Goal: Task Accomplishment & Management: Manage account settings

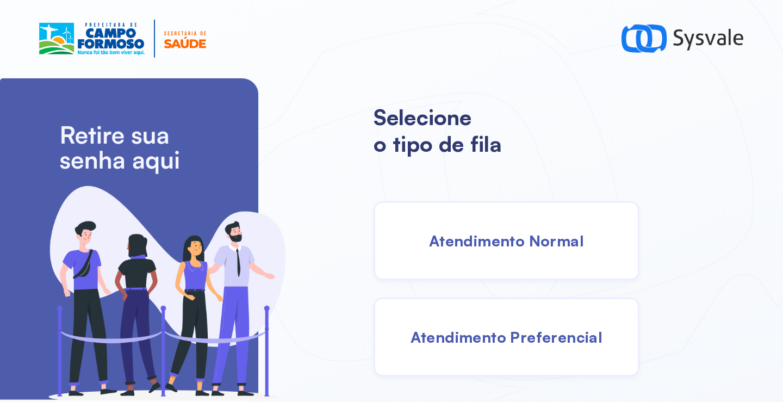
click at [470, 242] on span "Atendimento Normal" at bounding box center [506, 240] width 155 height 19
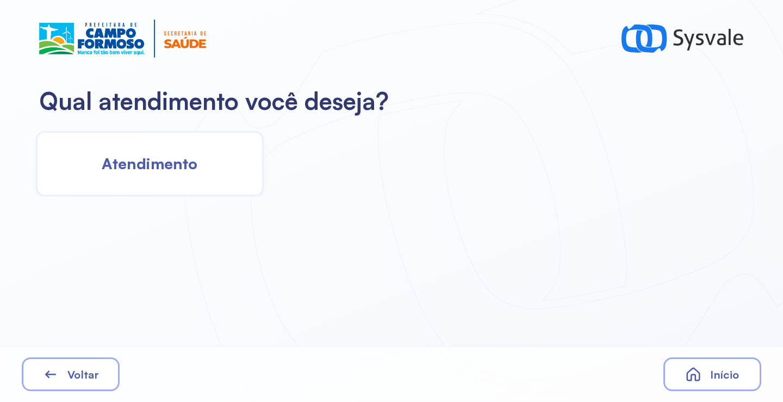
click at [200, 162] on div "Atendimento" at bounding box center [150, 163] width 228 height 65
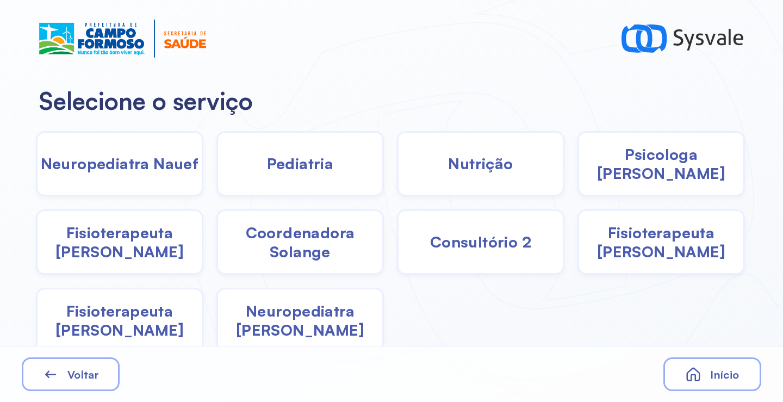
click at [319, 165] on span "Pediatria" at bounding box center [300, 163] width 67 height 19
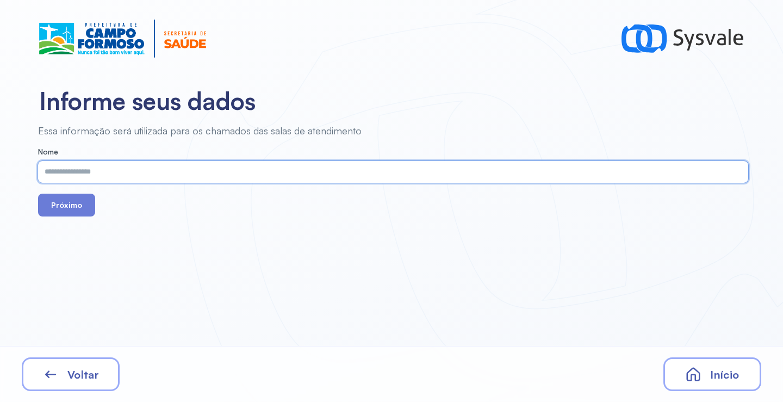
click at [227, 172] on input "text" at bounding box center [391, 172] width 706 height 22
paste input "**********"
type input "**********"
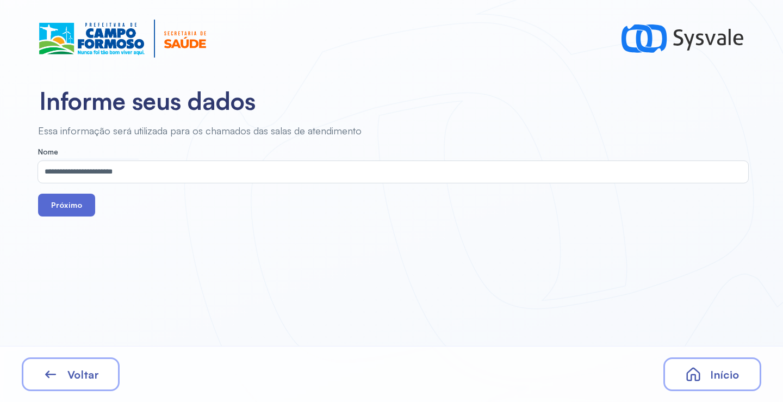
click at [75, 208] on button "Próximo" at bounding box center [66, 205] width 57 height 23
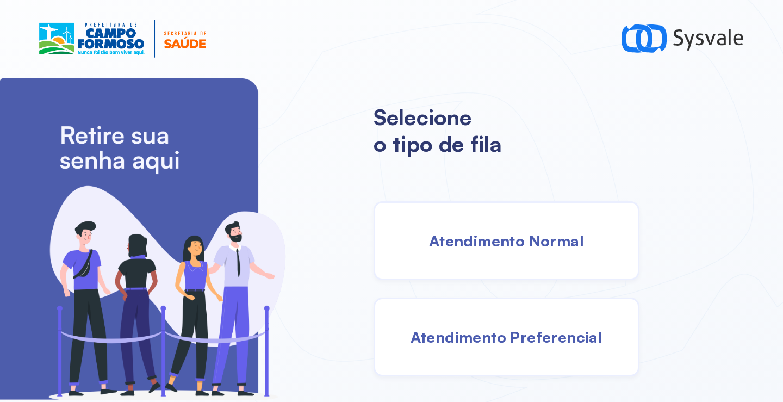
click at [484, 221] on div "Atendimento Normal" at bounding box center [507, 240] width 266 height 79
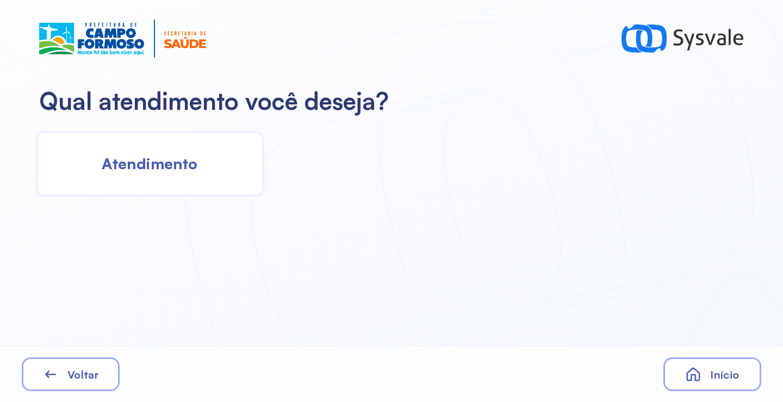
click at [185, 163] on span "Atendimento" at bounding box center [150, 163] width 96 height 19
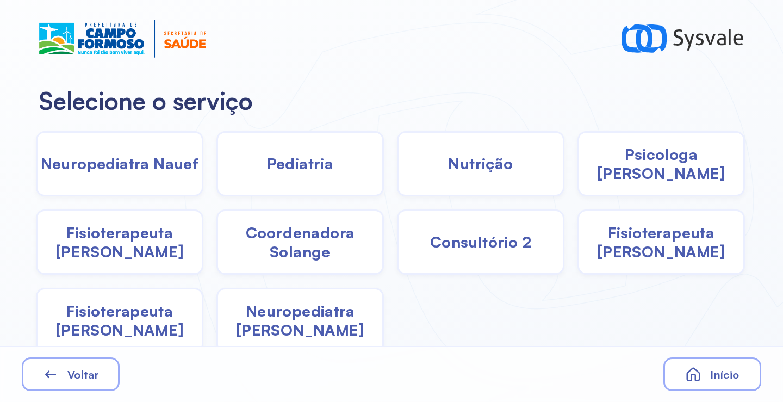
click at [312, 145] on div "Pediatria" at bounding box center [300, 163] width 168 height 65
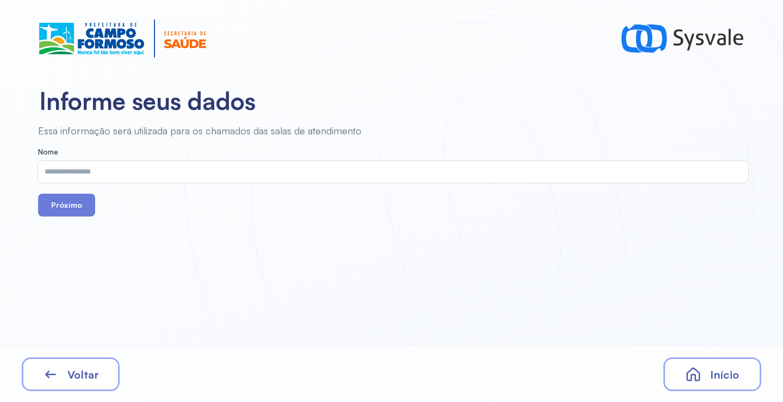
click at [151, 176] on input "text" at bounding box center [391, 172] width 706 height 22
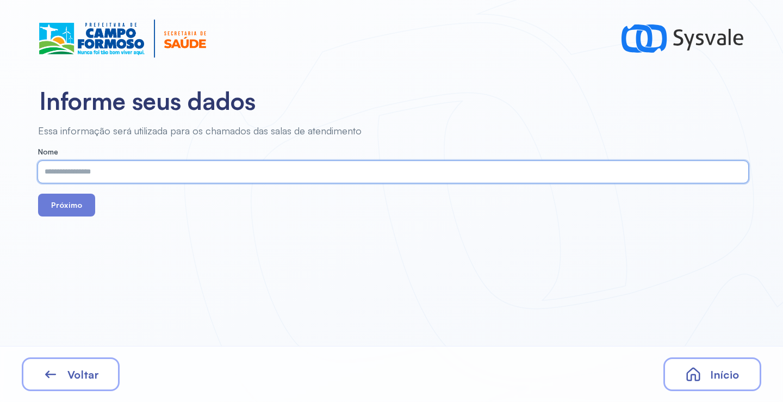
paste input "**********"
type input "**********"
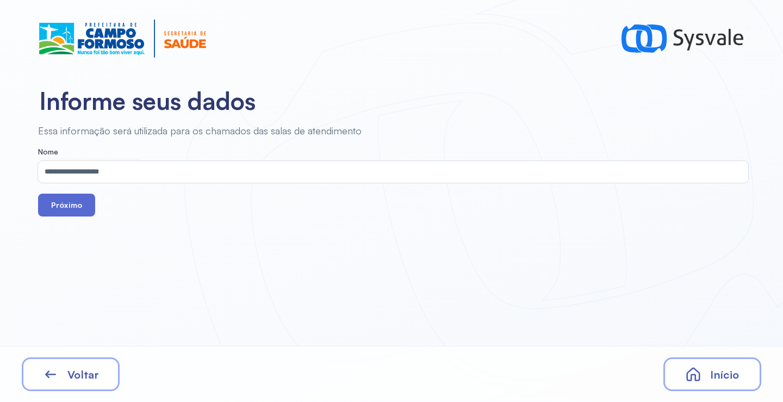
click at [78, 202] on button "Próximo" at bounding box center [66, 205] width 57 height 23
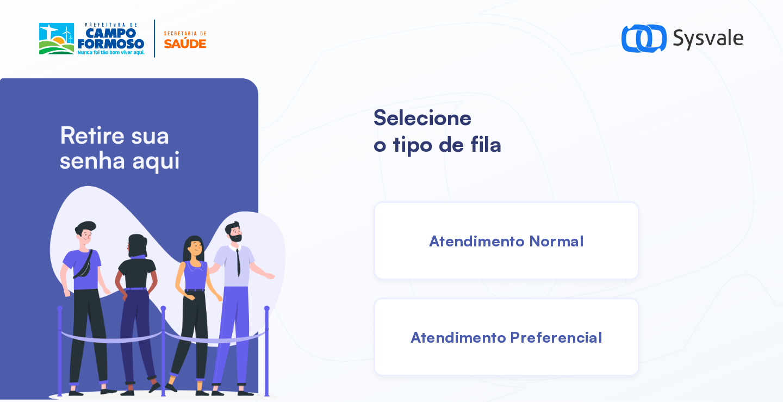
click at [452, 241] on span "Atendimento Normal" at bounding box center [506, 240] width 155 height 19
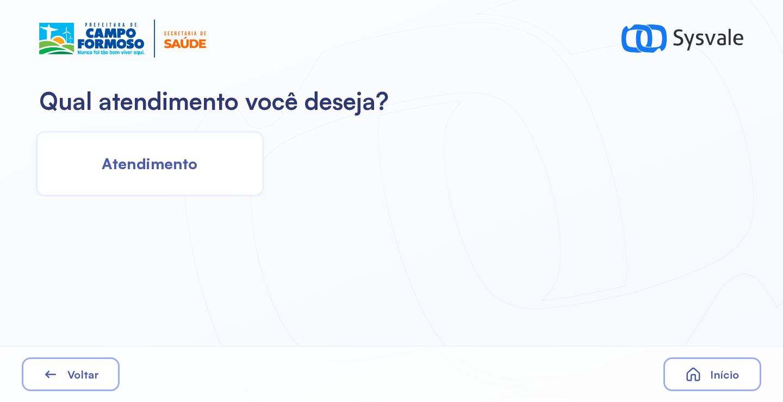
click at [199, 178] on div "Atendimento" at bounding box center [150, 163] width 228 height 65
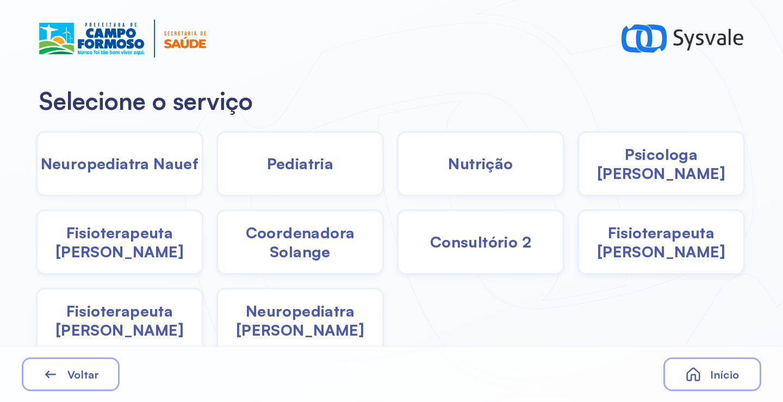
click at [286, 166] on span "Pediatria" at bounding box center [300, 163] width 67 height 19
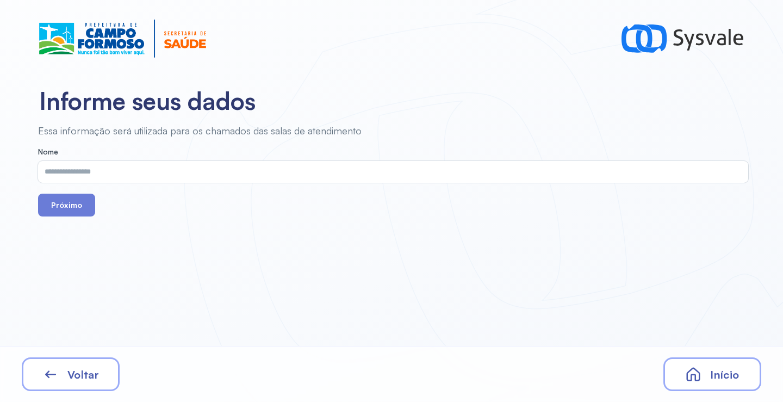
click at [174, 172] on input "text" at bounding box center [391, 172] width 706 height 22
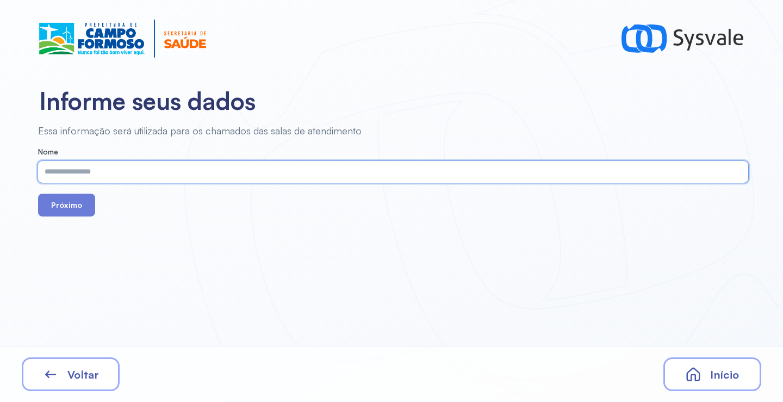
paste input "**********"
type input "**********"
click at [72, 207] on button "Próximo" at bounding box center [66, 205] width 57 height 23
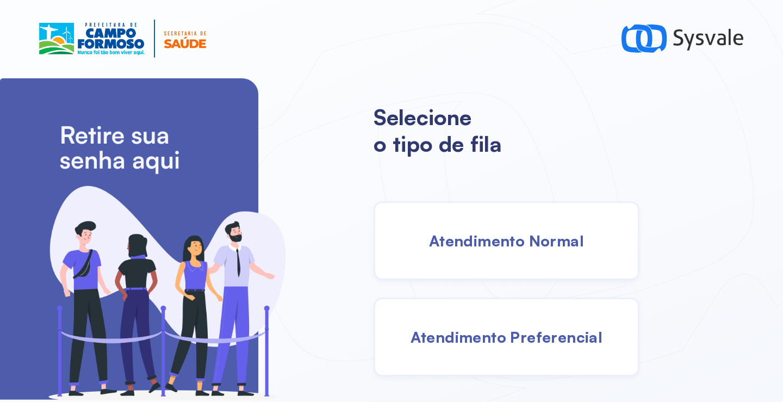
click at [480, 256] on div "Atendimento Normal" at bounding box center [507, 240] width 266 height 79
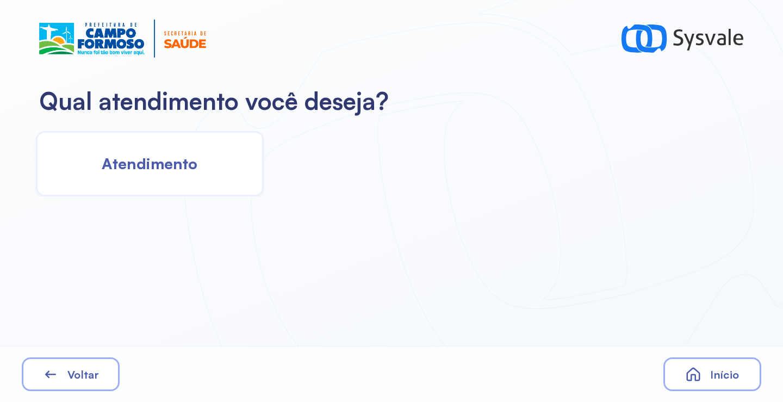
click at [130, 164] on span "Atendimento" at bounding box center [150, 163] width 96 height 19
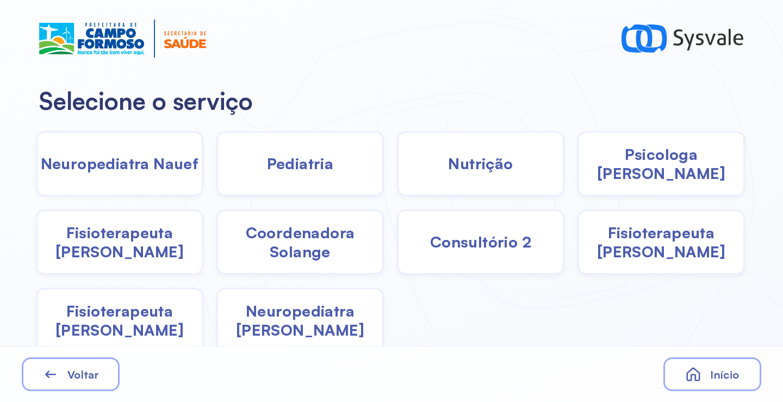
click at [325, 172] on span "Pediatria" at bounding box center [300, 163] width 67 height 19
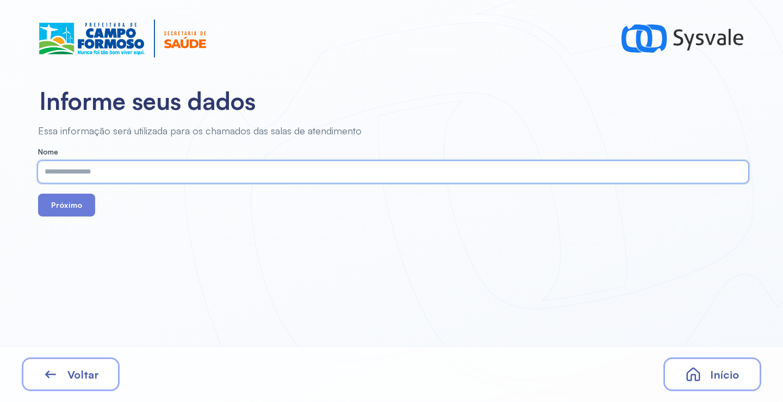
click at [178, 169] on input "text" at bounding box center [391, 172] width 706 height 22
paste input "**********"
type input "**********"
click at [72, 212] on button "Próximo" at bounding box center [66, 205] width 57 height 23
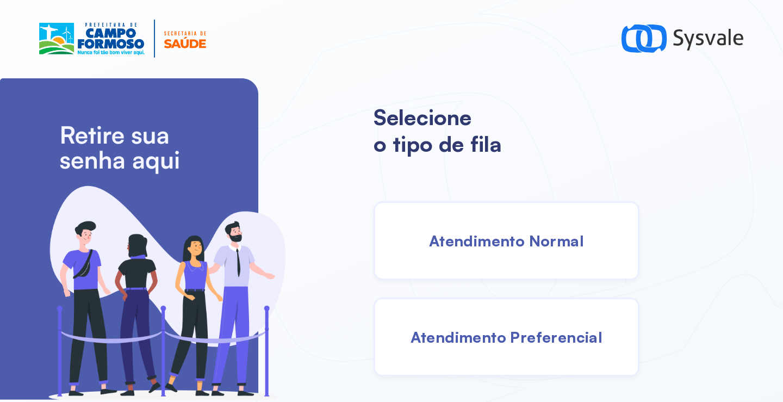
click at [422, 233] on div "Atendimento Normal" at bounding box center [507, 240] width 266 height 79
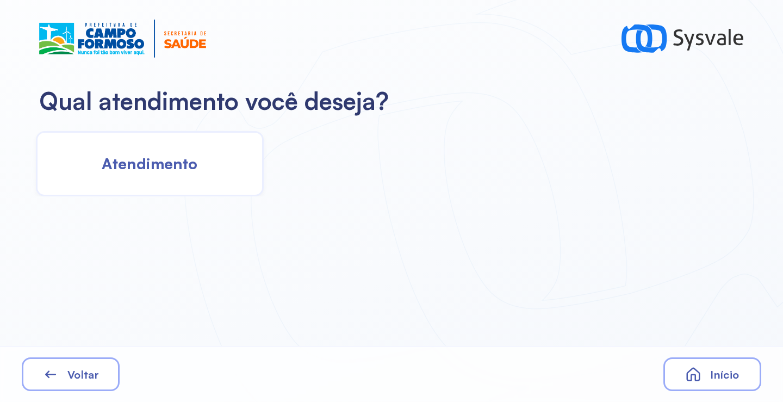
click at [156, 166] on span "Atendimento" at bounding box center [150, 163] width 96 height 19
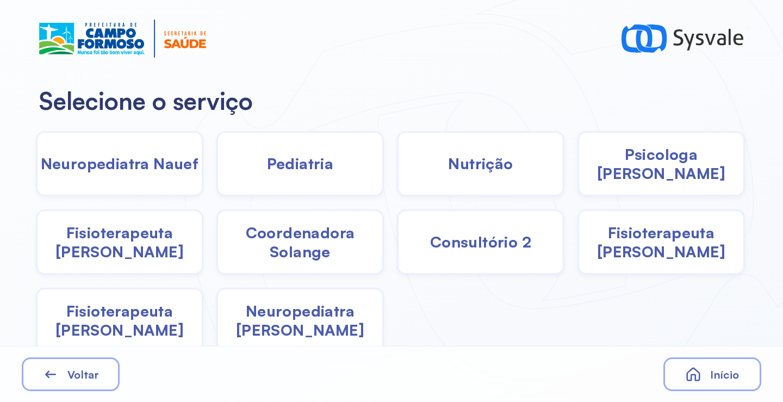
click at [324, 163] on span "Pediatria" at bounding box center [300, 163] width 67 height 19
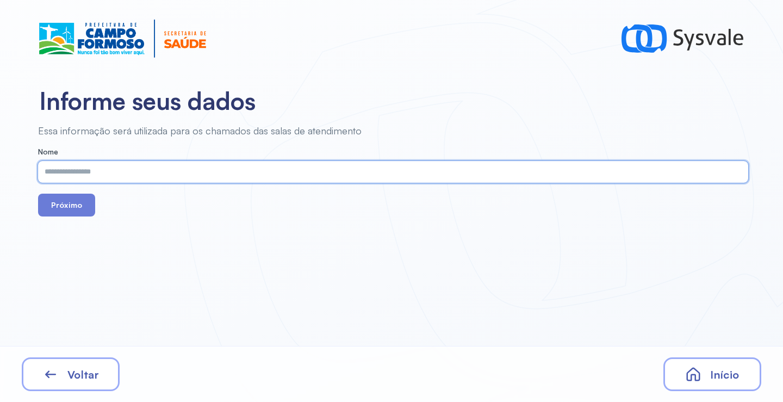
click at [225, 171] on input "text" at bounding box center [391, 172] width 706 height 22
paste input "**********"
type input "**********"
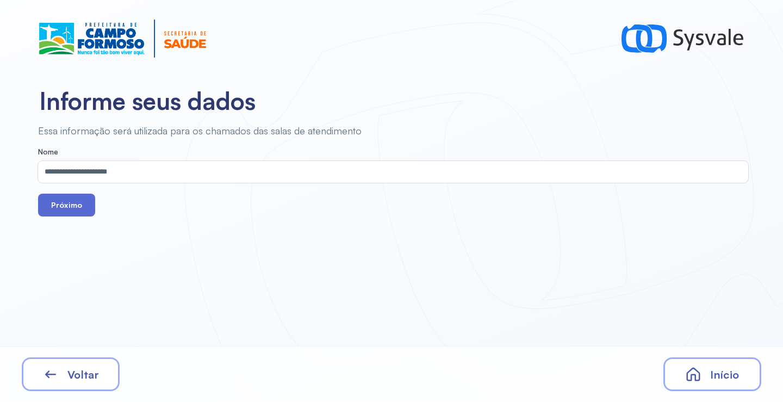
click at [74, 207] on button "Próximo" at bounding box center [66, 205] width 57 height 23
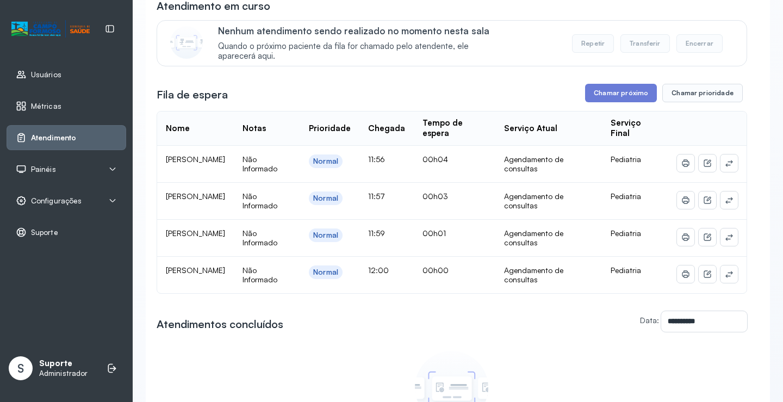
scroll to position [163, 0]
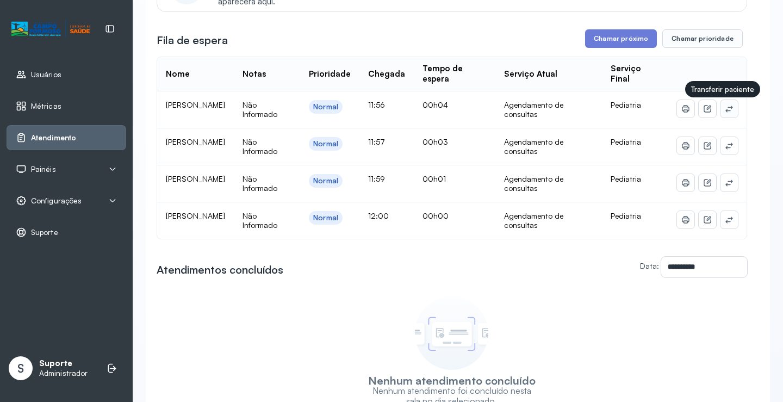
click at [725, 110] on icon at bounding box center [729, 108] width 9 height 9
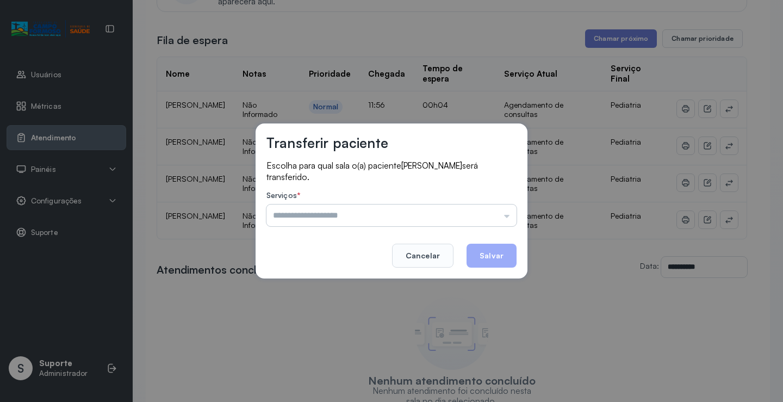
click at [328, 217] on input "text" at bounding box center [392, 216] width 250 height 22
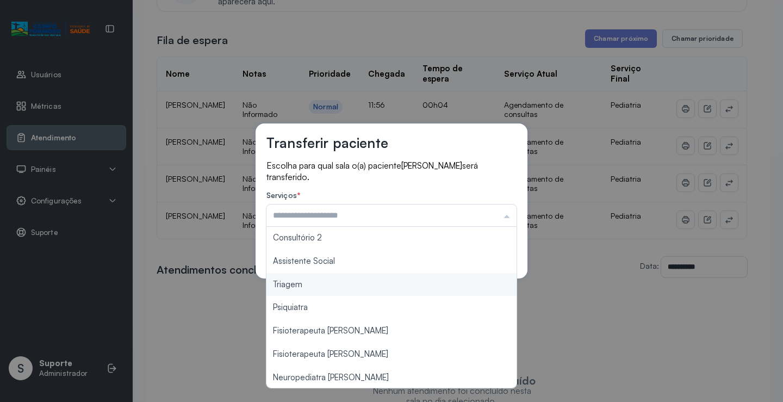
type input "*******"
click at [314, 284] on div "Transferir paciente Escolha para qual sala o(a) paciente Noah Grega Rio dos San…" at bounding box center [391, 201] width 783 height 402
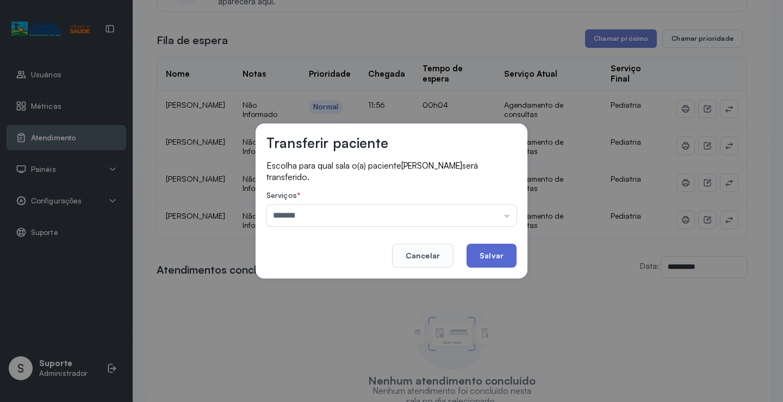
click at [499, 256] on button "Salvar" at bounding box center [492, 256] width 50 height 24
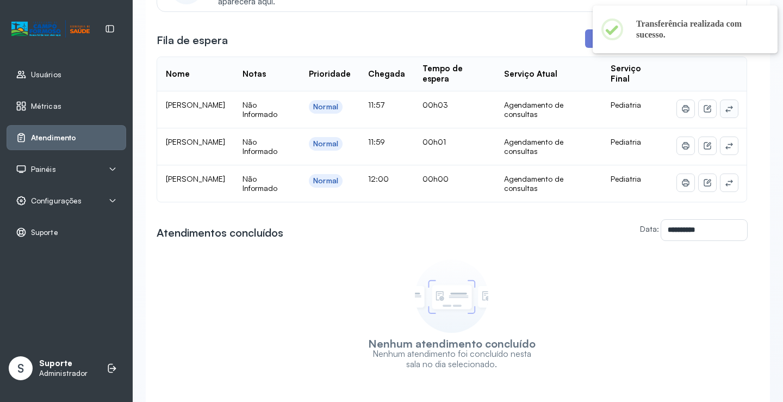
click at [725, 110] on icon at bounding box center [729, 108] width 9 height 9
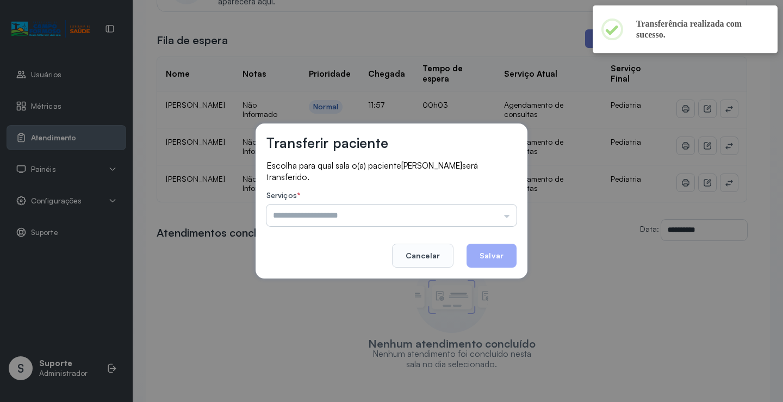
click at [382, 216] on input "text" at bounding box center [392, 216] width 250 height 22
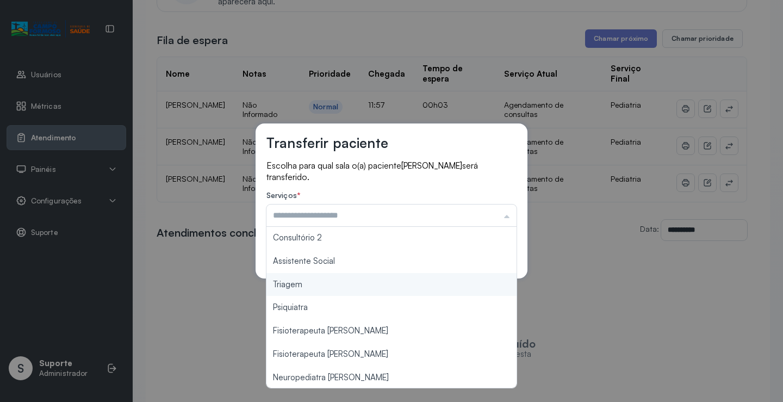
type input "*******"
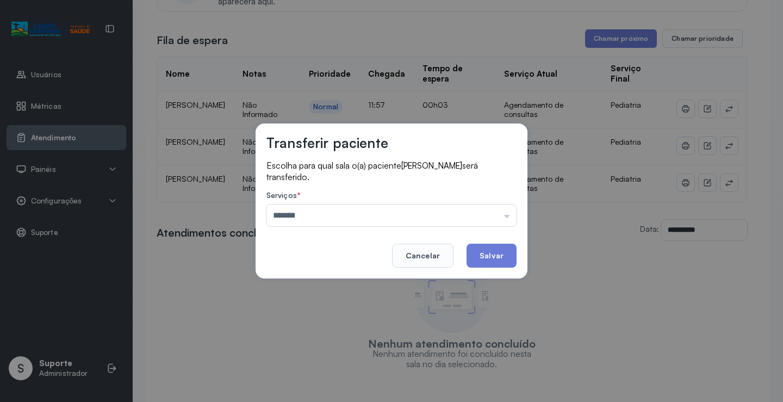
click at [321, 282] on div "Transferir paciente Escolha para qual sala o(a) paciente Ravi Cardoso Ribeiro s…" at bounding box center [391, 201] width 783 height 402
click at [493, 255] on button "Salvar" at bounding box center [492, 256] width 50 height 24
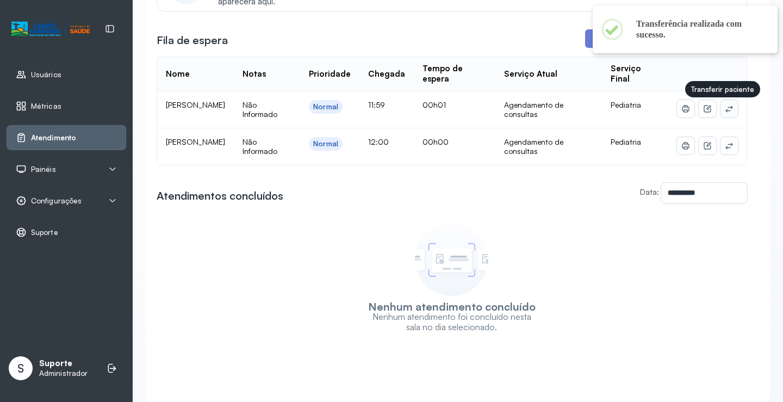
click at [725, 113] on icon at bounding box center [729, 108] width 9 height 9
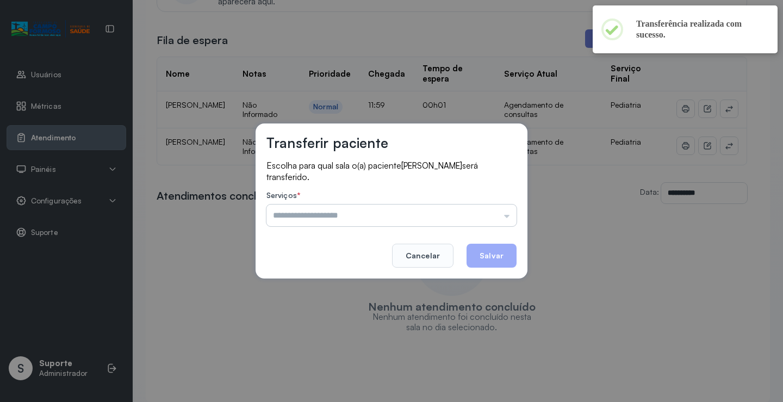
click at [393, 218] on input "text" at bounding box center [392, 216] width 250 height 22
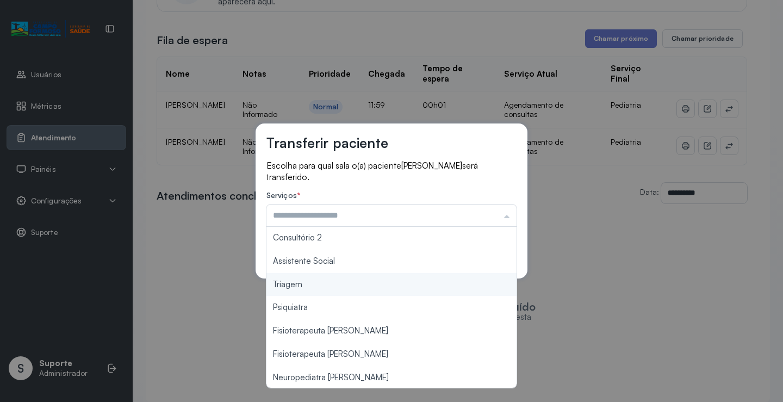
type input "*******"
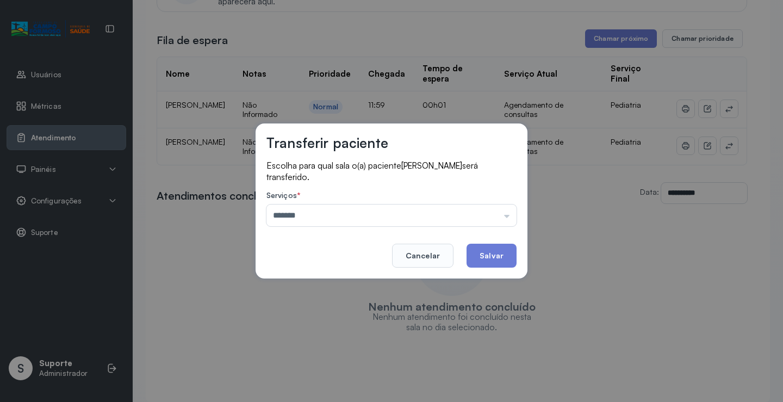
click at [318, 285] on div "Transferir paciente Escolha para qual sala o(a) paciente Anthony Gael de Souza …" at bounding box center [391, 201] width 783 height 402
click at [490, 255] on button "Salvar" at bounding box center [492, 256] width 50 height 24
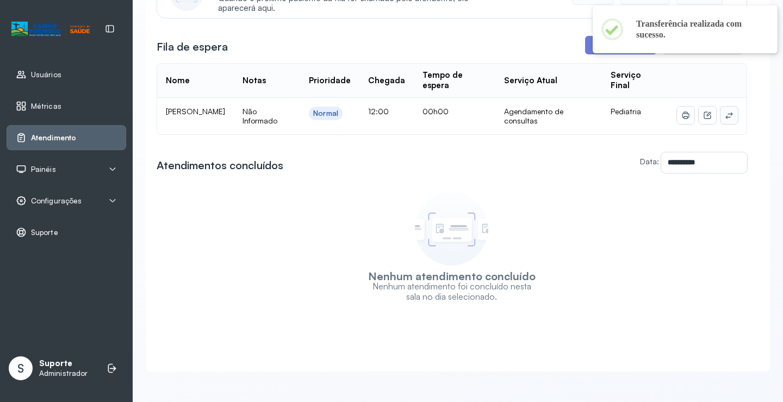
click at [725, 111] on icon at bounding box center [729, 115] width 9 height 9
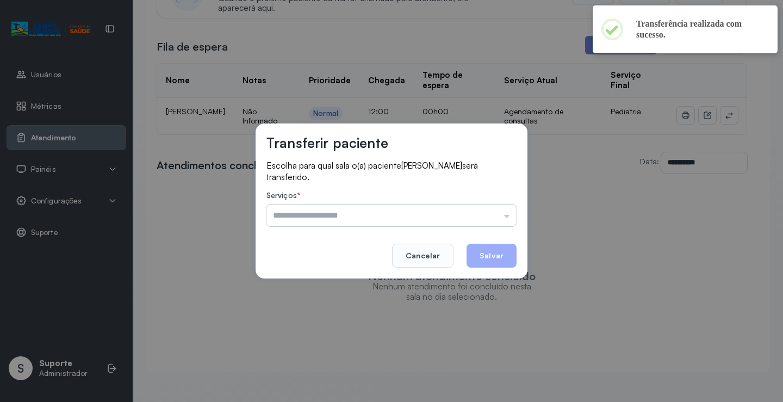
click at [354, 208] on input "text" at bounding box center [392, 216] width 250 height 22
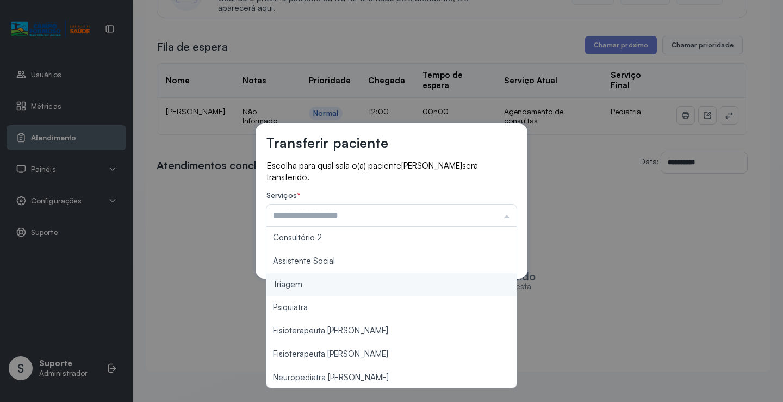
type input "*******"
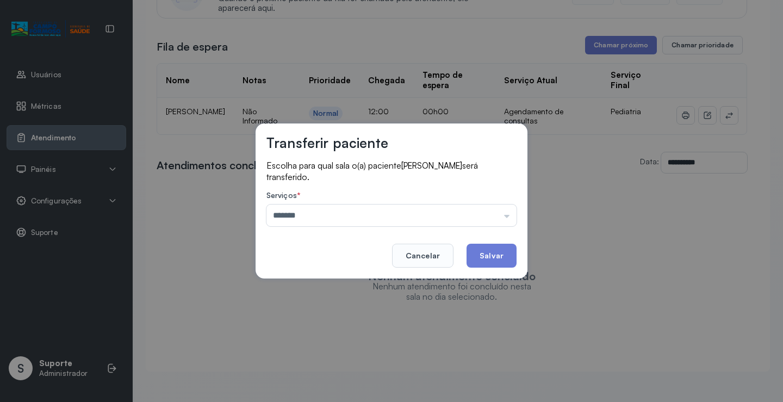
click at [311, 284] on div "Transferir paciente Escolha para qual sala o(a) paciente Ana Laura Santos Souza…" at bounding box center [391, 201] width 783 height 402
click at [491, 252] on button "Salvar" at bounding box center [492, 256] width 50 height 24
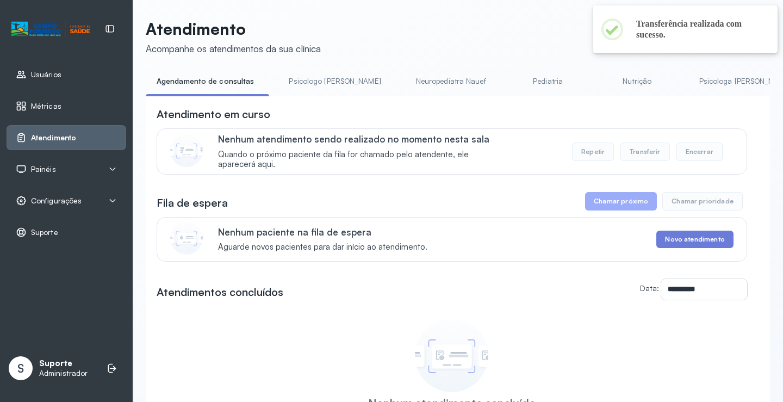
scroll to position [139, 0]
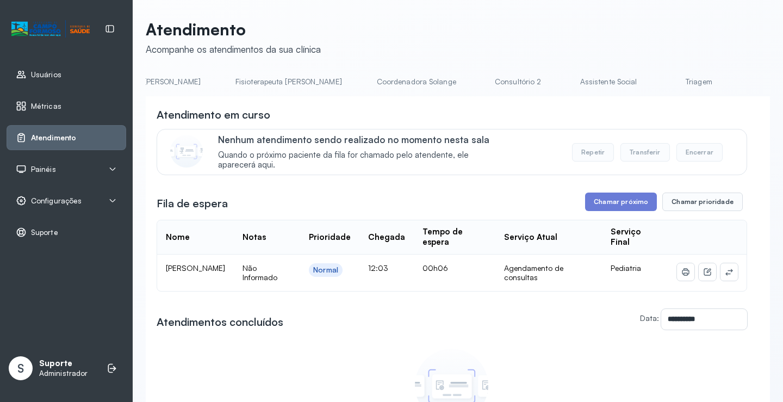
scroll to position [0, 730]
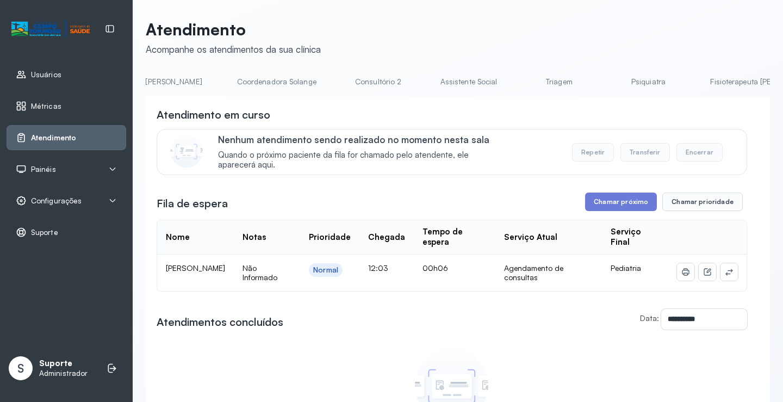
click at [521, 82] on link "Triagem" at bounding box center [559, 82] width 76 height 18
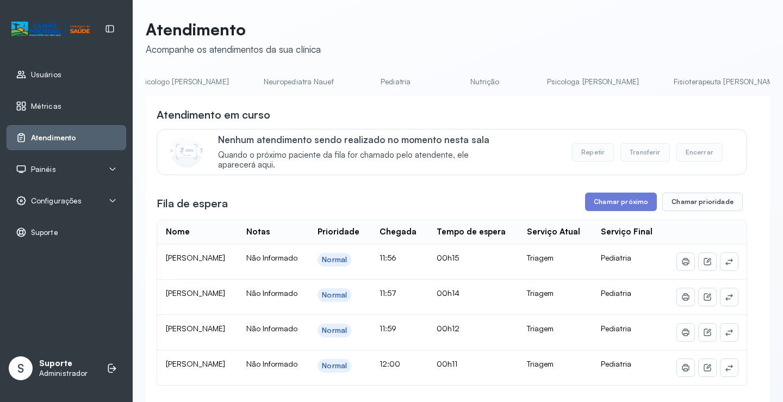
scroll to position [0, 0]
click at [187, 73] on link "Agendamento de consultas" at bounding box center [203, 82] width 115 height 18
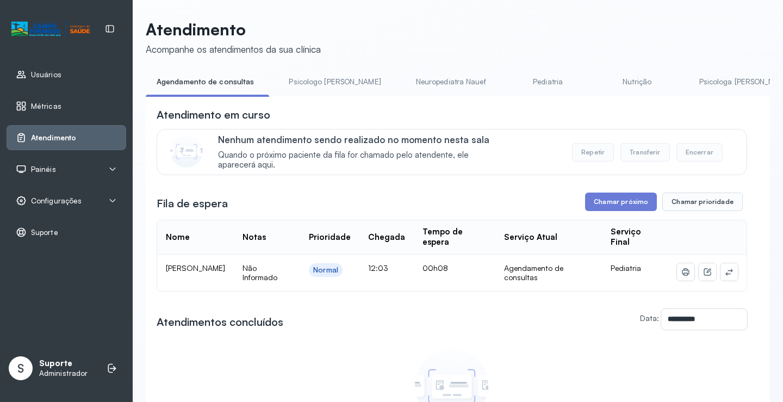
click at [40, 166] on span "Painéis" at bounding box center [43, 169] width 25 height 9
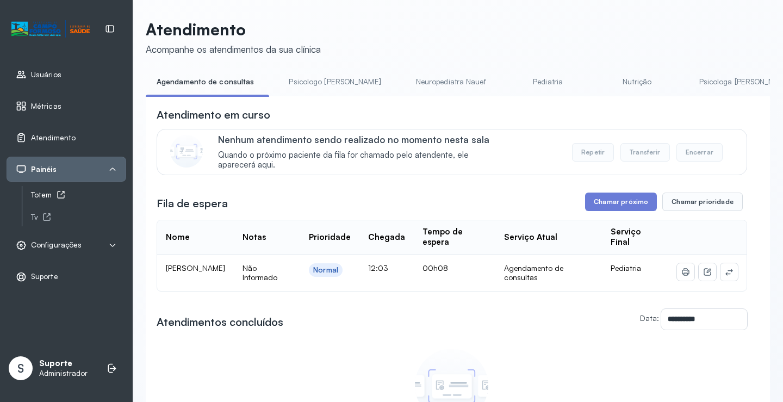
click at [49, 193] on div "Totem" at bounding box center [78, 194] width 95 height 9
click at [725, 274] on icon at bounding box center [729, 272] width 9 height 9
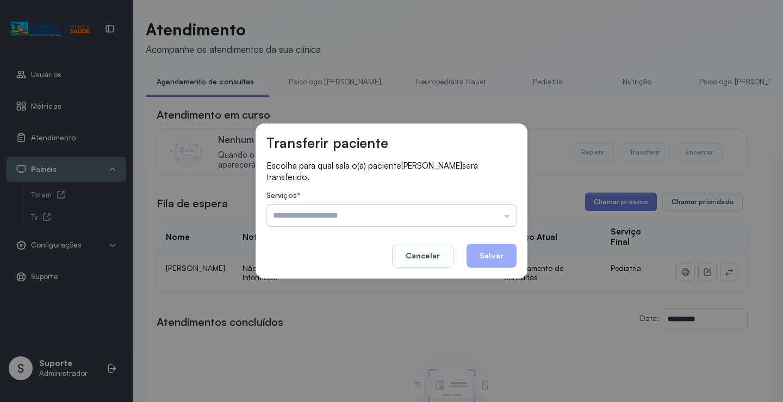
click at [498, 216] on input "text" at bounding box center [392, 216] width 250 height 22
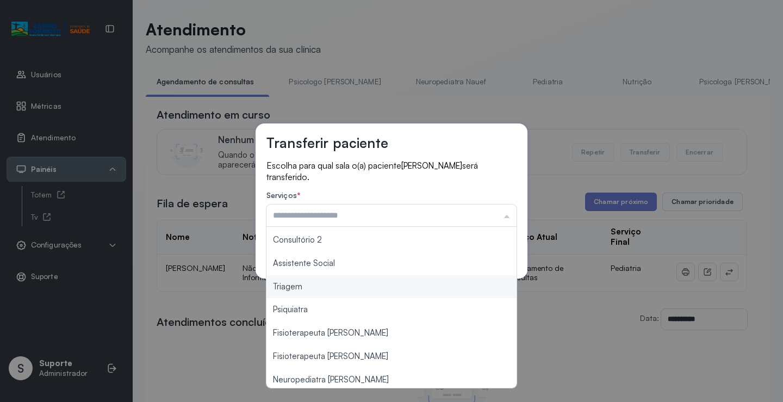
scroll to position [164, 0]
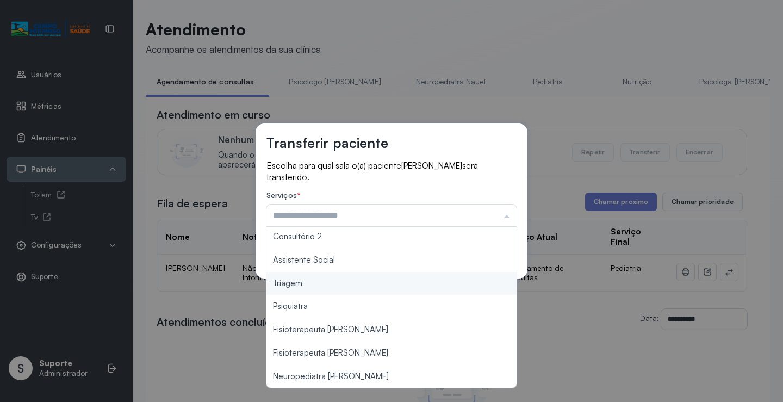
type input "*******"
drag, startPoint x: 321, startPoint y: 288, endPoint x: 326, endPoint y: 284, distance: 6.5
click at [326, 284] on div "Transferir paciente Escolha para qual sala o(a) paciente Joao Vitor Sousa Bonfi…" at bounding box center [391, 201] width 783 height 402
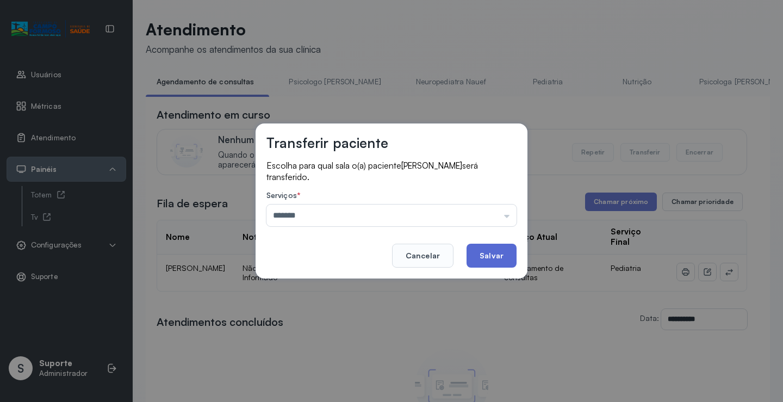
click at [504, 248] on button "Salvar" at bounding box center [492, 256] width 50 height 24
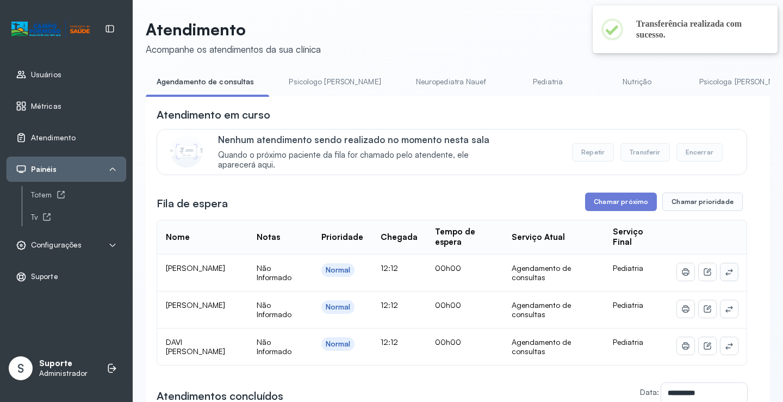
click at [726, 275] on icon at bounding box center [729, 272] width 7 height 7
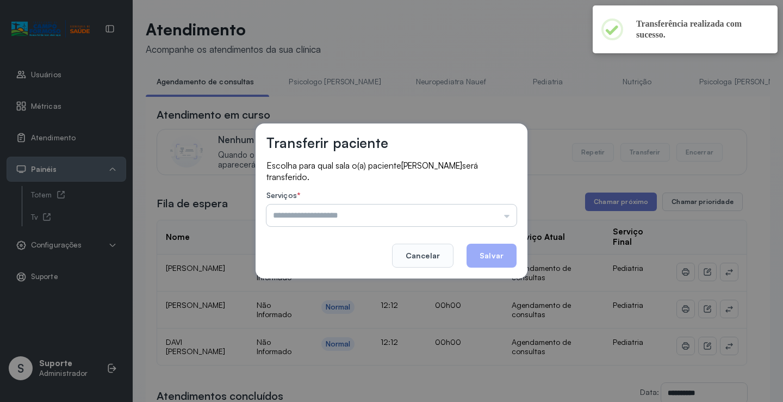
drag, startPoint x: 492, startPoint y: 221, endPoint x: 483, endPoint y: 223, distance: 9.0
click at [492, 220] on input "text" at bounding box center [392, 216] width 250 height 22
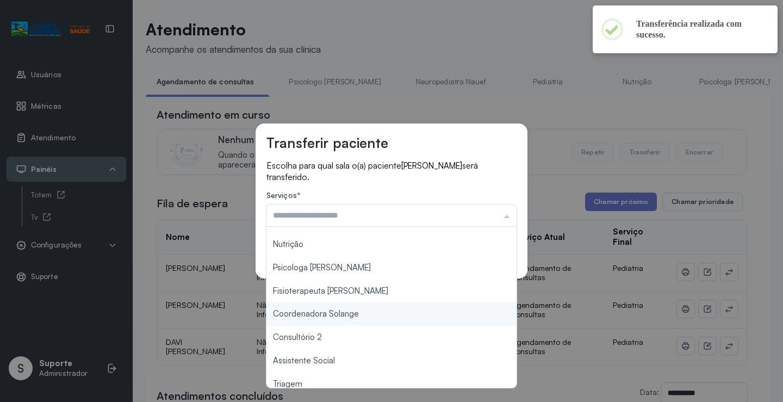
scroll to position [165, 0]
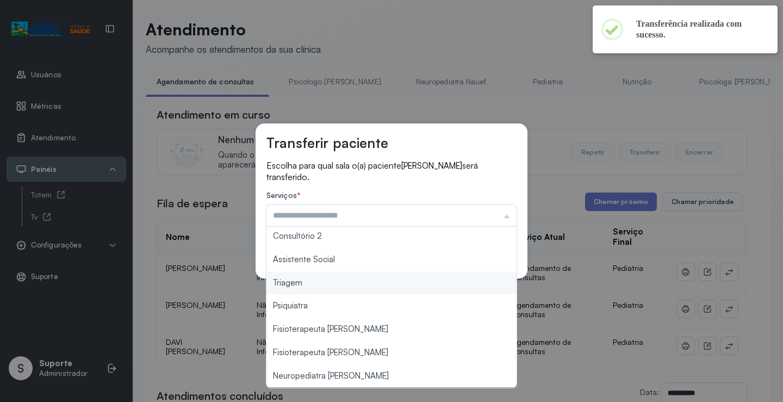
type input "*******"
drag, startPoint x: 343, startPoint y: 287, endPoint x: 442, endPoint y: 263, distance: 102.2
click at [346, 284] on div "Transferir paciente Escolha para qual sala o(a) paciente BENICIO NASCIMENTO DA …" at bounding box center [391, 201] width 783 height 402
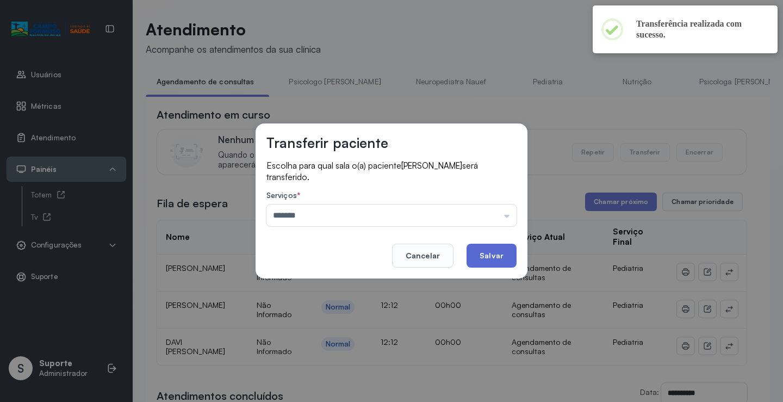
click at [485, 263] on button "Salvar" at bounding box center [492, 256] width 50 height 24
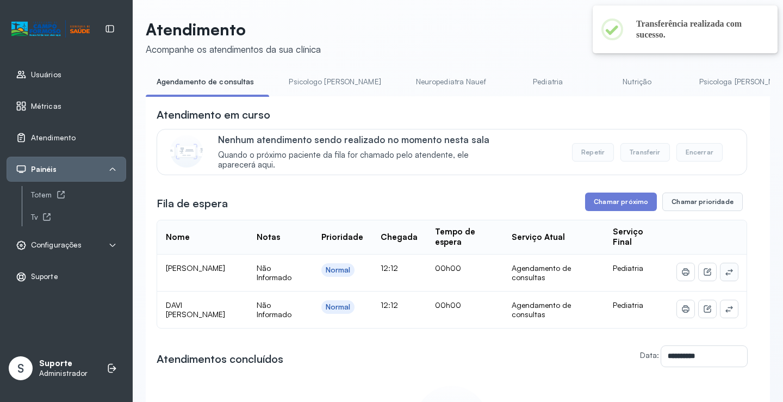
click at [725, 276] on icon at bounding box center [729, 272] width 9 height 9
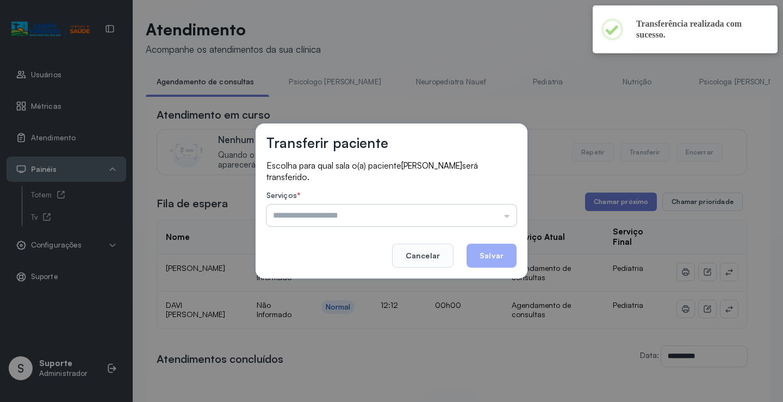
click at [499, 209] on input "text" at bounding box center [392, 216] width 250 height 22
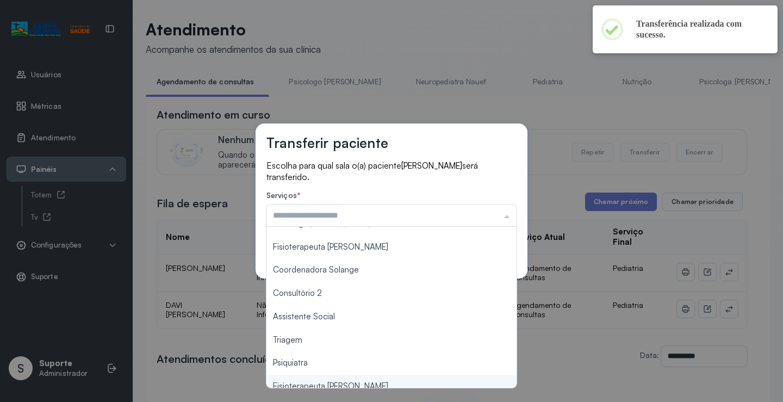
scroll to position [164, 0]
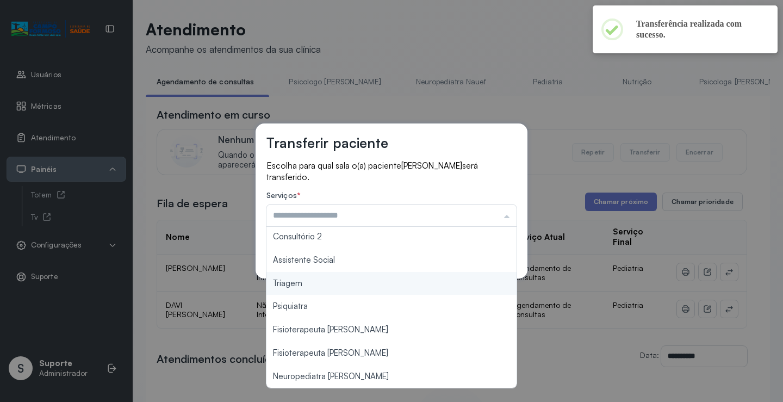
type input "*******"
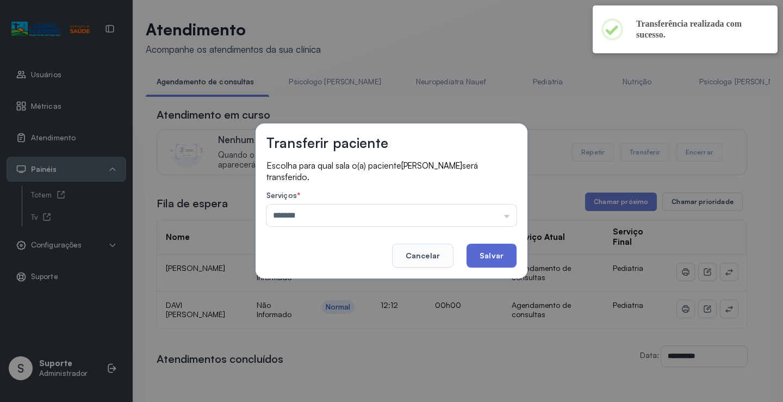
drag, startPoint x: 340, startPoint y: 283, endPoint x: 503, endPoint y: 247, distance: 167.2
click at [345, 280] on div "Transferir paciente Escolha para qual sala o(a) paciente MARIA ELISA CRUZ DA SI…" at bounding box center [391, 201] width 783 height 402
click at [515, 248] on button "Salvar" at bounding box center [492, 256] width 50 height 24
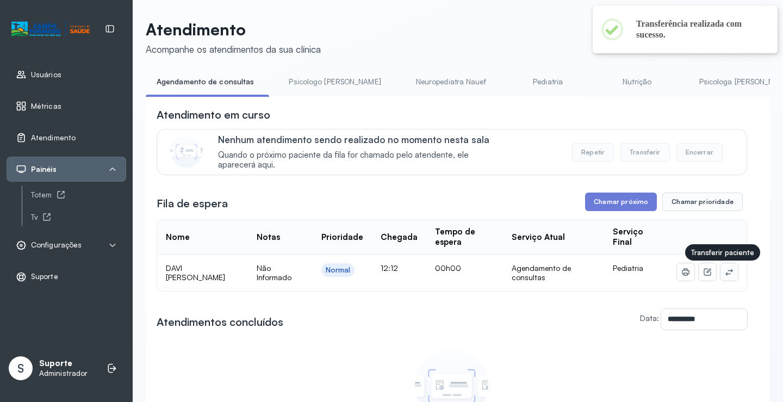
click at [726, 273] on icon at bounding box center [729, 272] width 7 height 7
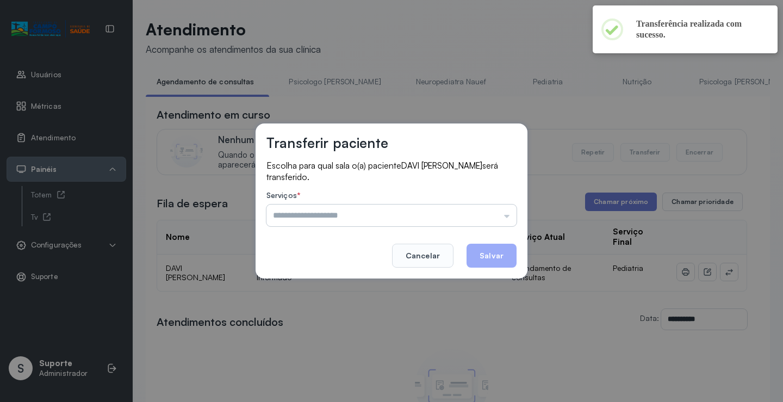
click at [488, 221] on input "text" at bounding box center [392, 216] width 250 height 22
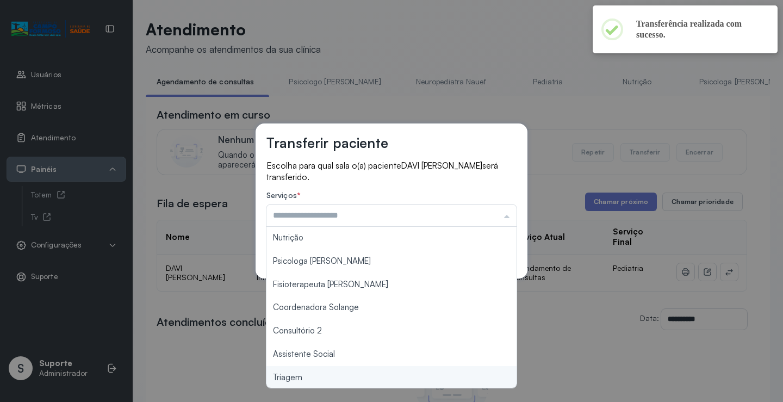
scroll to position [163, 0]
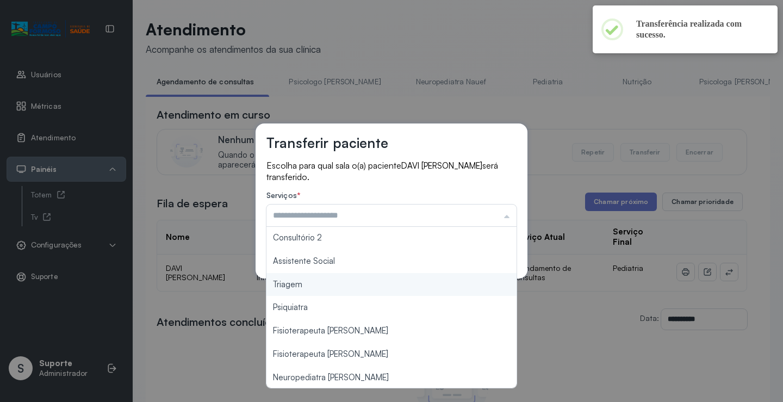
type input "*******"
click at [336, 284] on div "Transferir paciente Escolha para qual sala o(a) paciente DAVI FRANCISCO MALTA R…" at bounding box center [391, 201] width 783 height 402
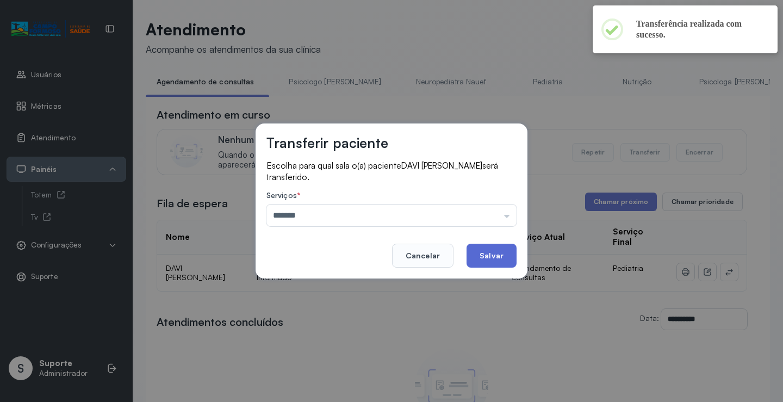
click at [499, 255] on button "Salvar" at bounding box center [492, 256] width 50 height 24
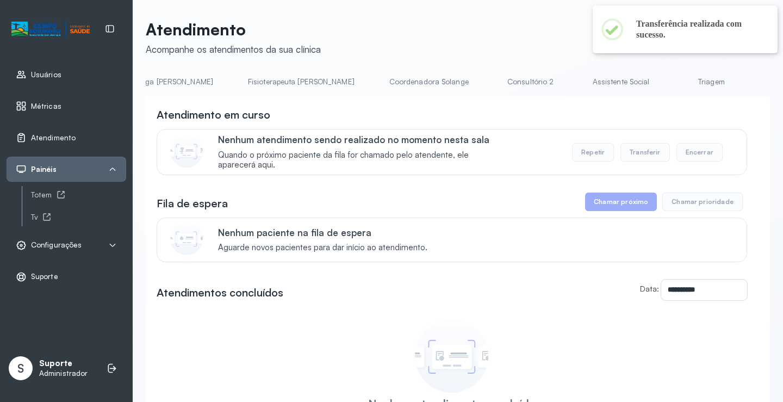
scroll to position [0, 628]
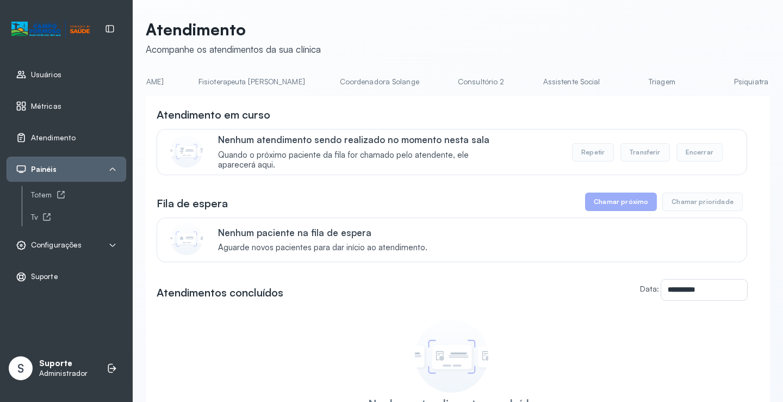
click at [624, 82] on link "Triagem" at bounding box center [662, 82] width 76 height 18
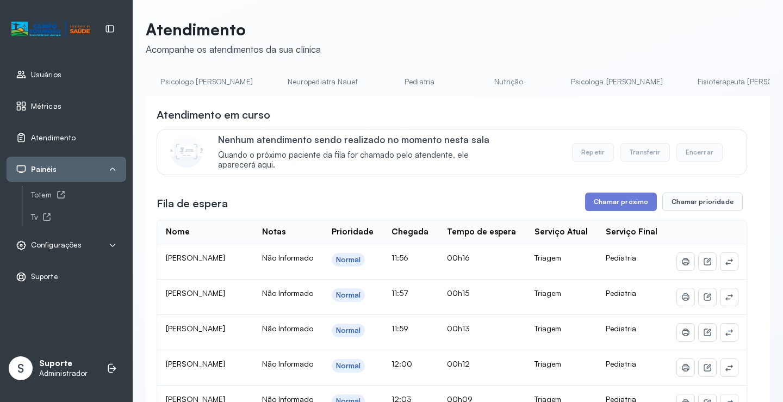
scroll to position [0, 113]
click at [393, 76] on link "Pediatria" at bounding box center [431, 82] width 76 height 18
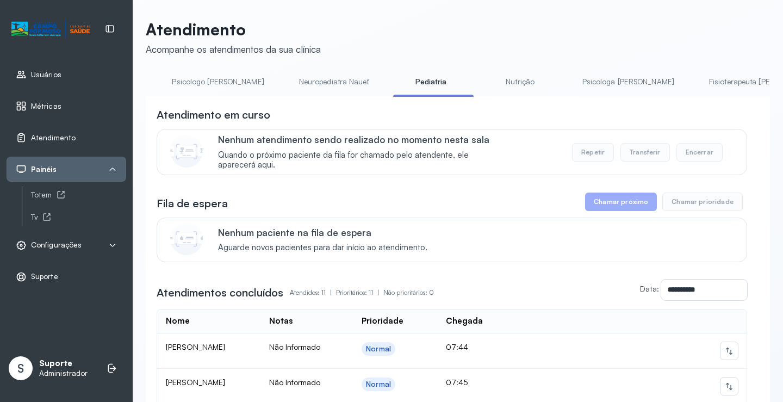
click at [193, 79] on link "Psicologo Pedro" at bounding box center [218, 82] width 114 height 18
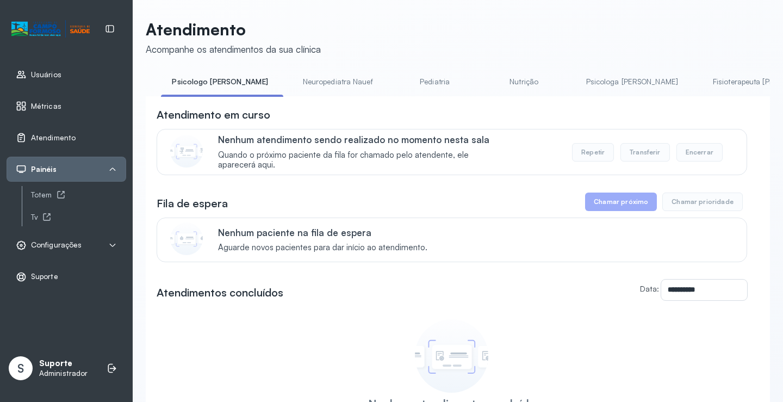
scroll to position [0, 0]
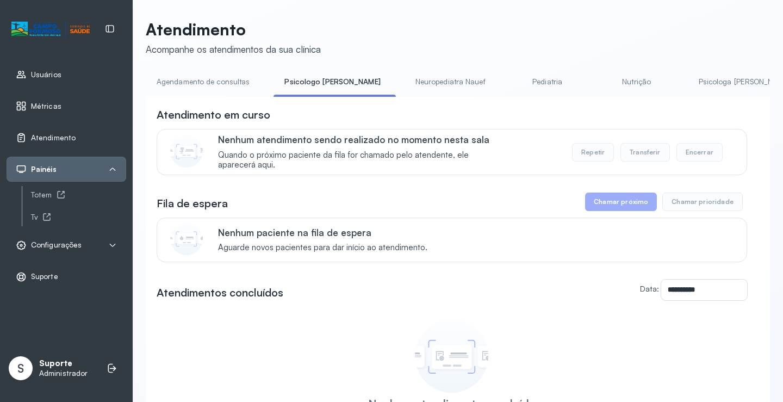
click at [195, 76] on link "Agendamento de consultas" at bounding box center [203, 82] width 115 height 18
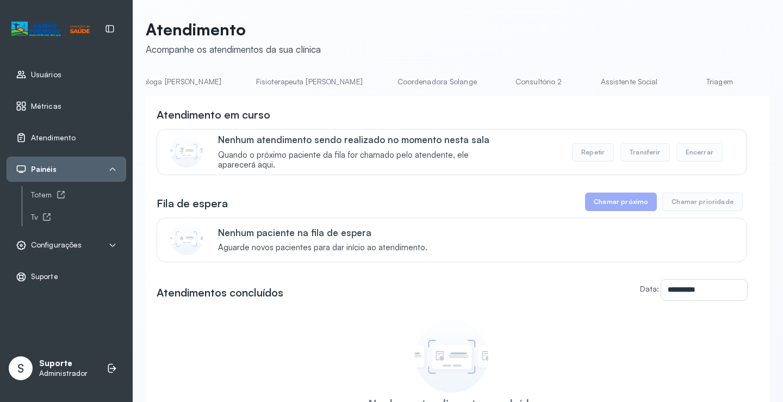
scroll to position [0, 579]
click at [672, 73] on link "Triagem" at bounding box center [710, 82] width 76 height 18
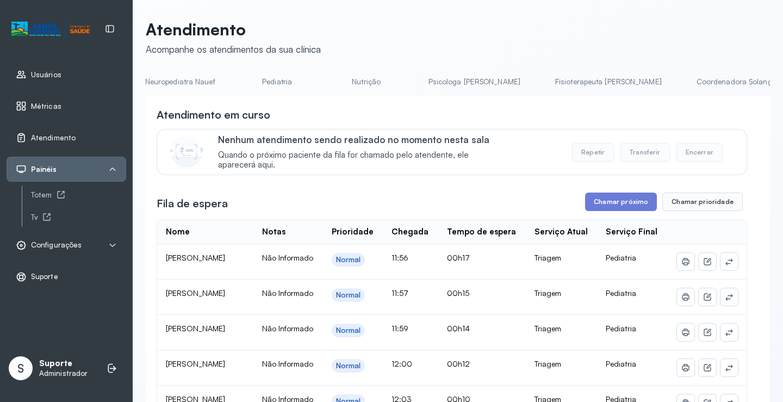
scroll to position [0, 0]
click at [201, 82] on link "Agendamento de consultas" at bounding box center [203, 82] width 115 height 18
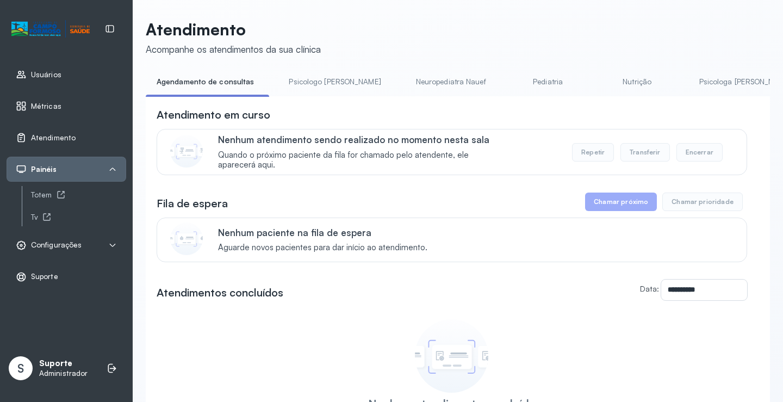
click at [510, 78] on link "Pediatria" at bounding box center [548, 82] width 76 height 18
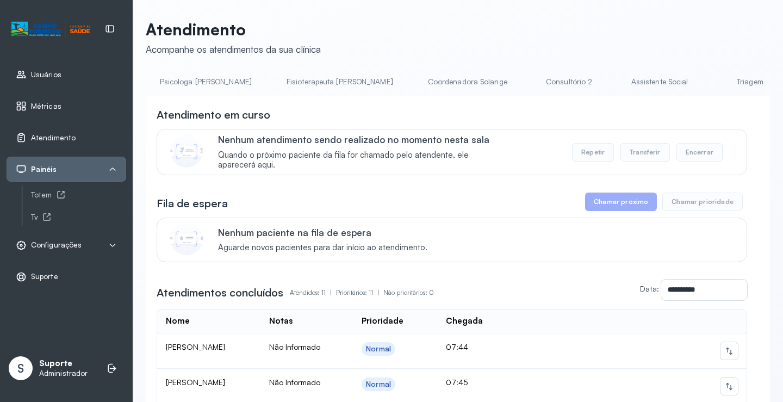
scroll to position [0, 539]
click at [708, 78] on link "Triagem" at bounding box center [746, 82] width 76 height 18
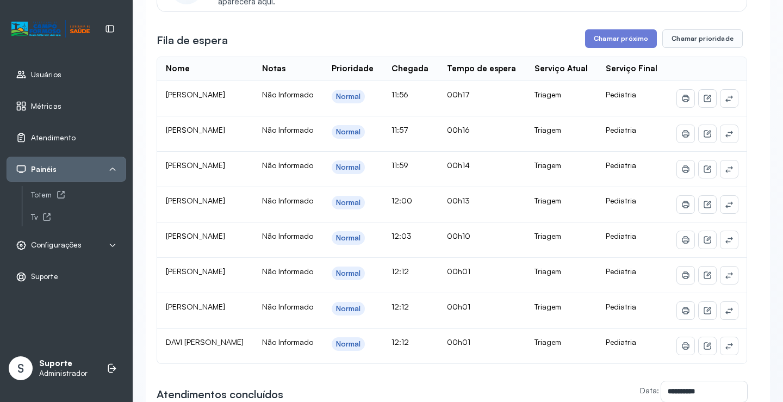
scroll to position [218, 0]
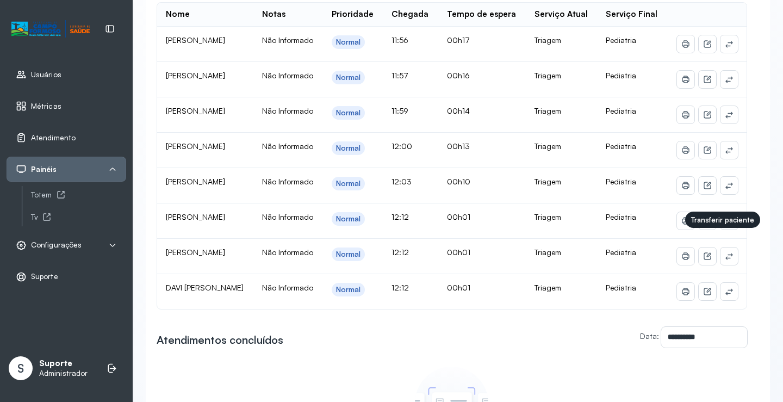
click at [725, 225] on icon at bounding box center [729, 220] width 9 height 9
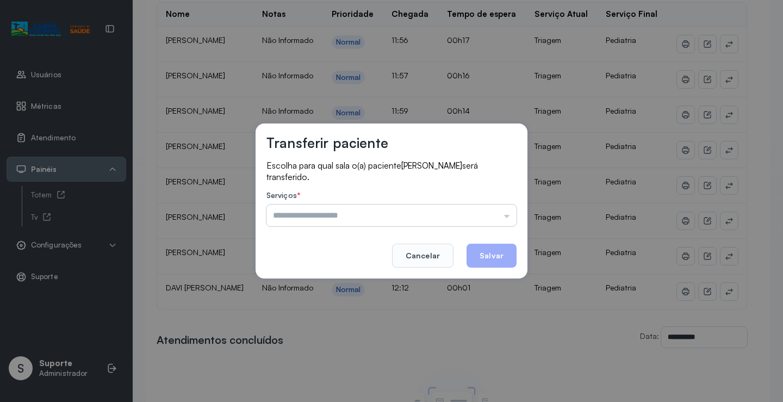
click at [493, 209] on input "text" at bounding box center [392, 216] width 250 height 22
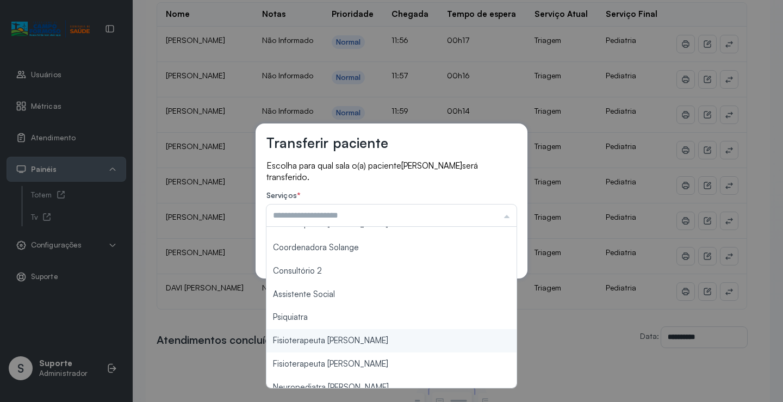
scroll to position [165, 0]
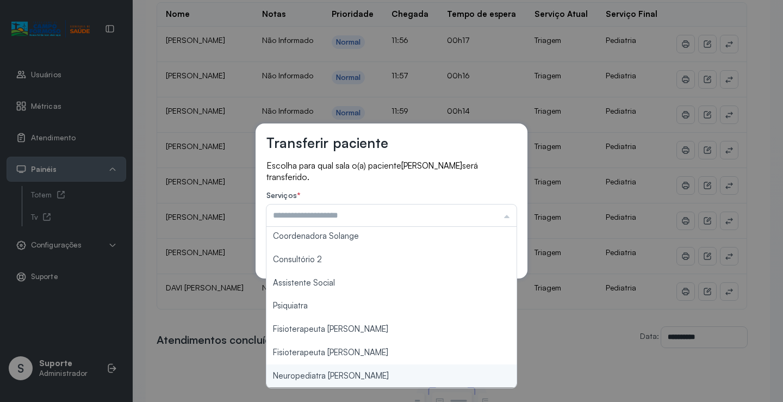
type input "**********"
click at [362, 372] on div "**********" at bounding box center [391, 201] width 783 height 402
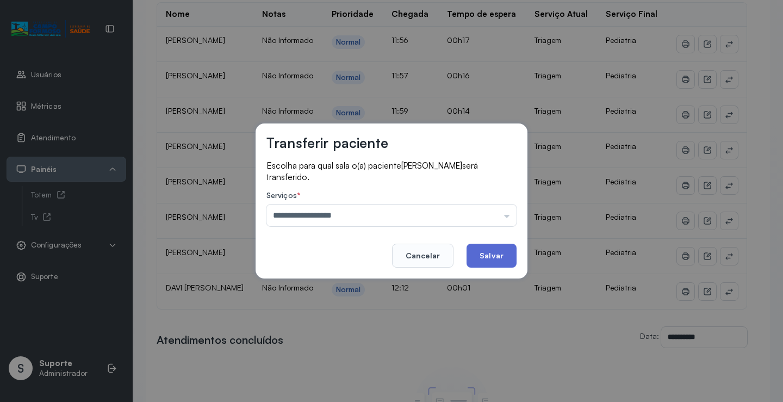
click at [492, 259] on button "Salvar" at bounding box center [492, 256] width 50 height 24
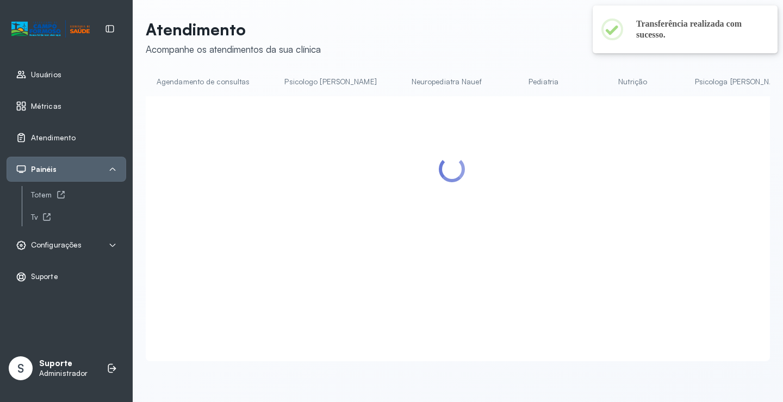
scroll to position [218, 0]
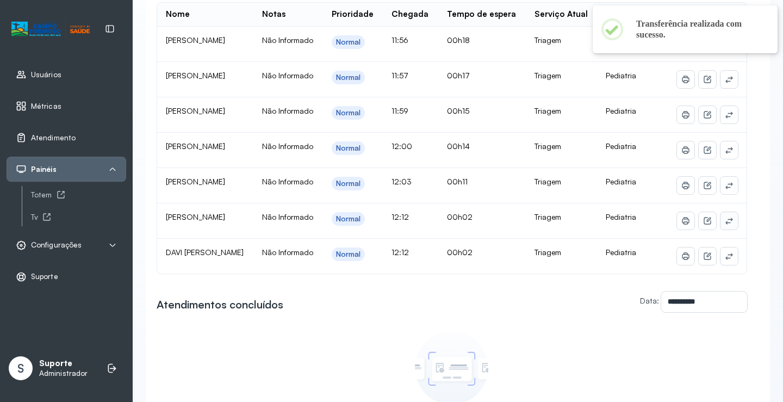
click at [726, 224] on icon at bounding box center [729, 221] width 7 height 7
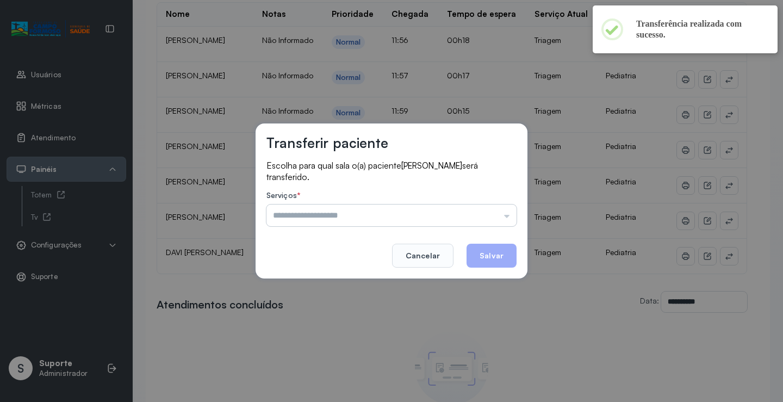
click at [492, 212] on input "text" at bounding box center [392, 216] width 250 height 22
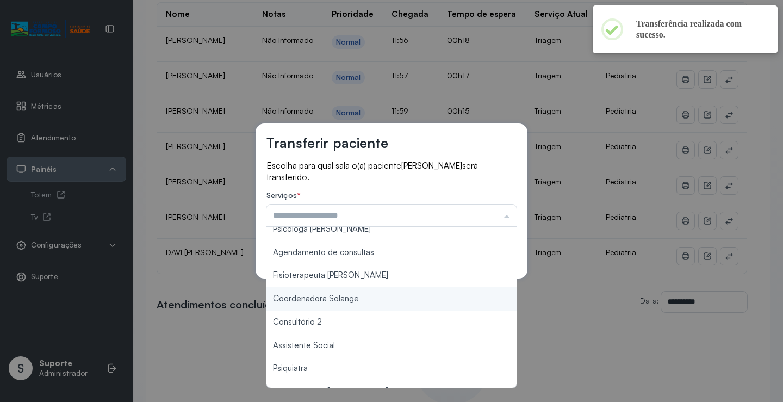
scroll to position [163, 0]
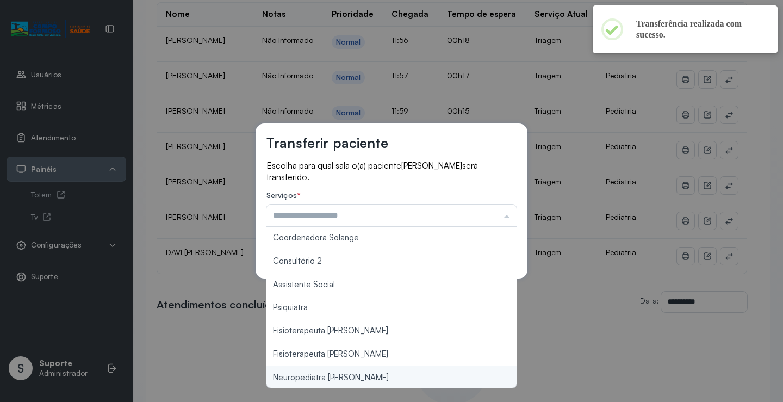
type input "**********"
click at [347, 377] on div "**********" at bounding box center [391, 201] width 783 height 402
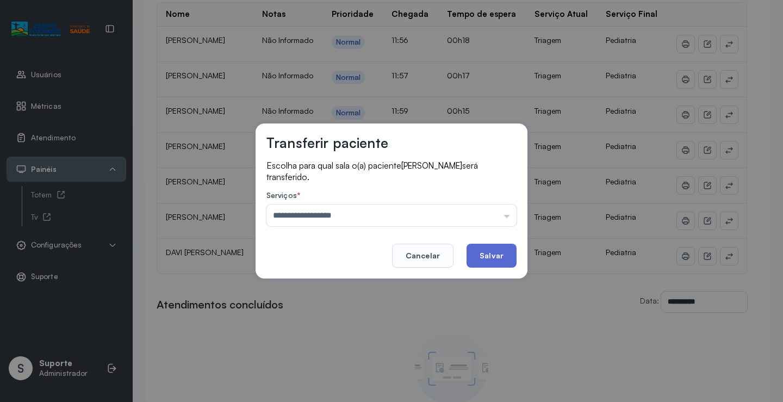
click at [500, 255] on button "Salvar" at bounding box center [492, 256] width 50 height 24
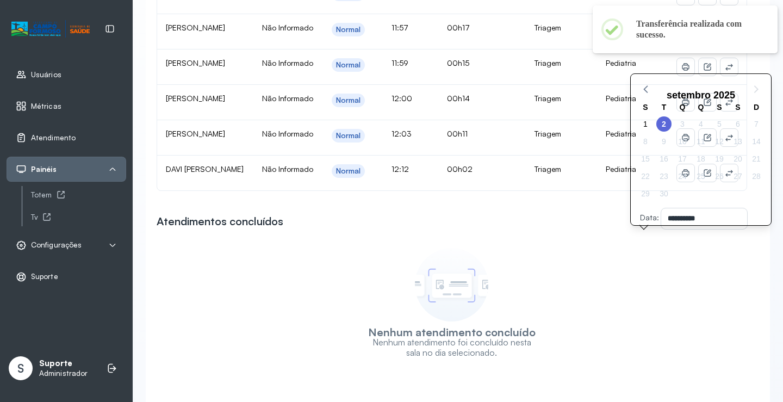
scroll to position [353, 0]
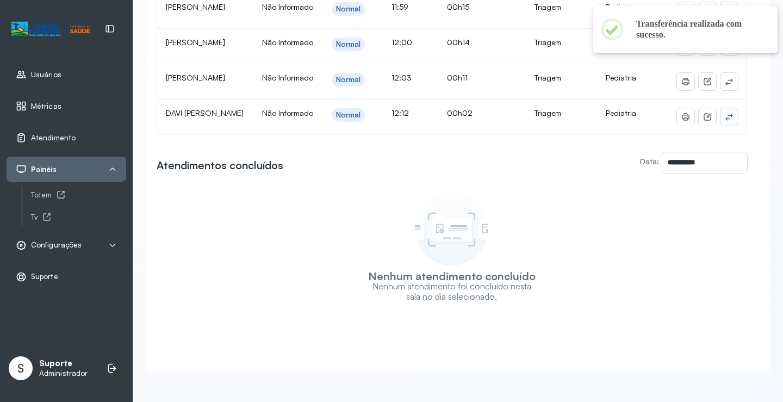
click at [728, 108] on button at bounding box center [729, 116] width 17 height 17
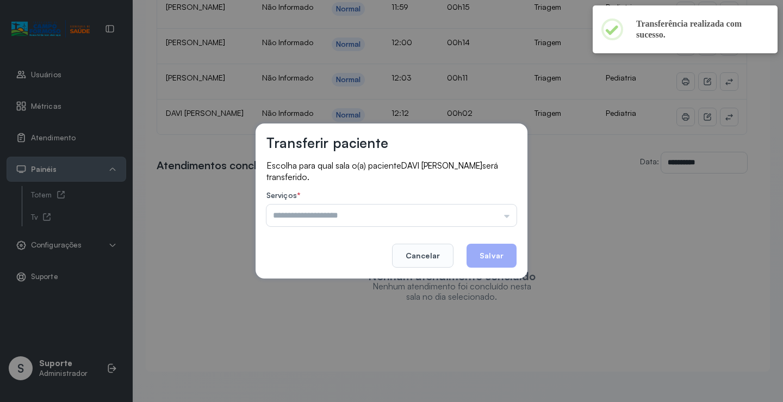
drag, startPoint x: 486, startPoint y: 220, endPoint x: 453, endPoint y: 243, distance: 40.2
click at [486, 219] on input "text" at bounding box center [392, 216] width 250 height 22
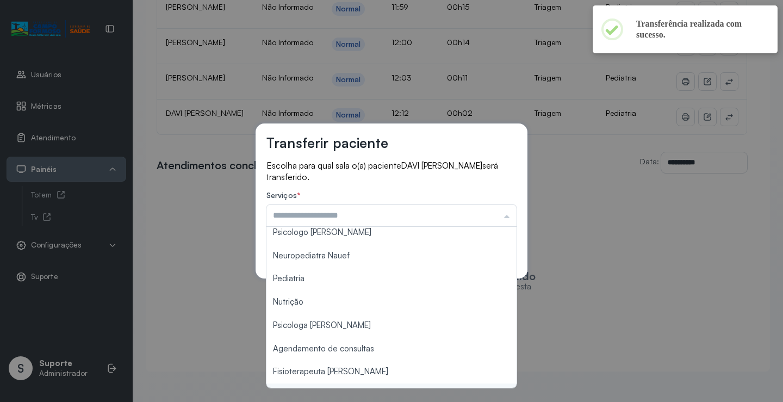
scroll to position [2, 0]
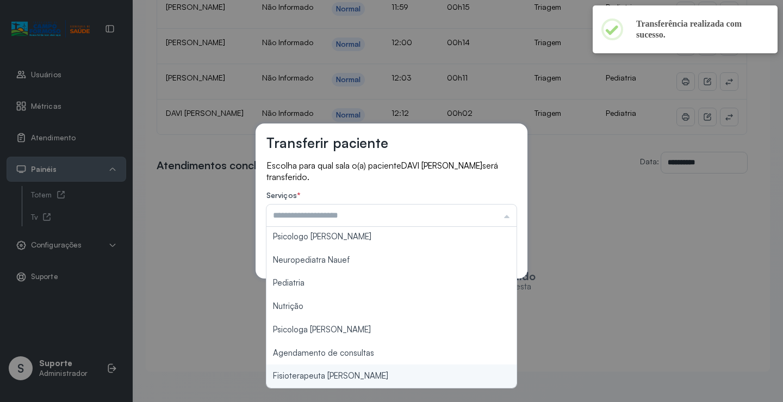
type input "**********"
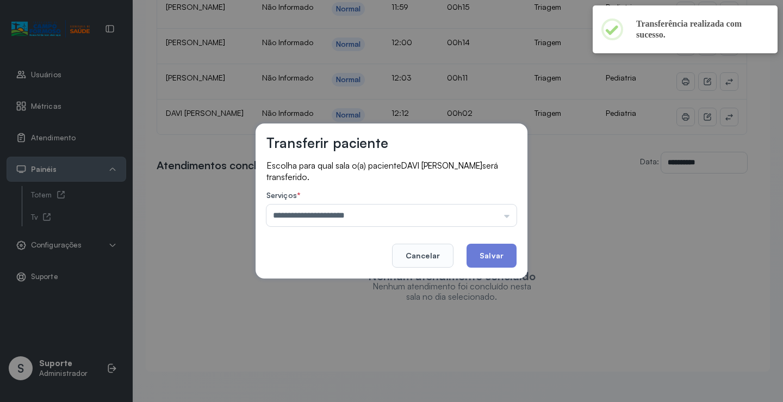
click at [342, 376] on div "**********" at bounding box center [391, 201] width 783 height 402
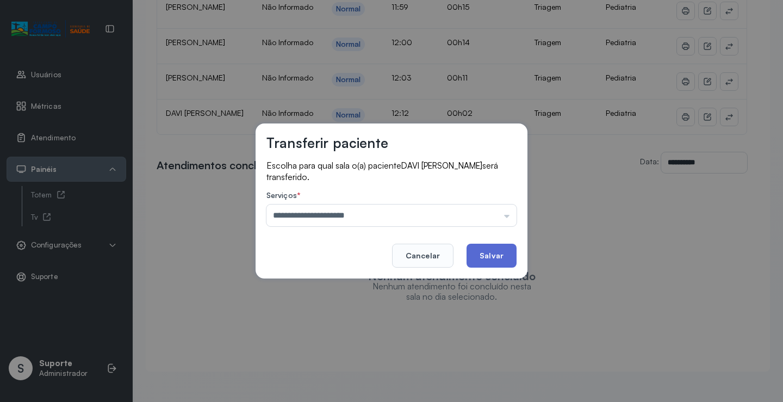
click at [483, 258] on button "Salvar" at bounding box center [492, 256] width 50 height 24
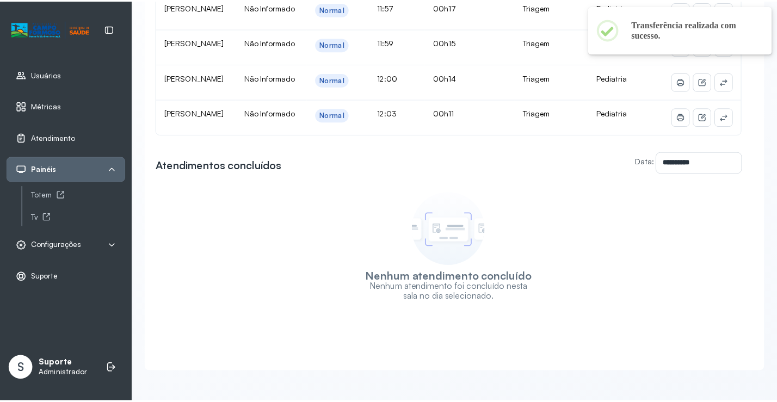
scroll to position [316, 0]
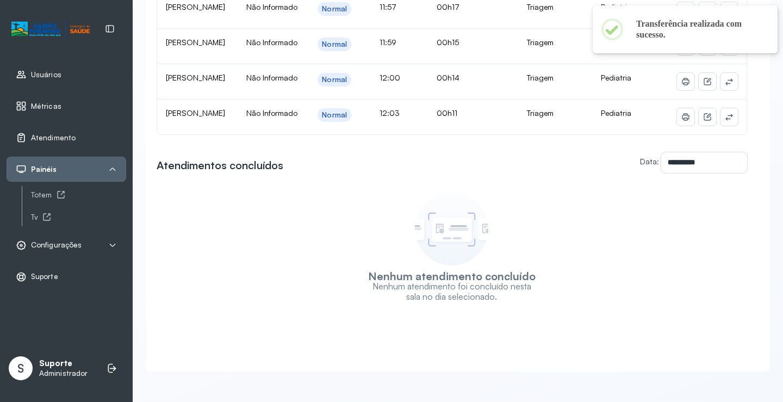
click at [60, 134] on span "Atendimento" at bounding box center [53, 137] width 45 height 9
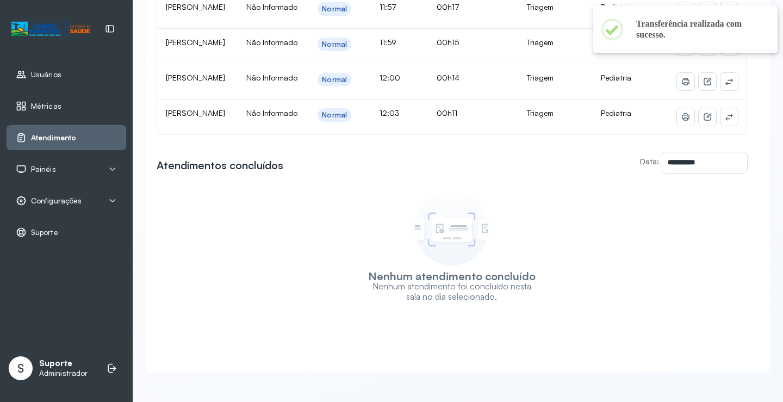
click at [60, 134] on span "Atendimento" at bounding box center [53, 137] width 45 height 9
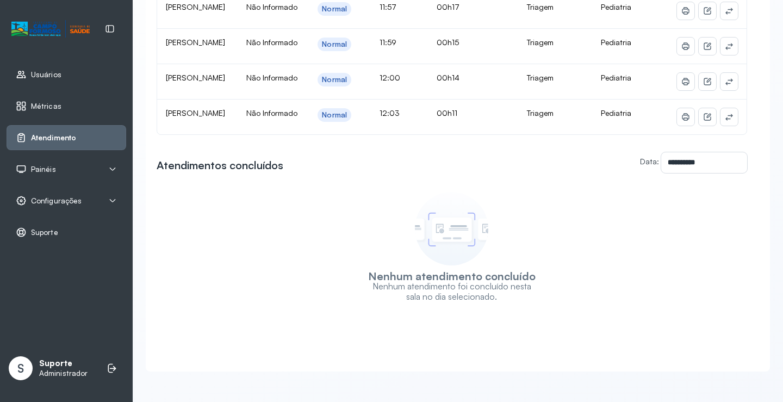
click at [52, 75] on span "Usuários" at bounding box center [46, 74] width 30 height 9
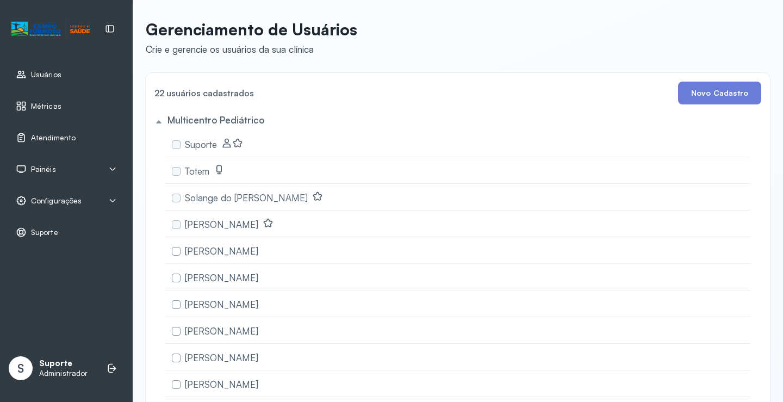
click at [55, 170] on div "Painéis" at bounding box center [66, 169] width 101 height 11
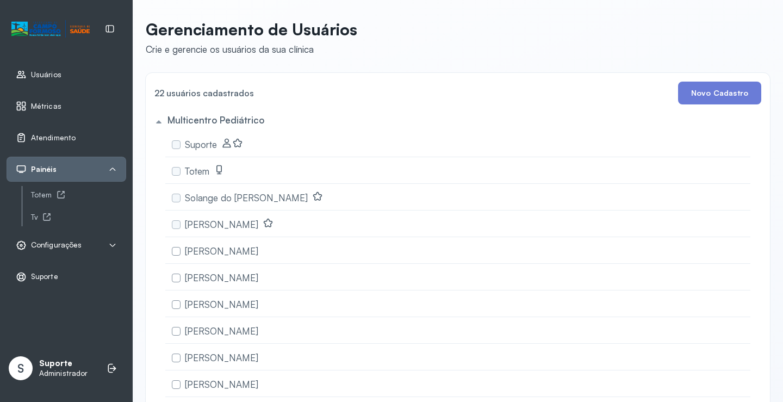
click at [65, 246] on span "Configurações" at bounding box center [56, 244] width 51 height 9
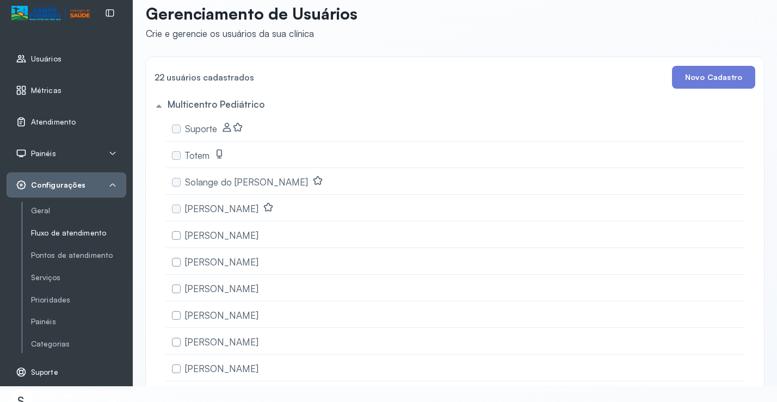
scroll to position [31, 0]
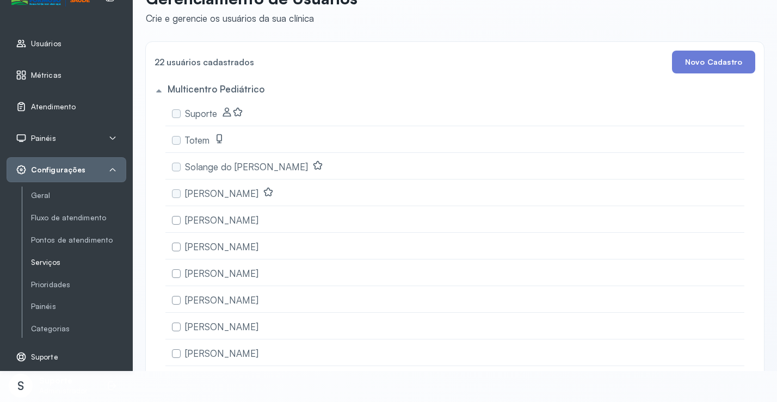
click at [48, 264] on link "Serviços" at bounding box center [78, 262] width 95 height 9
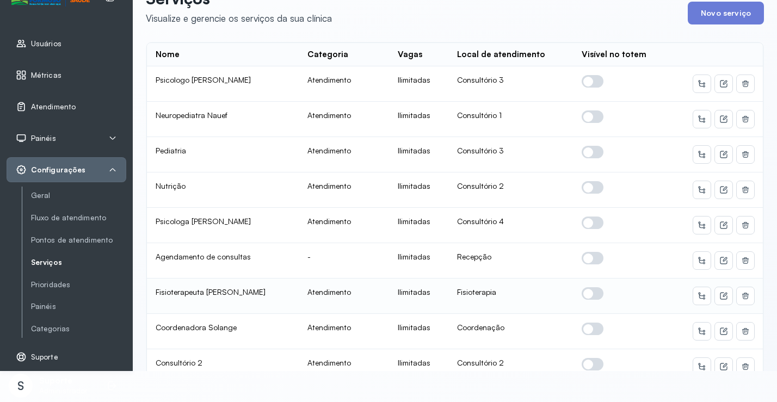
scroll to position [163, 0]
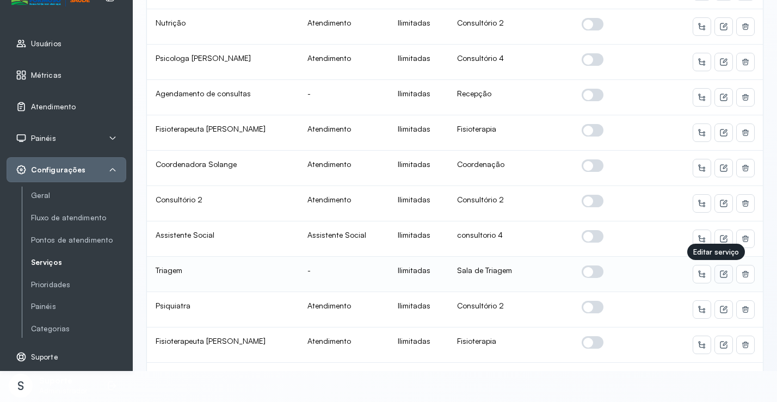
click at [720, 277] on icon at bounding box center [723, 274] width 7 height 7
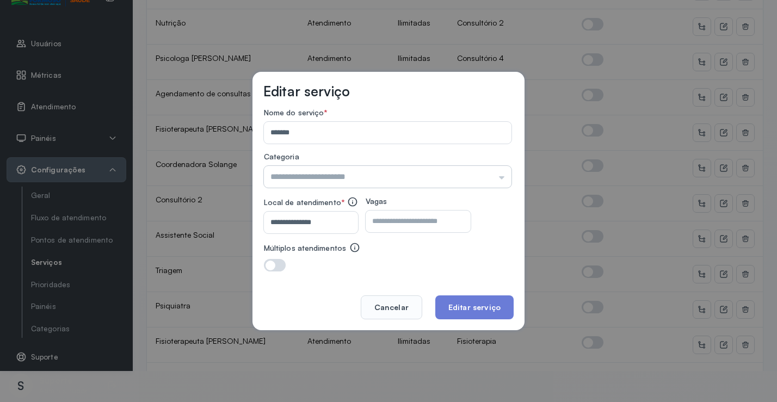
click at [372, 175] on input "text" at bounding box center [387, 177] width 247 height 22
drag, startPoint x: 338, startPoint y: 129, endPoint x: 303, endPoint y: 134, distance: 35.6
click at [303, 134] on input "*******" at bounding box center [385, 133] width 243 height 22
click at [340, 228] on input "**********" at bounding box center [309, 223] width 90 height 22
click at [401, 301] on button "Cancelar" at bounding box center [391, 307] width 61 height 24
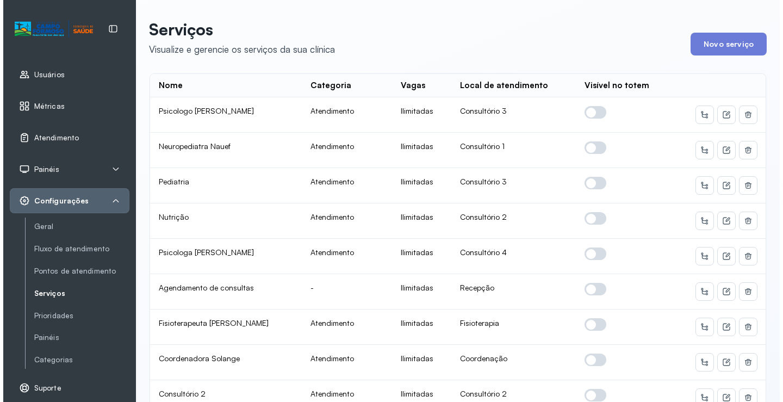
scroll to position [0, 0]
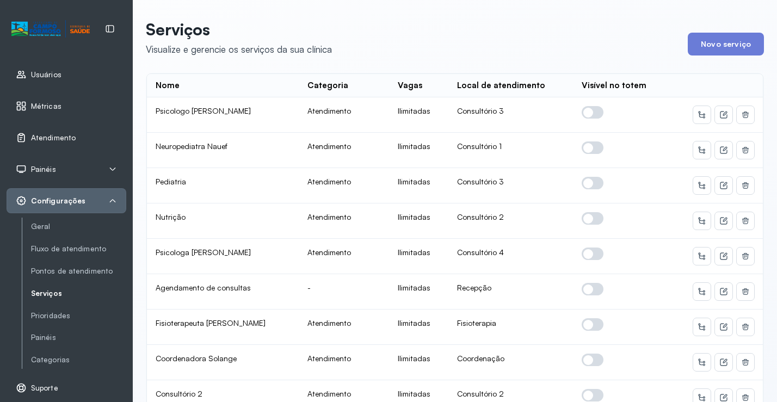
click at [59, 136] on span "Atendimento" at bounding box center [53, 137] width 45 height 9
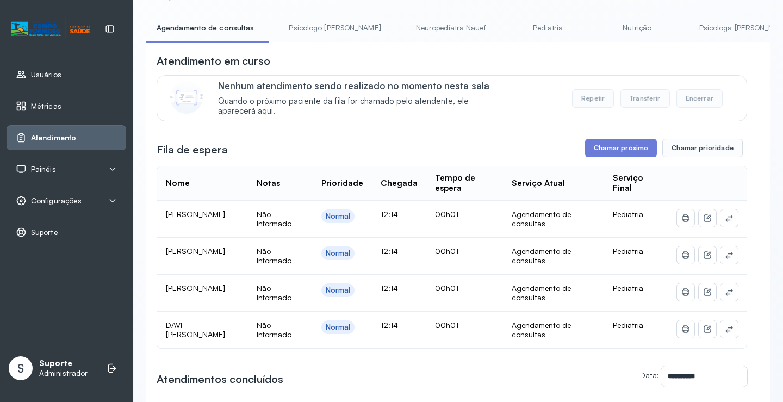
scroll to position [163, 0]
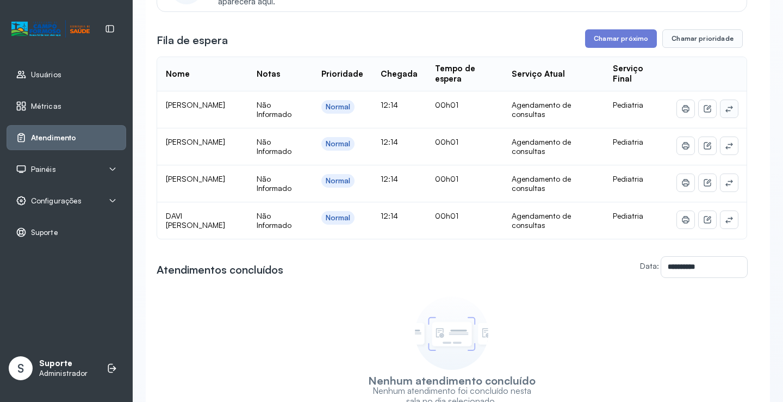
click at [721, 110] on button at bounding box center [729, 108] width 17 height 17
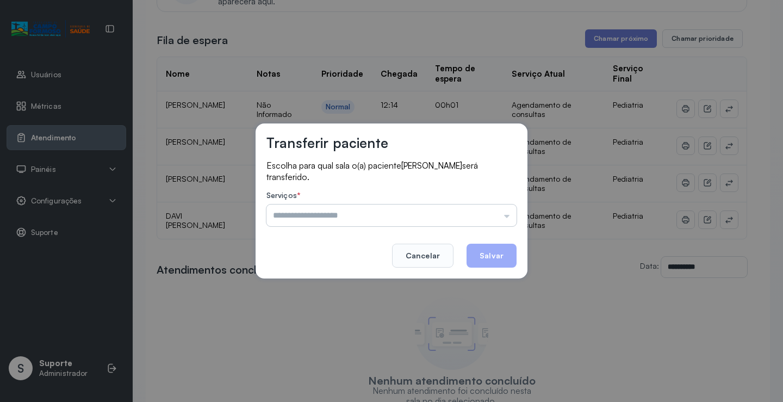
click at [472, 214] on input "text" at bounding box center [392, 216] width 250 height 22
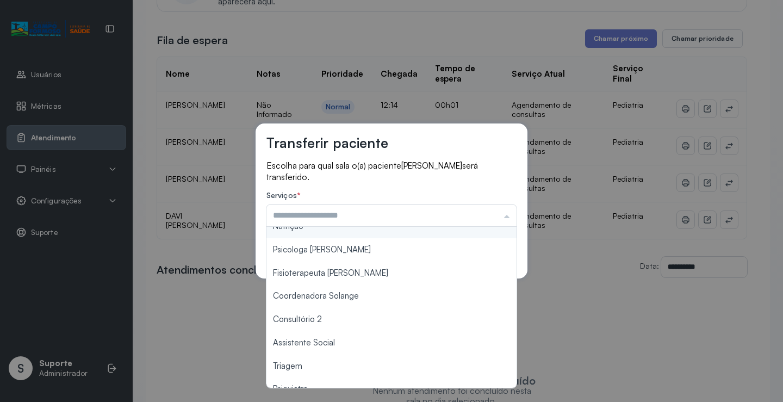
scroll to position [164, 0]
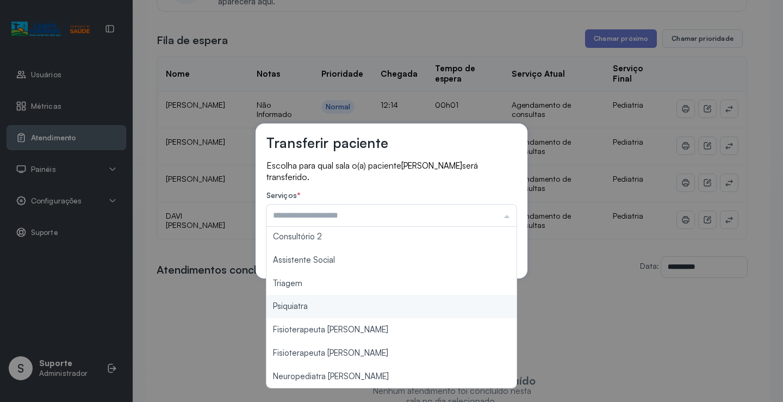
type input "*******"
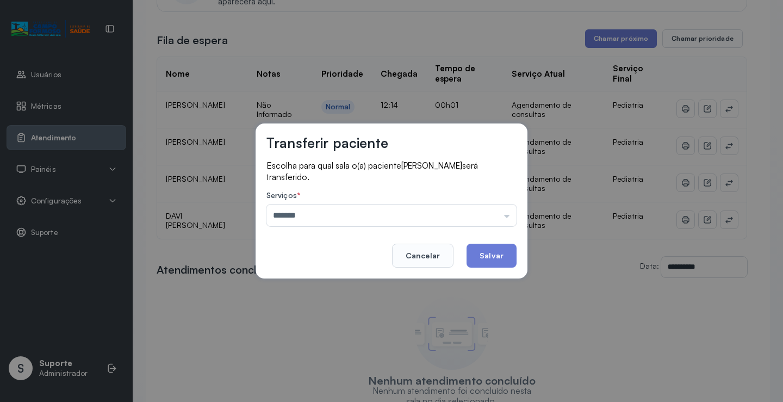
drag, startPoint x: 315, startPoint y: 290, endPoint x: 355, endPoint y: 275, distance: 42.5
click at [315, 289] on div "Transferir paciente Escolha para qual sala o(a) paciente HEITOR SOUSA BONFIM se…" at bounding box center [391, 201] width 783 height 402
drag, startPoint x: 466, startPoint y: 252, endPoint x: 499, endPoint y: 250, distance: 33.2
click at [484, 250] on footer "Cancelar Salvar" at bounding box center [392, 247] width 250 height 39
click at [499, 250] on button "Salvar" at bounding box center [492, 256] width 50 height 24
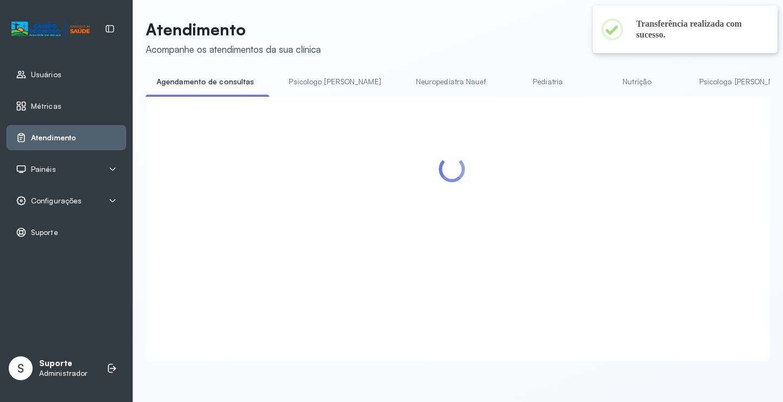
scroll to position [163, 0]
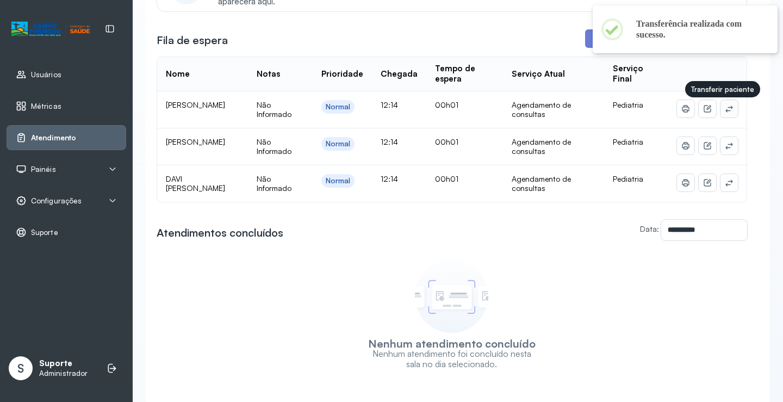
click at [725, 110] on icon at bounding box center [729, 108] width 9 height 9
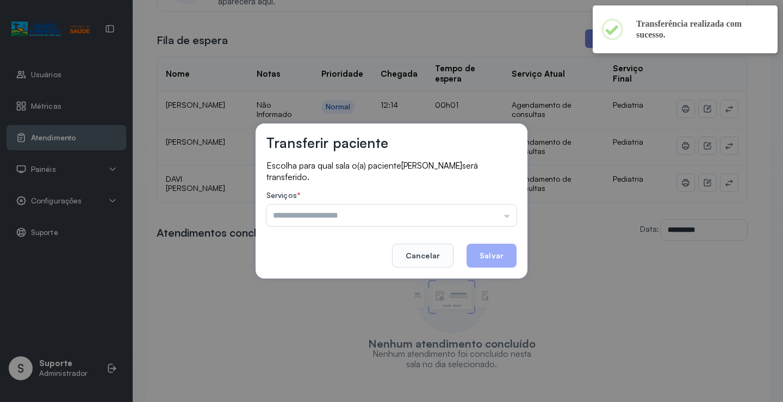
click at [470, 203] on div "Serviços * Psicologo Pedro Neuropediatra Nauef Pediatria Nutrição Psicologa Ala…" at bounding box center [392, 208] width 250 height 35
click at [435, 225] on input "text" at bounding box center [392, 216] width 250 height 22
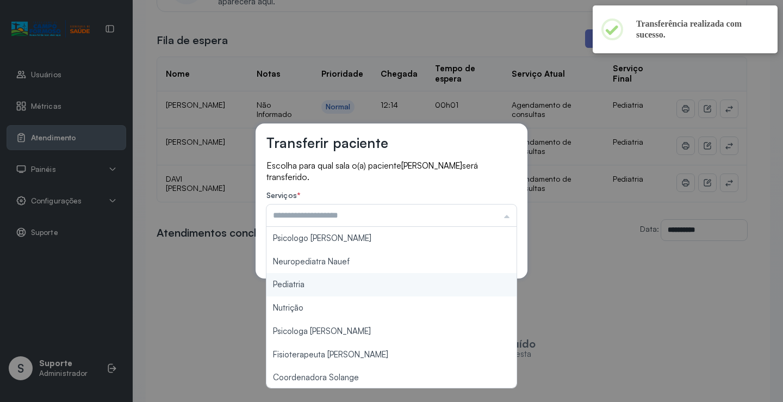
scroll to position [165, 0]
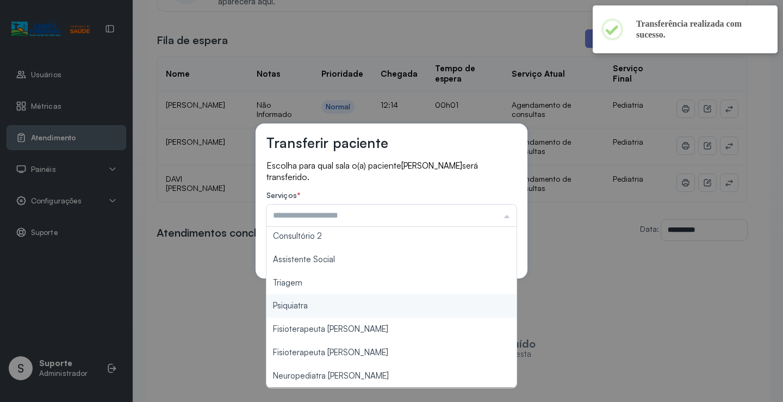
type input "*******"
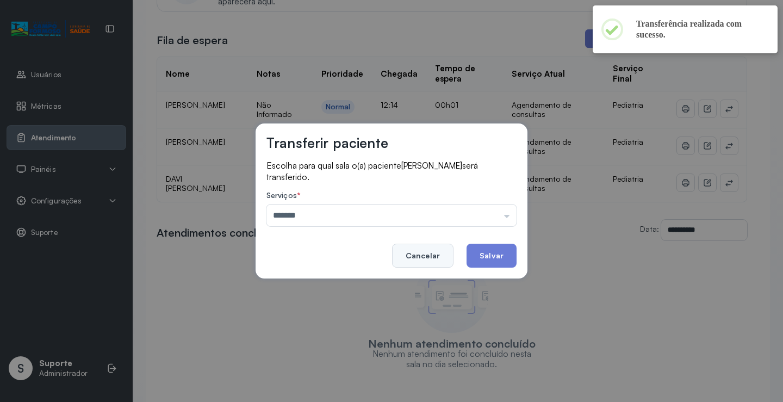
drag, startPoint x: 328, startPoint y: 289, endPoint x: 437, endPoint y: 257, distance: 113.9
click at [335, 284] on div "Transferir paciente Escolha para qual sala o(a) paciente BENICIO NASCIMENTO DA …" at bounding box center [391, 201] width 783 height 402
drag, startPoint x: 486, startPoint y: 257, endPoint x: 527, endPoint y: 230, distance: 49.5
click at [486, 257] on button "Salvar" at bounding box center [492, 256] width 50 height 24
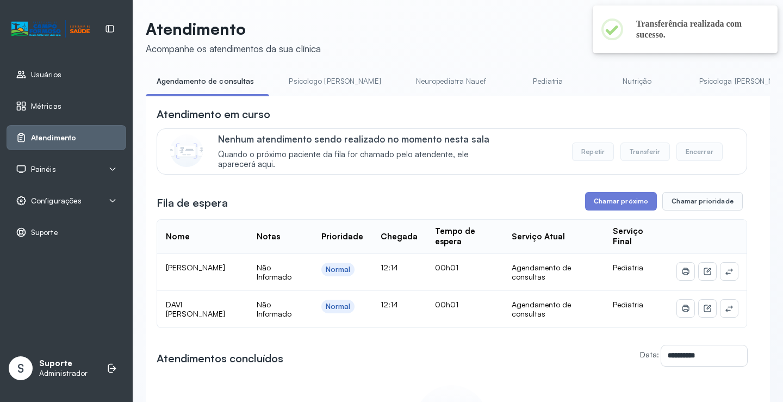
scroll to position [163, 0]
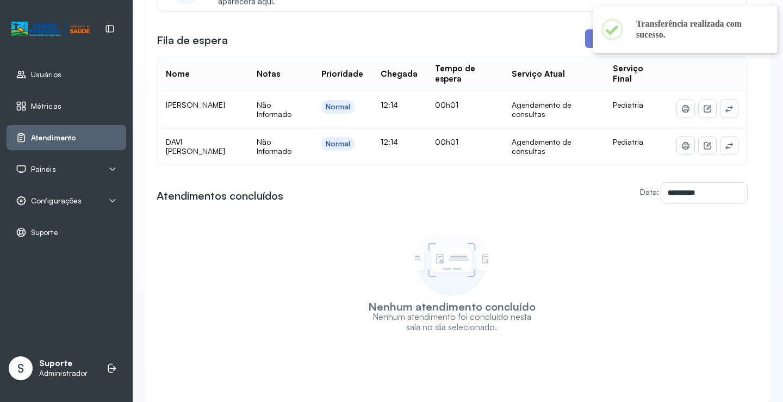
click at [725, 113] on icon at bounding box center [729, 108] width 9 height 9
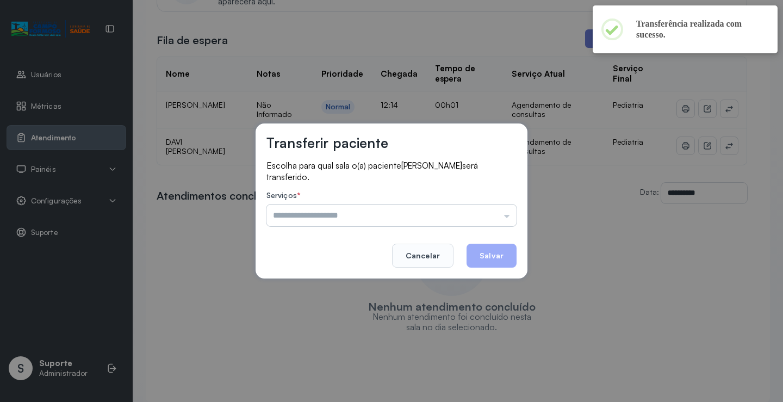
drag, startPoint x: 416, startPoint y: 208, endPoint x: 382, endPoint y: 233, distance: 41.7
click at [415, 208] on input "text" at bounding box center [392, 216] width 250 height 22
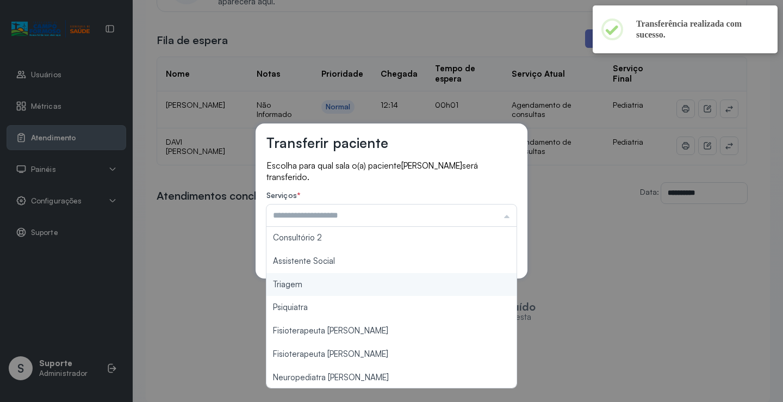
type input "*******"
drag, startPoint x: 299, startPoint y: 284, endPoint x: 457, endPoint y: 234, distance: 165.8
click at [307, 281] on div "Transferir paciente Escolha para qual sala o(a) paciente MARIA ELISA CRUZ DA SI…" at bounding box center [391, 201] width 783 height 402
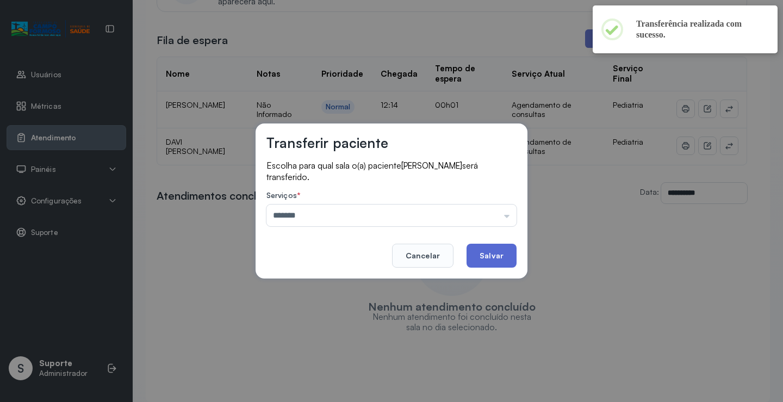
click at [489, 255] on button "Salvar" at bounding box center [492, 256] width 50 height 24
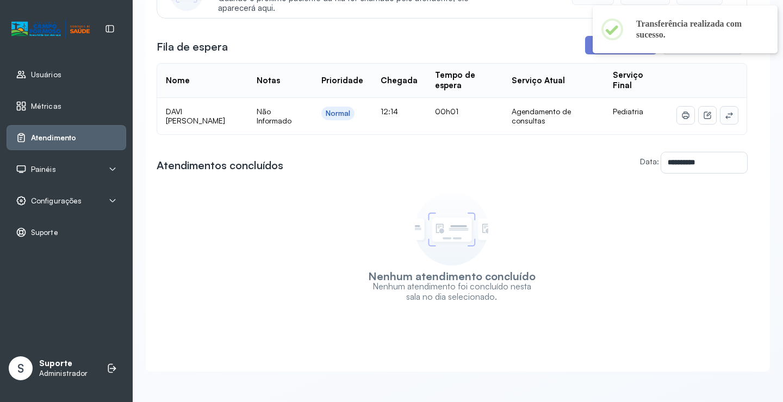
click at [727, 108] on button at bounding box center [729, 115] width 17 height 17
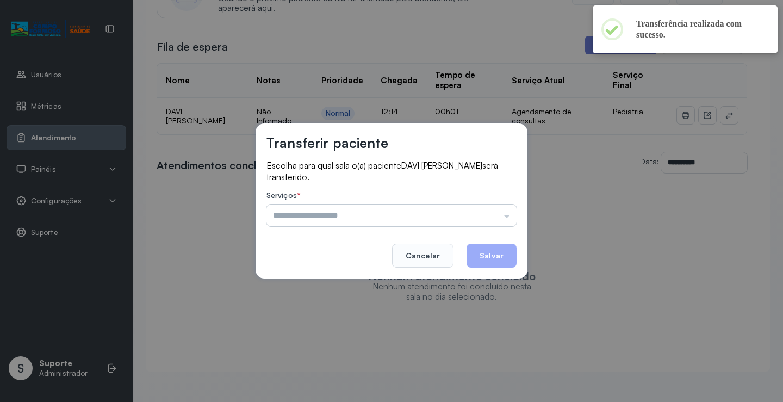
click at [399, 205] on input "text" at bounding box center [392, 216] width 250 height 22
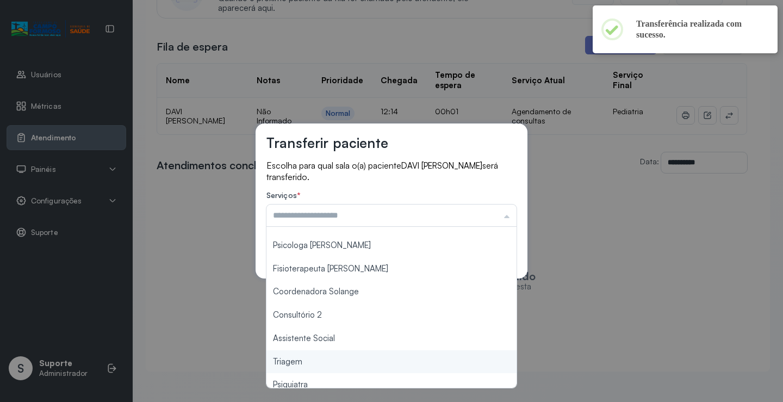
scroll to position [165, 0]
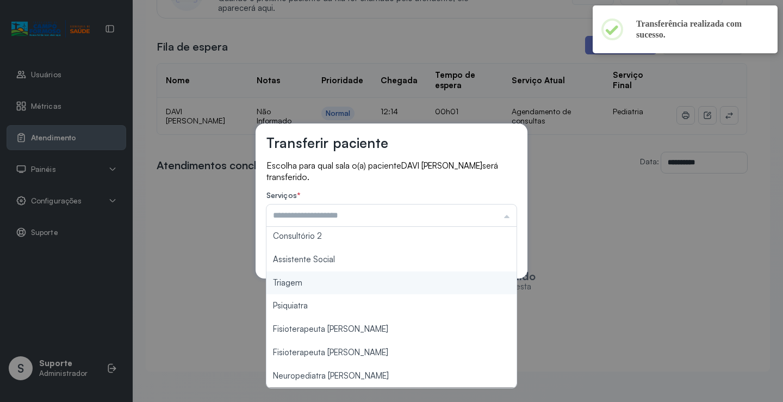
type input "*******"
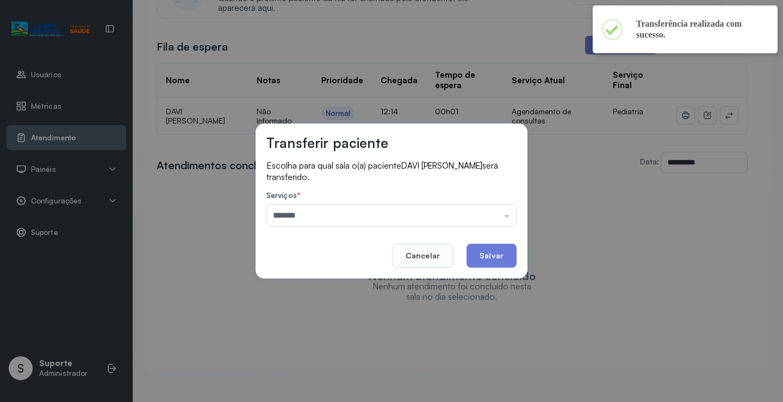
drag, startPoint x: 307, startPoint y: 283, endPoint x: 479, endPoint y: 231, distance: 179.6
click at [311, 280] on div "Transferir paciente Escolha para qual sala o(a) paciente DAVI FRANCISCO MALTA R…" at bounding box center [391, 201] width 783 height 402
click at [496, 244] on button "Salvar" at bounding box center [492, 256] width 50 height 24
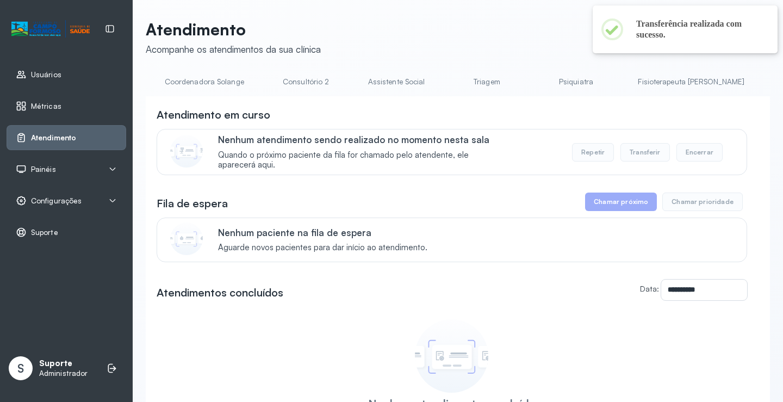
scroll to position [0, 821]
click at [431, 76] on link "Triagem" at bounding box center [469, 82] width 76 height 18
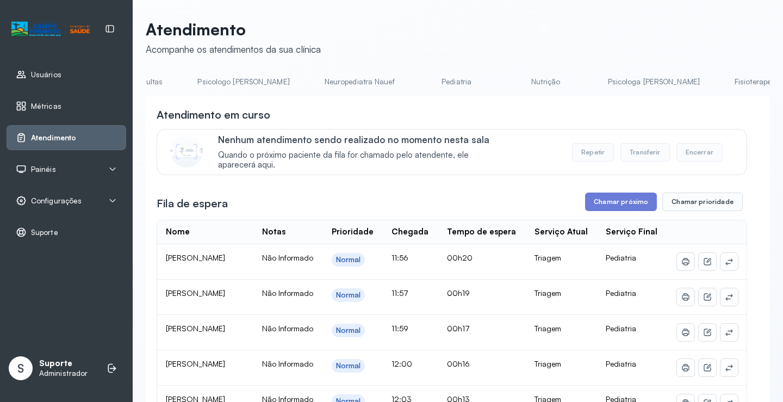
scroll to position [0, 0]
click at [188, 75] on link "Agendamento de consultas" at bounding box center [203, 82] width 115 height 18
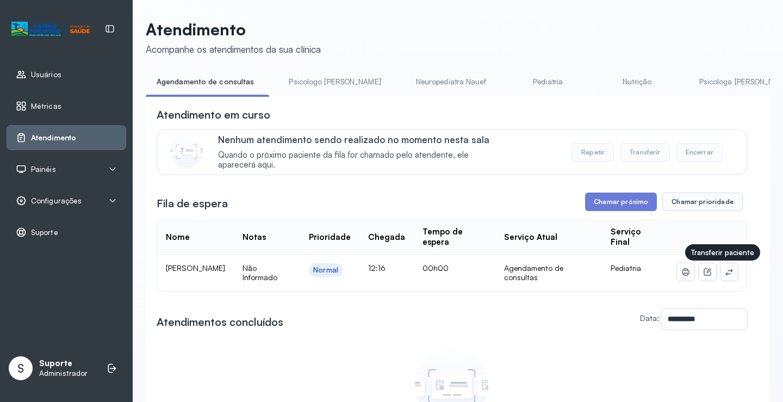
click at [726, 276] on button at bounding box center [729, 271] width 17 height 17
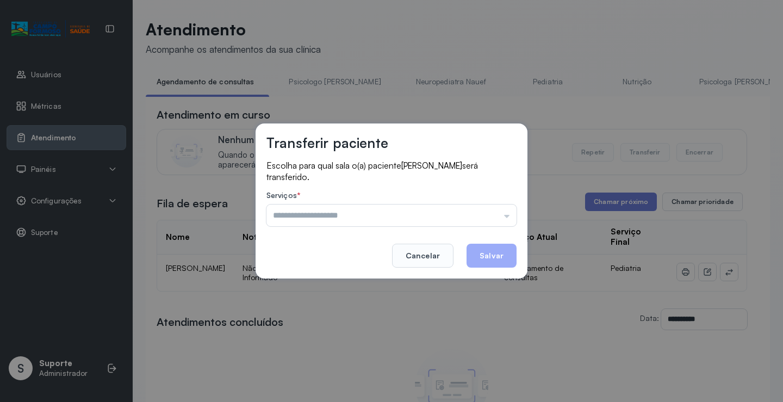
click at [517, 216] on div "Transferir paciente Escolha para qual sala o(a) paciente TALLES DIAS DA SILVA s…" at bounding box center [392, 200] width 272 height 155
click at [510, 214] on input "text" at bounding box center [392, 216] width 250 height 22
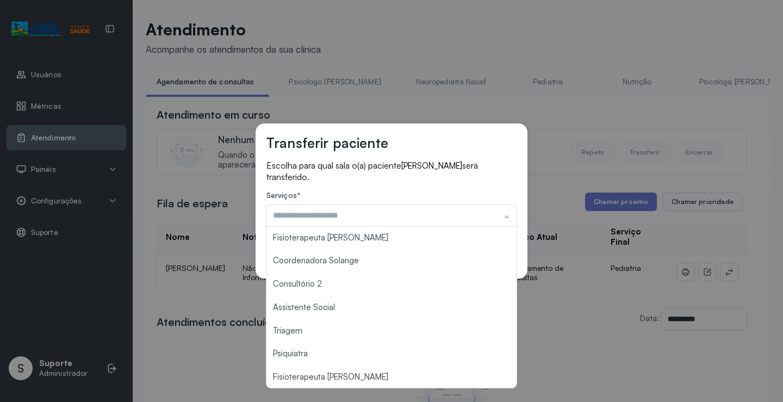
scroll to position [163, 0]
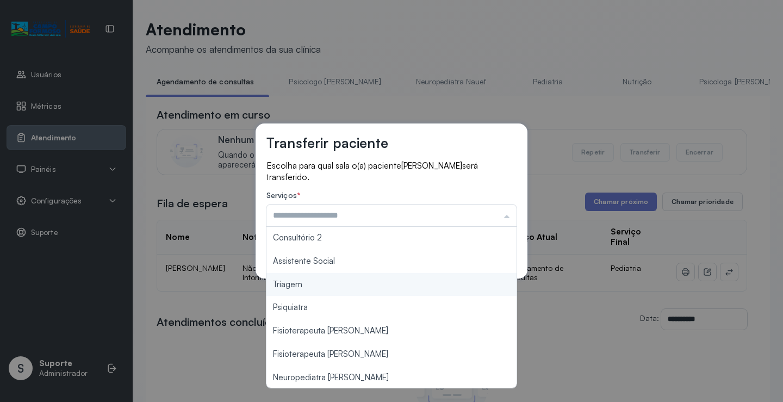
type input "*******"
click at [335, 288] on div "Transferir paciente Escolha para qual sala o(a) paciente TALLES DIAS DA SILVA s…" at bounding box center [391, 201] width 783 height 402
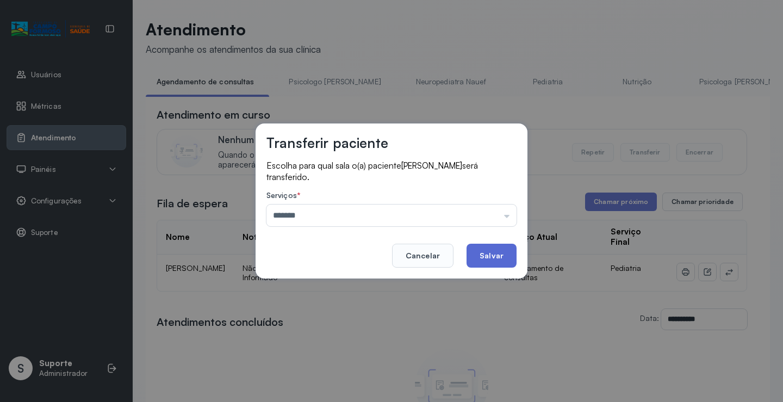
click at [504, 256] on button "Salvar" at bounding box center [492, 256] width 50 height 24
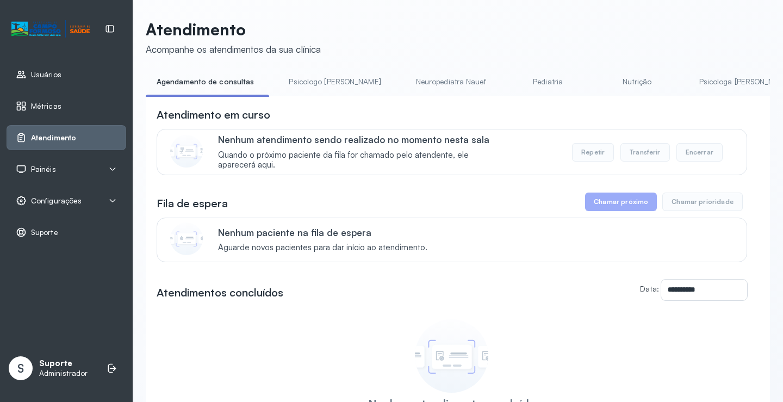
drag, startPoint x: 308, startPoint y: 83, endPoint x: 286, endPoint y: 84, distance: 22.9
click at [308, 83] on link "Psicologo Pedro" at bounding box center [335, 82] width 114 height 18
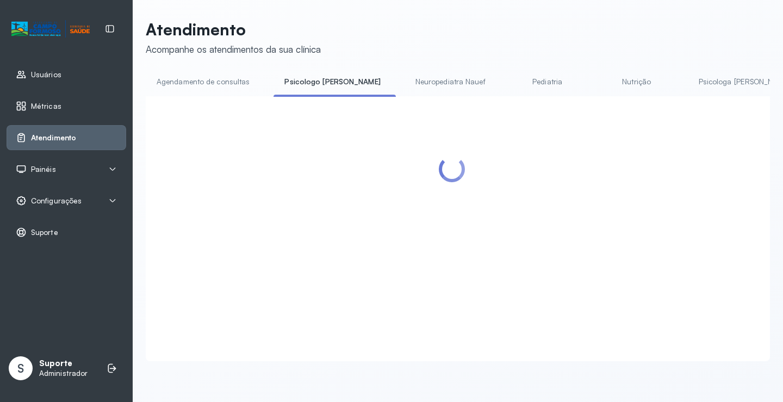
click at [216, 83] on link "Agendamento de consultas" at bounding box center [203, 82] width 115 height 18
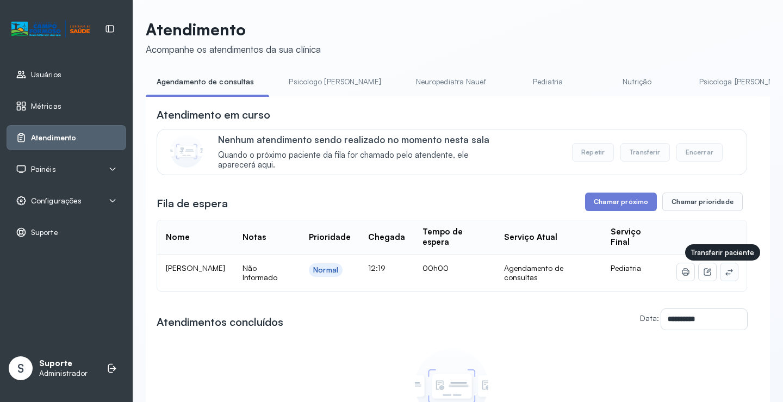
click at [727, 279] on button at bounding box center [729, 271] width 17 height 17
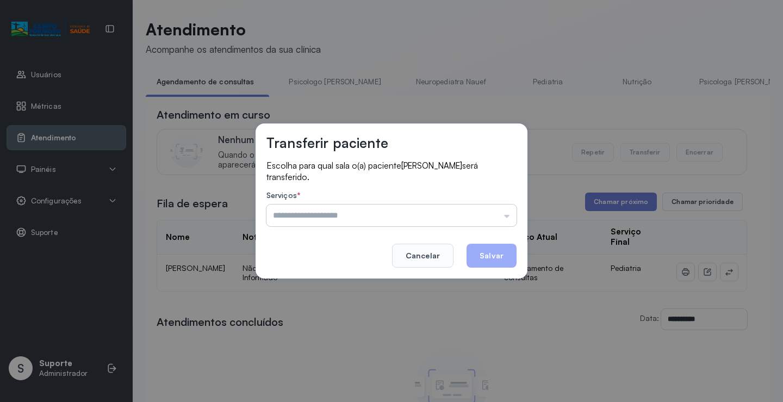
click at [491, 219] on input "text" at bounding box center [392, 216] width 250 height 22
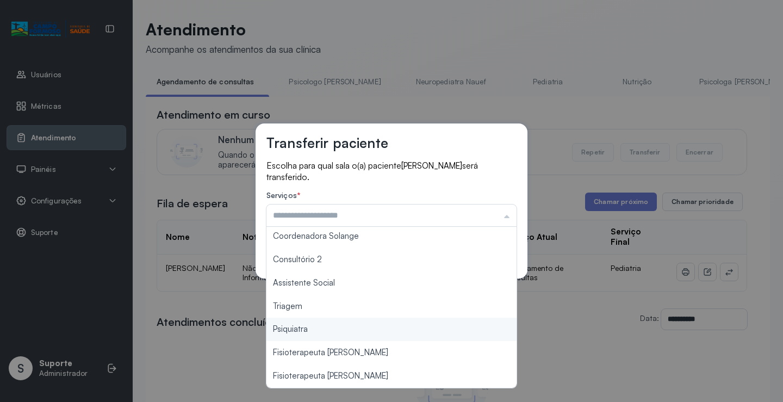
scroll to position [165, 0]
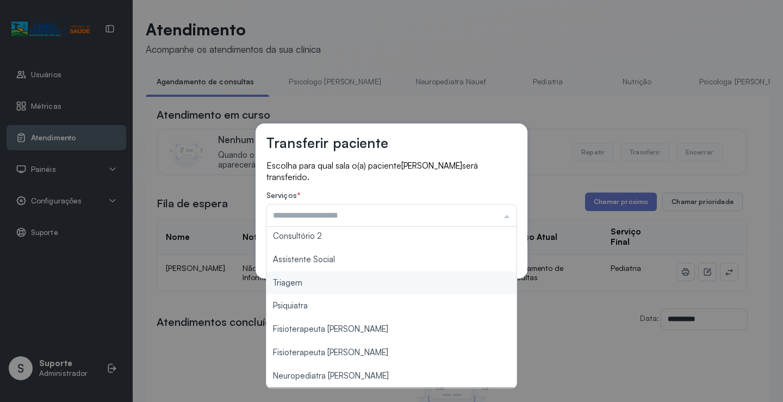
type input "*******"
click at [306, 287] on div "Transferir paciente Escolha para qual sala o(a) paciente ALEPH BENJAMIN DA SILV…" at bounding box center [391, 201] width 783 height 402
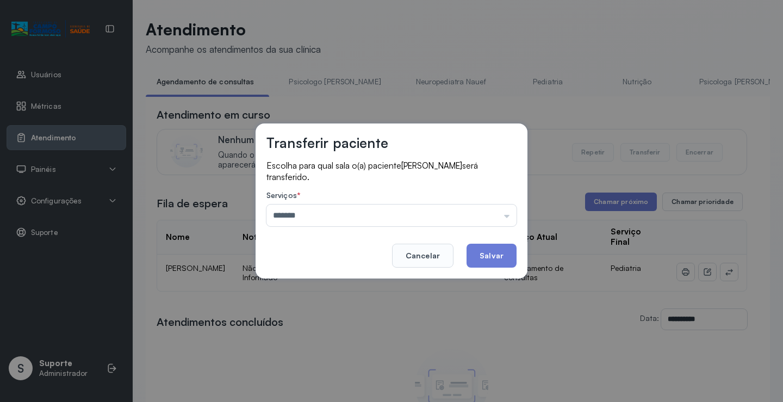
click at [474, 243] on footer "Cancelar Salvar" at bounding box center [392, 247] width 250 height 39
drag, startPoint x: 479, startPoint y: 257, endPoint x: 479, endPoint y: 249, distance: 7.6
click at [479, 252] on button "Salvar" at bounding box center [492, 256] width 50 height 24
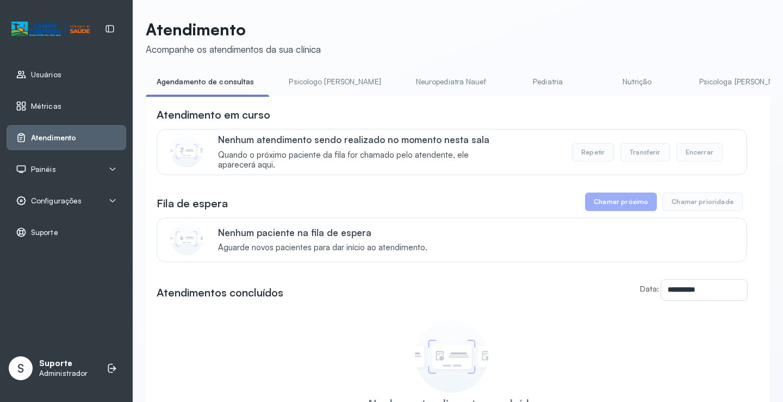
click at [437, 84] on link "Neuropediatra Nauef" at bounding box center [451, 82] width 92 height 18
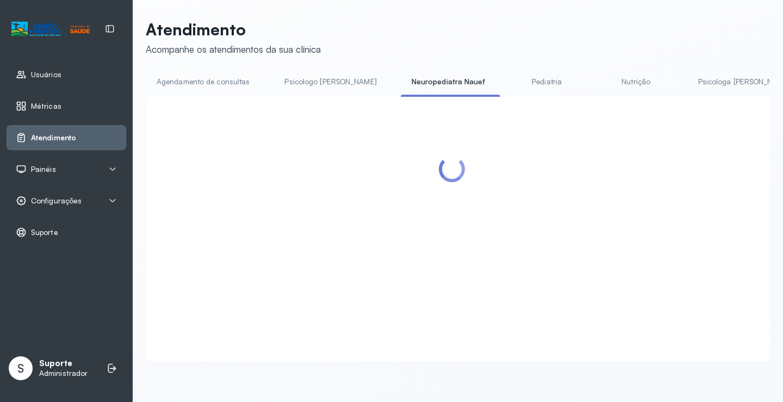
click at [215, 85] on link "Agendamento de consultas" at bounding box center [203, 82] width 115 height 18
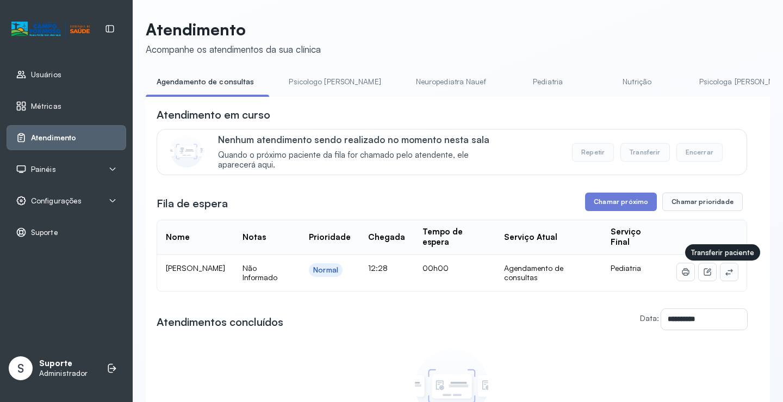
click at [726, 276] on icon at bounding box center [729, 272] width 9 height 9
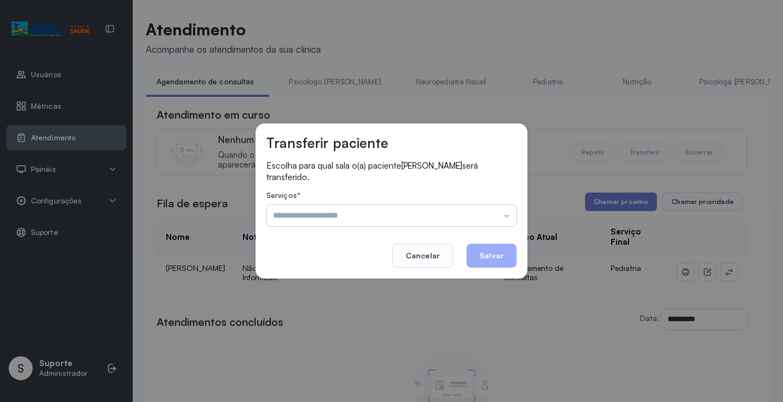
click at [493, 208] on input "text" at bounding box center [392, 216] width 250 height 22
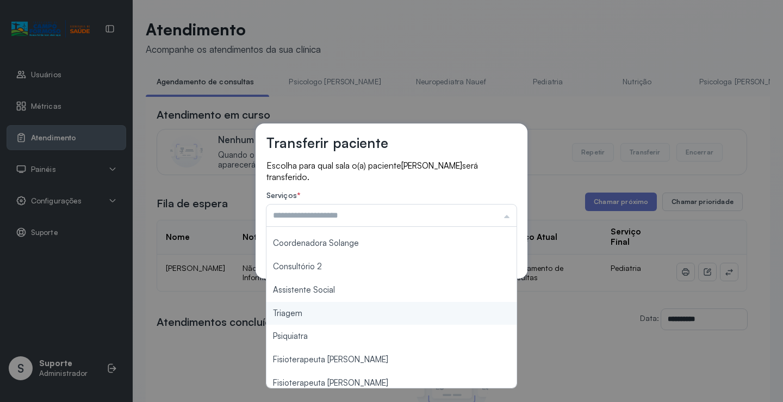
scroll to position [164, 0]
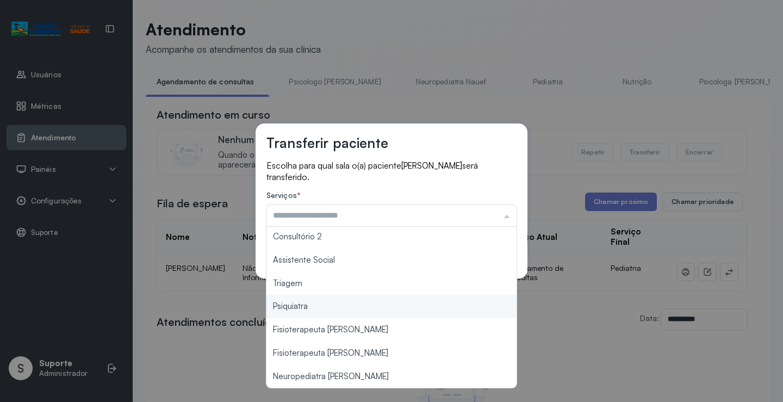
type input "*******"
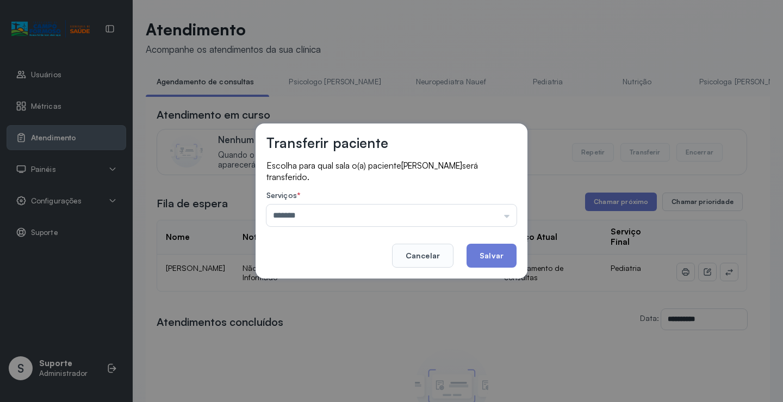
click at [326, 287] on div "Transferir paciente Escolha para qual sala o(a) paciente MURILO BEZERRA SILVA s…" at bounding box center [391, 201] width 783 height 402
click at [482, 247] on button "Salvar" at bounding box center [492, 256] width 50 height 24
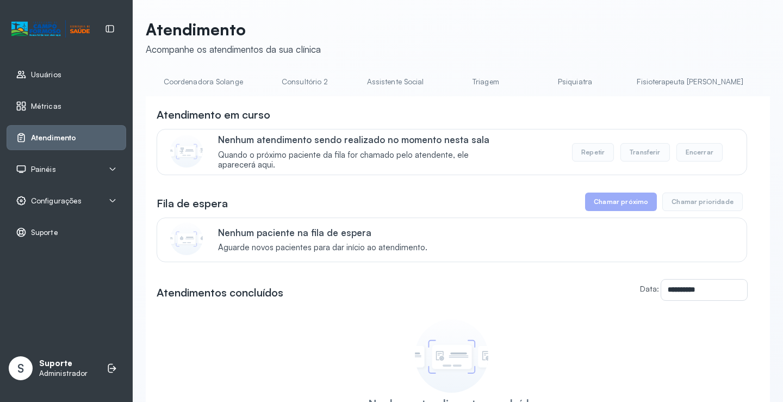
scroll to position [0, 799]
click at [453, 78] on link "Triagem" at bounding box center [491, 82] width 76 height 18
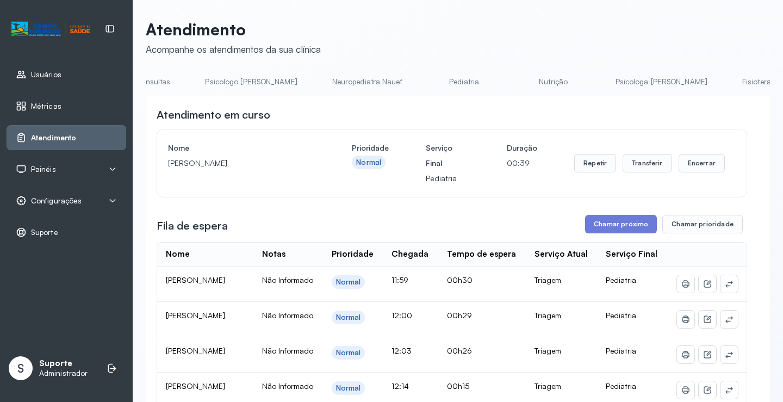
scroll to position [0, 0]
click at [196, 78] on link "Agendamento de consultas" at bounding box center [203, 82] width 115 height 18
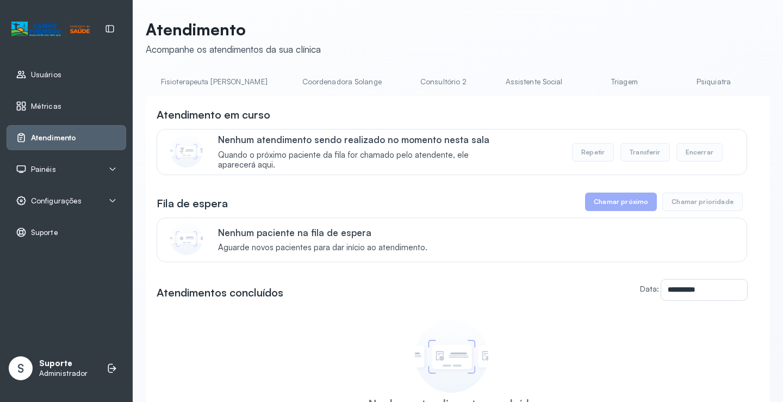
scroll to position [0, 679]
click at [573, 77] on link "Triagem" at bounding box center [611, 82] width 76 height 18
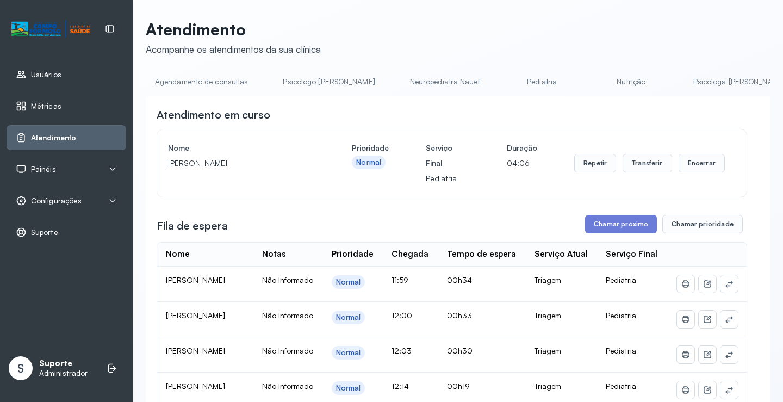
scroll to position [0, 0]
click at [515, 82] on link "Pediatria" at bounding box center [544, 82] width 76 height 18
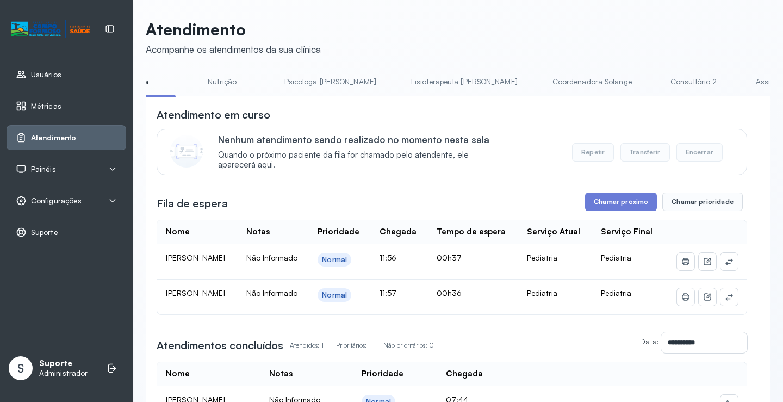
scroll to position [0, 423]
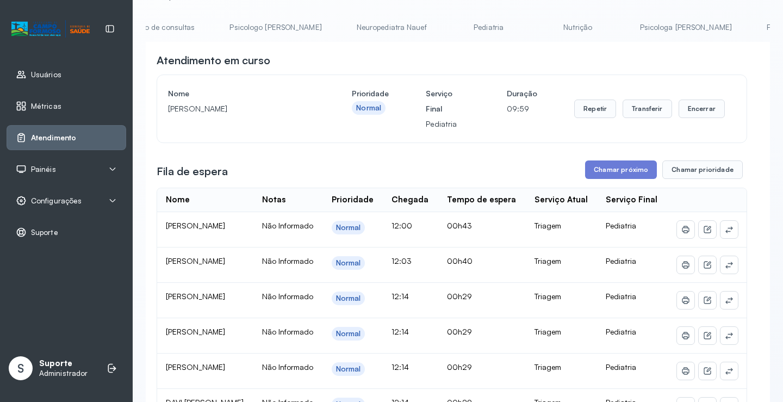
scroll to position [0, 0]
click at [506, 36] on link "Pediatria" at bounding box center [544, 27] width 76 height 18
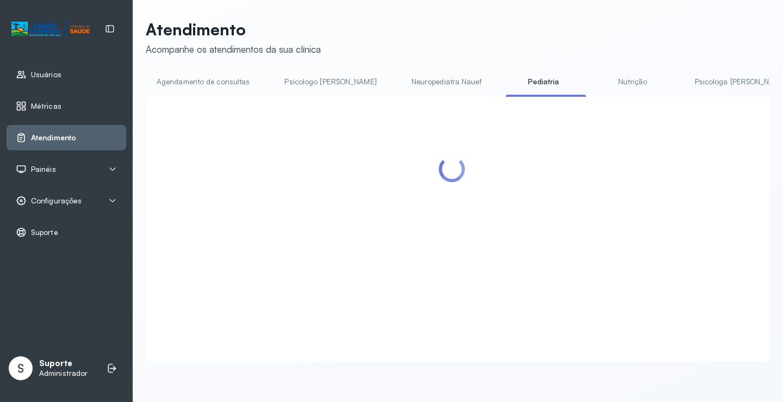
scroll to position [54, 0]
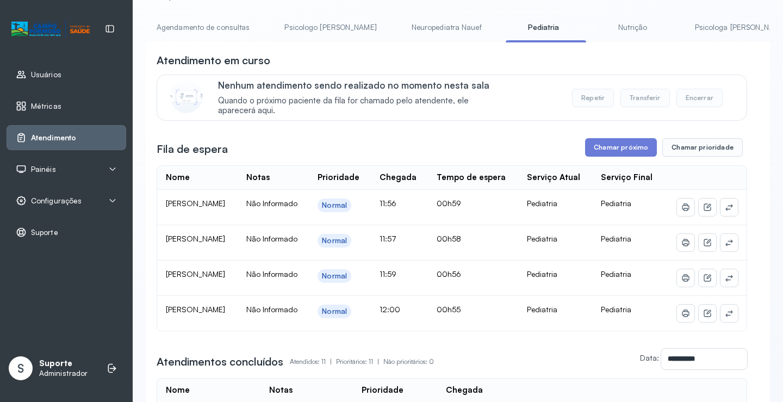
click at [214, 33] on link "Agendamento de consultas" at bounding box center [203, 27] width 115 height 18
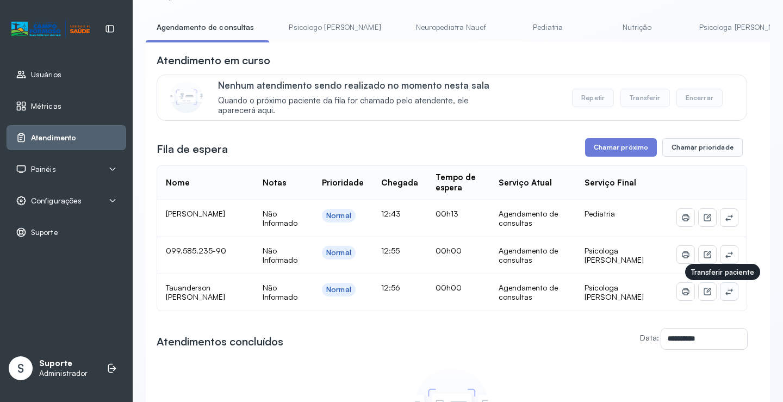
click at [726, 293] on icon at bounding box center [729, 291] width 7 height 7
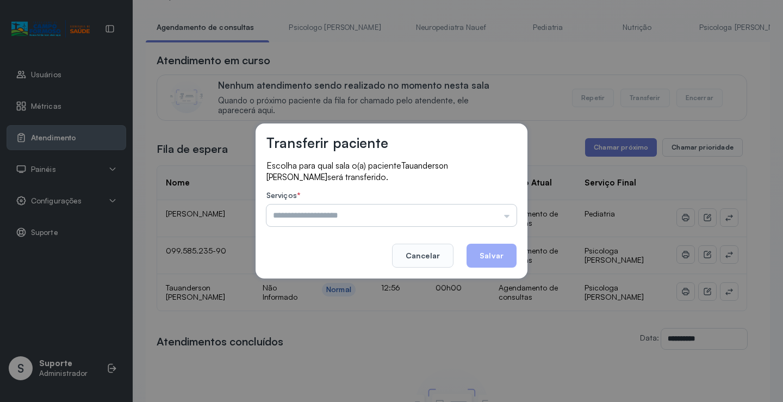
drag, startPoint x: 497, startPoint y: 206, endPoint x: 482, endPoint y: 223, distance: 22.4
click at [496, 207] on input "text" at bounding box center [392, 216] width 250 height 22
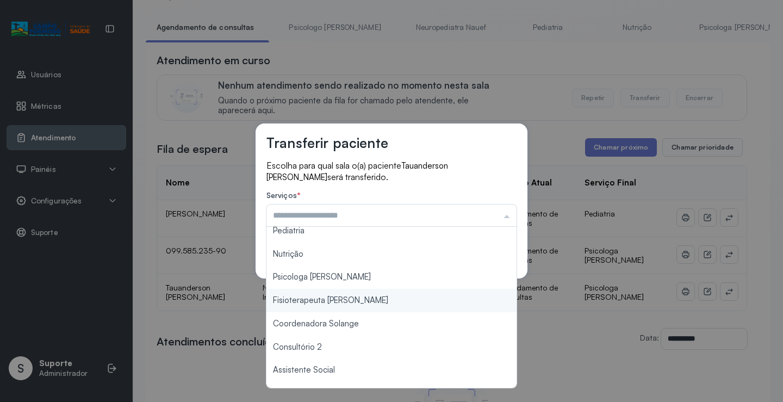
type input "**********"
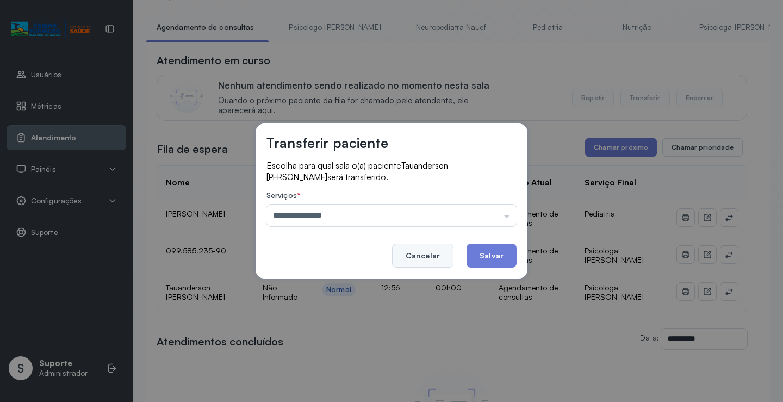
drag, startPoint x: 342, startPoint y: 279, endPoint x: 428, endPoint y: 259, distance: 88.1
click at [342, 278] on div "**********" at bounding box center [392, 201] width 272 height 156
click at [492, 249] on button "Salvar" at bounding box center [492, 256] width 50 height 24
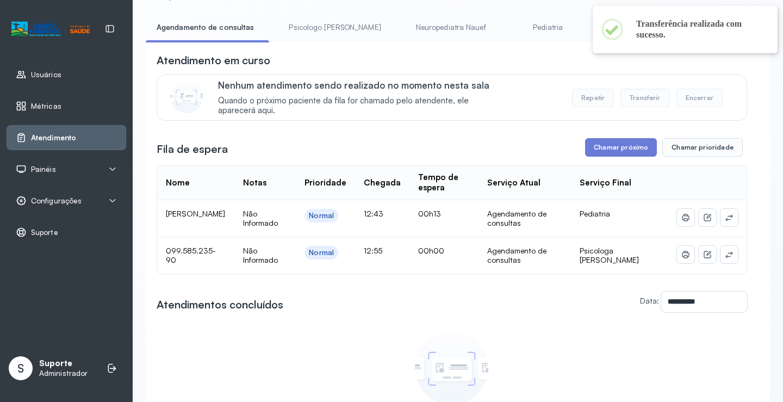
click at [727, 207] on td at bounding box center [707, 218] width 78 height 37
click at [725, 217] on icon at bounding box center [729, 217] width 9 height 9
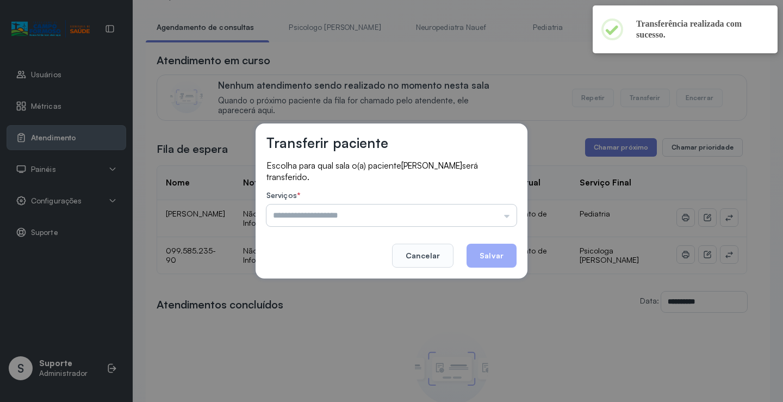
drag, startPoint x: 494, startPoint y: 203, endPoint x: 492, endPoint y: 213, distance: 9.9
click at [493, 205] on div "Serviços * Psicologo Pedro Neuropediatra Nauef Pediatria Nutrição Psicologa Ala…" at bounding box center [392, 208] width 250 height 35
click at [492, 214] on input "text" at bounding box center [392, 216] width 250 height 22
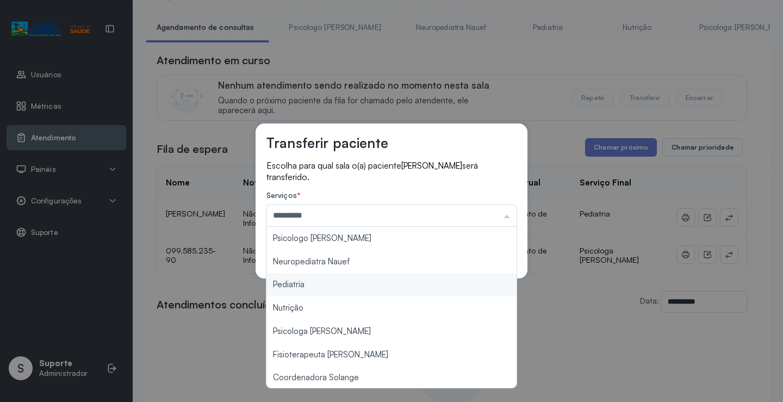
click at [321, 289] on div "Transferir paciente Escolha para qual sala o(a) paciente ANTHONY MANOEL TIMOTEO…" at bounding box center [391, 201] width 783 height 402
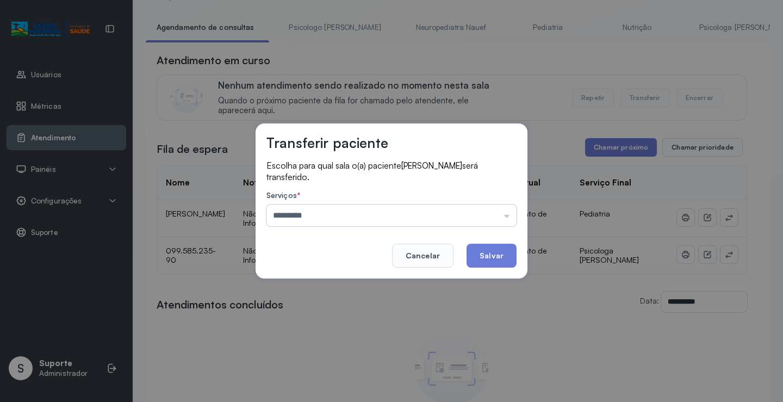
click at [460, 220] on input "*********" at bounding box center [392, 216] width 250 height 22
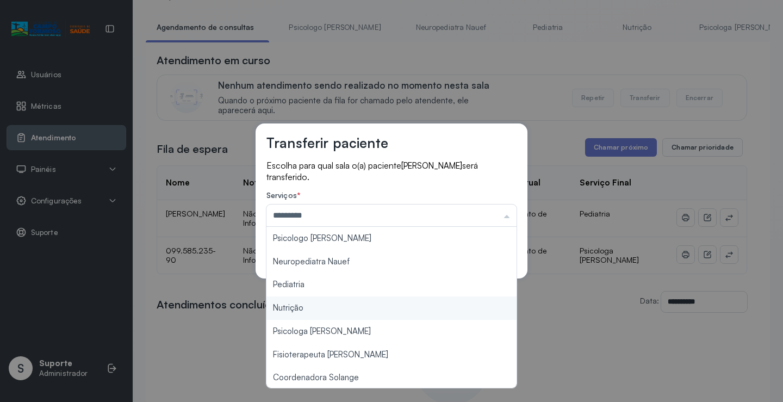
scroll to position [165, 0]
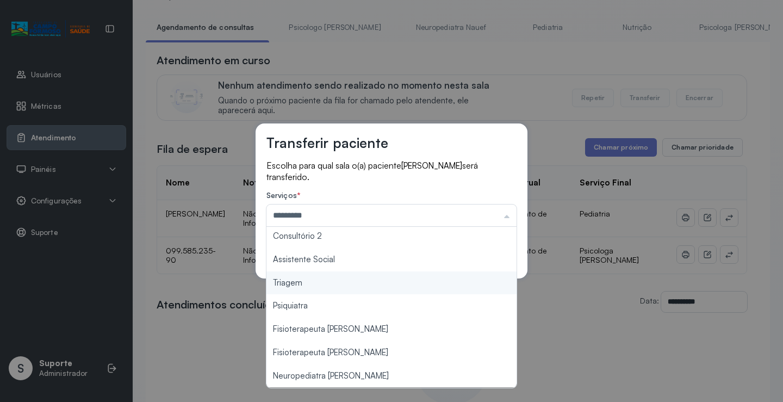
type input "*******"
click at [336, 284] on div "Transferir paciente Escolha para qual sala o(a) paciente ANTHONY MANOEL TIMOTEO…" at bounding box center [391, 201] width 783 height 402
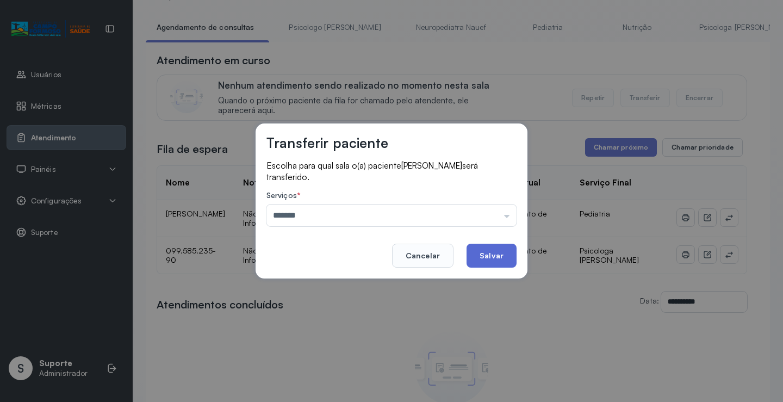
click at [479, 253] on button "Salvar" at bounding box center [492, 256] width 50 height 24
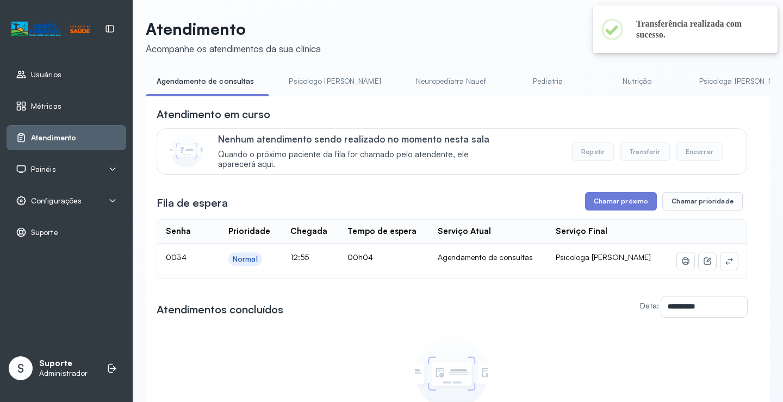
scroll to position [54, 0]
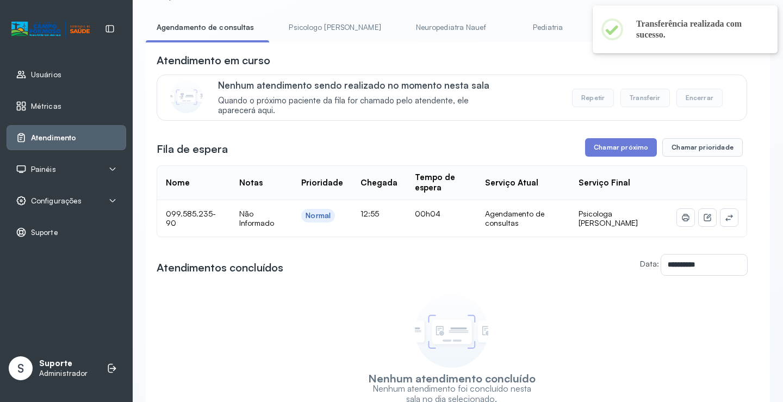
click at [725, 207] on td at bounding box center [707, 218] width 78 height 36
click at [725, 218] on icon at bounding box center [729, 217] width 9 height 9
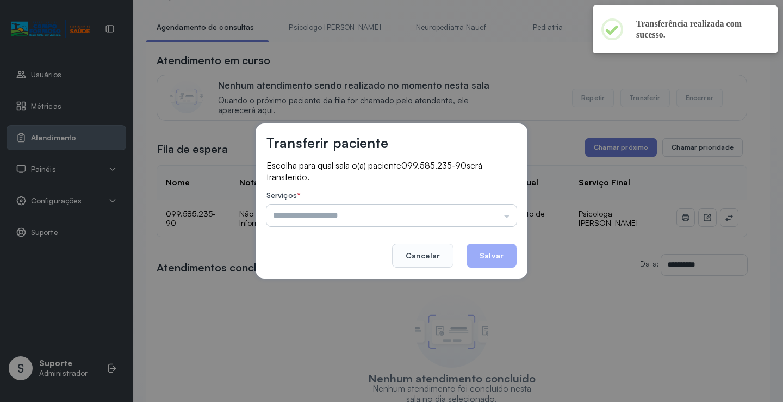
click at [499, 215] on input "text" at bounding box center [392, 216] width 250 height 22
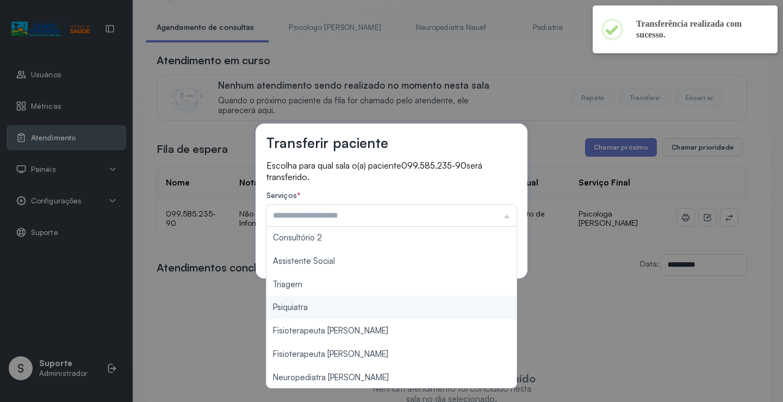
scroll to position [164, 0]
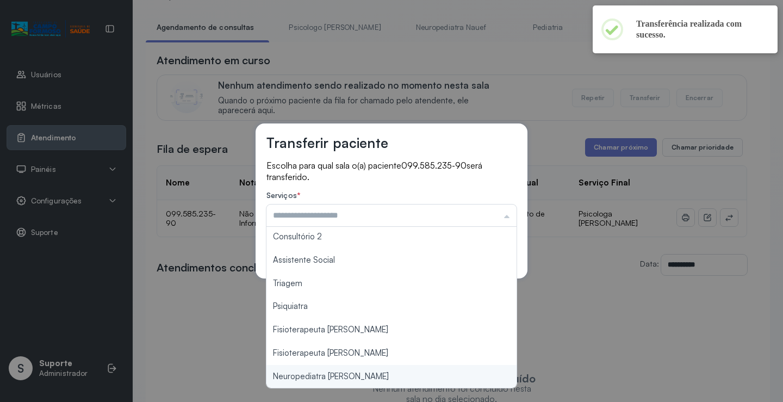
type input "**********"
click at [340, 376] on div "**********" at bounding box center [391, 201] width 783 height 402
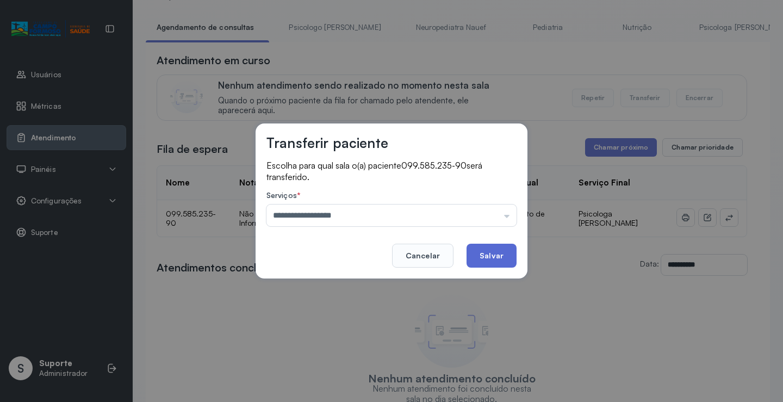
click at [500, 251] on button "Salvar" at bounding box center [492, 256] width 50 height 24
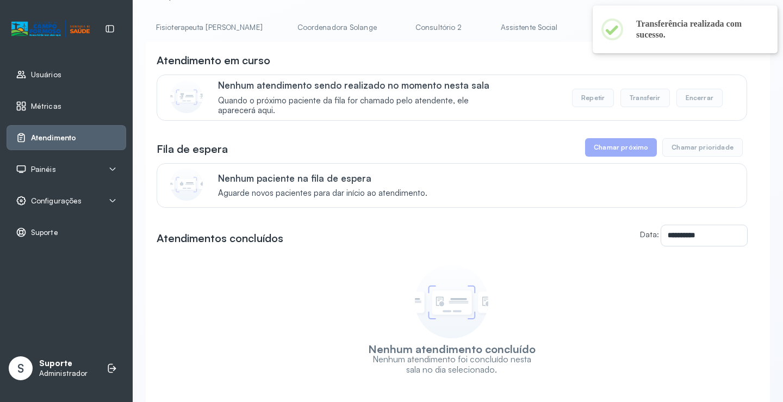
scroll to position [0, 672]
click at [579, 20] on link "Triagem" at bounding box center [617, 27] width 76 height 18
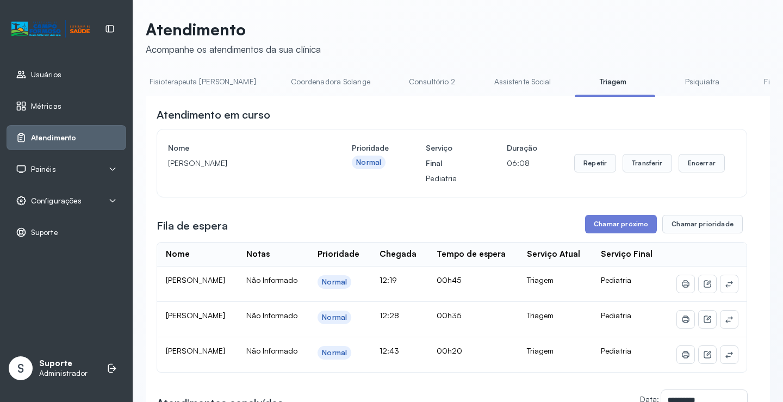
scroll to position [0, 0]
click at [194, 84] on link "Agendamento de consultas" at bounding box center [203, 82] width 115 height 18
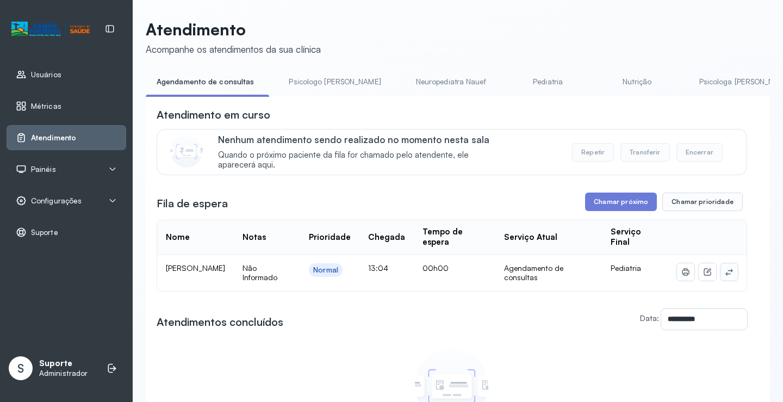
click at [728, 275] on button at bounding box center [729, 271] width 17 height 17
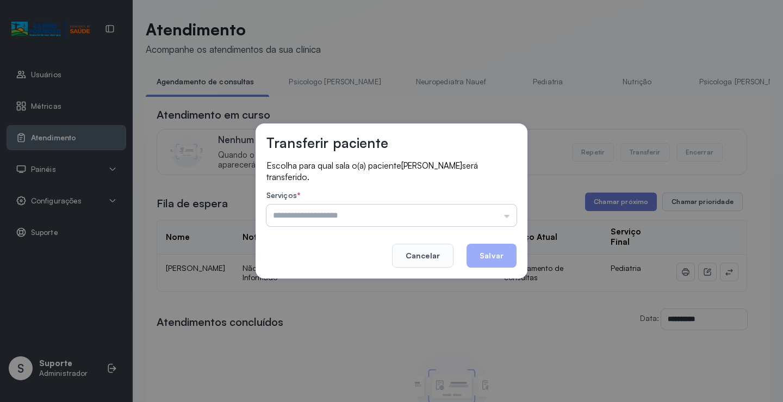
click at [460, 220] on input "text" at bounding box center [392, 216] width 250 height 22
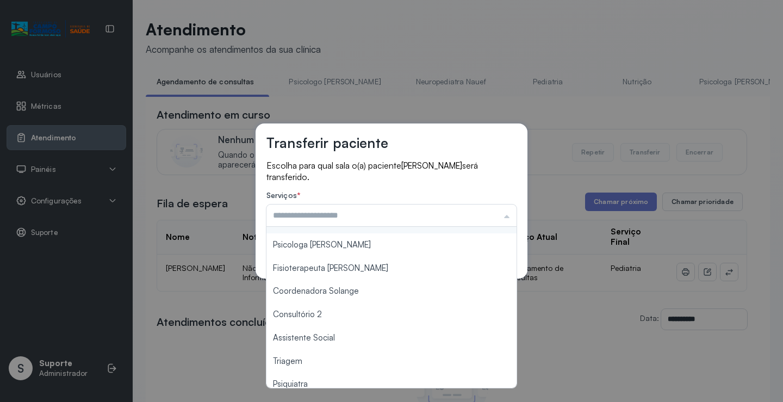
scroll to position [164, 0]
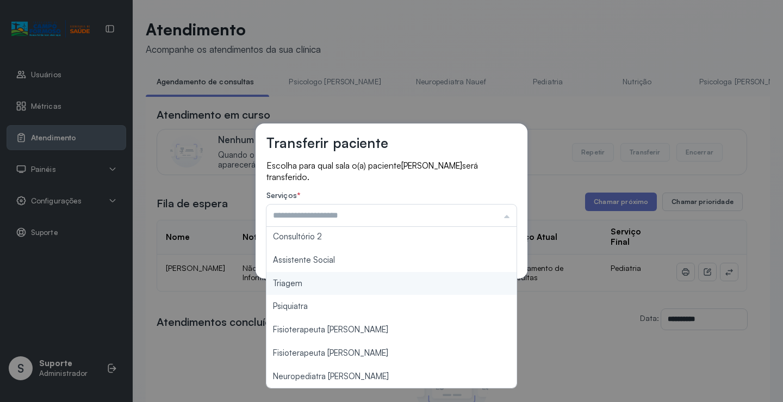
type input "*******"
click at [342, 287] on div "Transferir paciente Escolha para qual sala o(a) paciente ESTHER VIEIRA GOMES se…" at bounding box center [391, 201] width 783 height 402
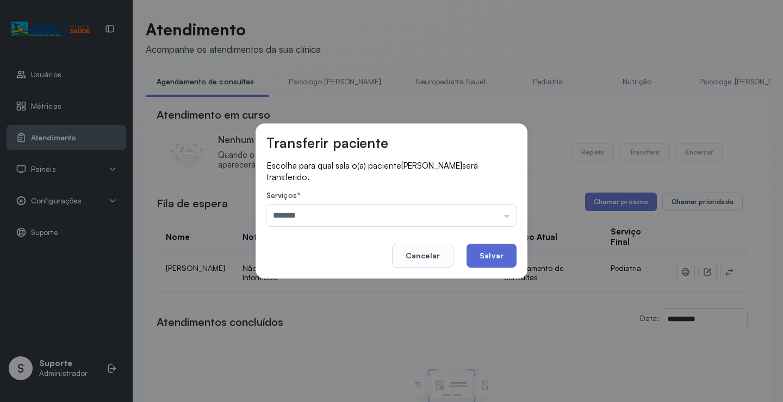
click at [500, 263] on button "Salvar" at bounding box center [492, 256] width 50 height 24
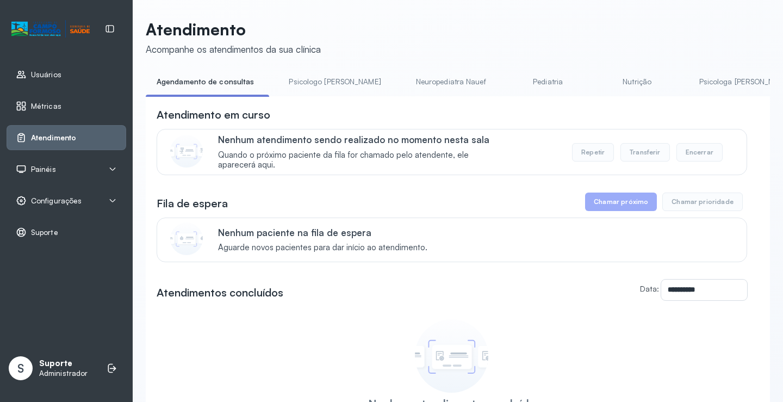
click at [98, 172] on div "Painéis" at bounding box center [66, 169] width 101 height 11
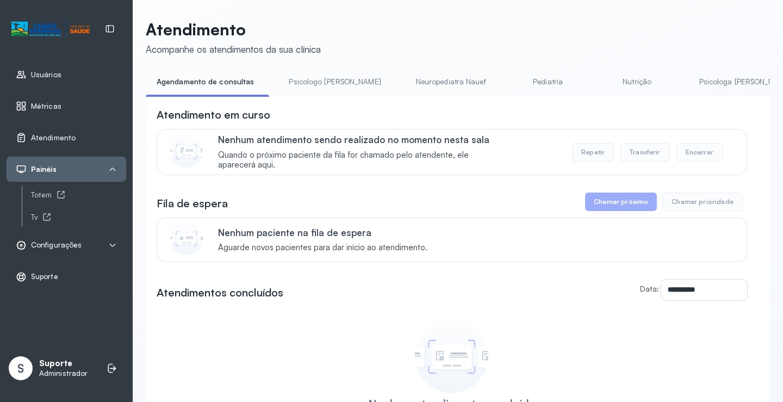
click at [61, 240] on div "Configurações" at bounding box center [49, 245] width 66 height 11
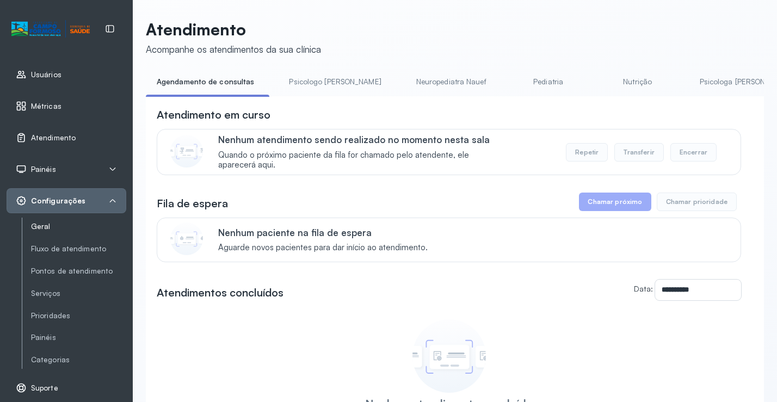
click at [46, 231] on link "Geral" at bounding box center [78, 226] width 95 height 9
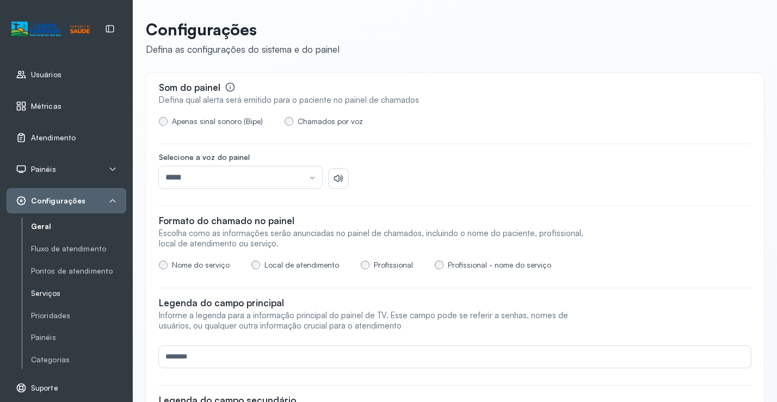
click at [52, 288] on link "Serviços" at bounding box center [78, 294] width 95 height 14
click at [48, 295] on link "Serviços" at bounding box center [78, 293] width 95 height 9
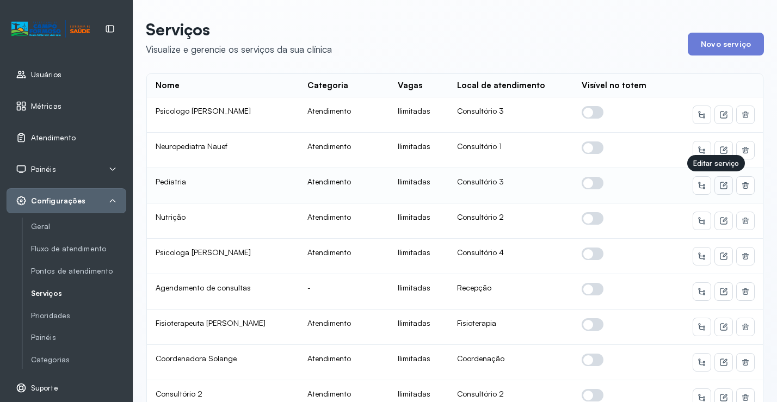
click at [722, 185] on icon at bounding box center [724, 184] width 4 height 4
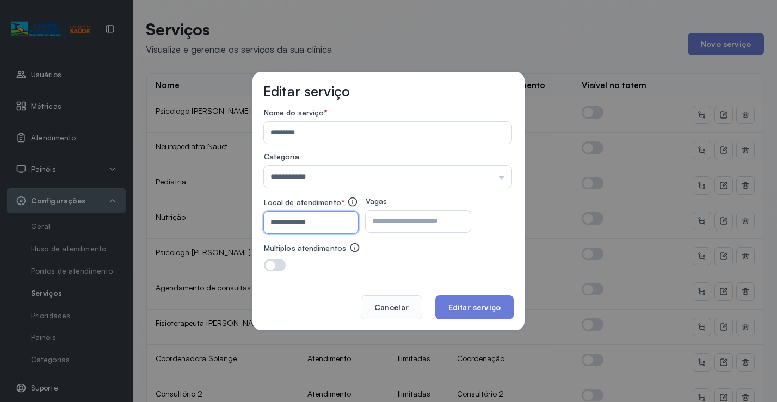
drag, startPoint x: 309, startPoint y: 224, endPoint x: 328, endPoint y: 215, distance: 21.2
click at [328, 219] on input "**********" at bounding box center [309, 223] width 90 height 22
type input "**********"
click at [462, 304] on button "Editar serviço" at bounding box center [474, 307] width 78 height 24
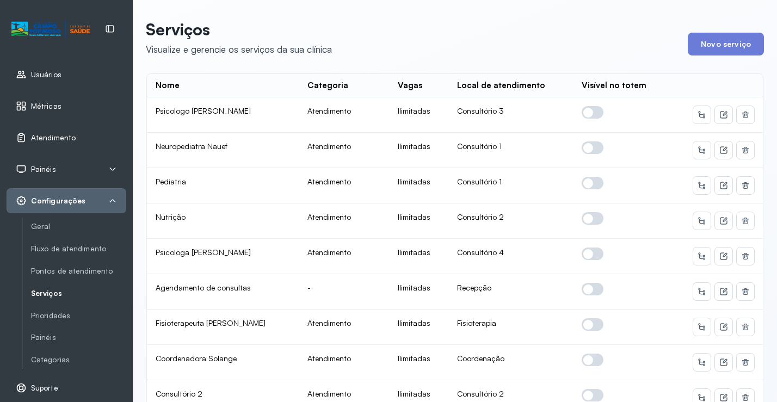
click at [59, 139] on span "Atendimento" at bounding box center [53, 137] width 45 height 9
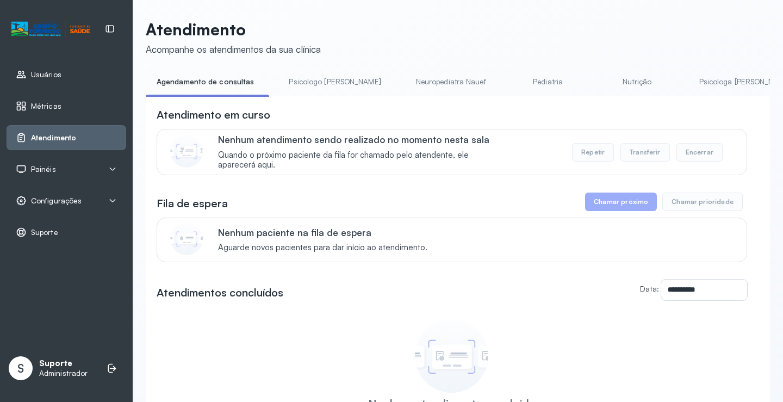
click at [510, 80] on link "Pediatria" at bounding box center [548, 82] width 76 height 18
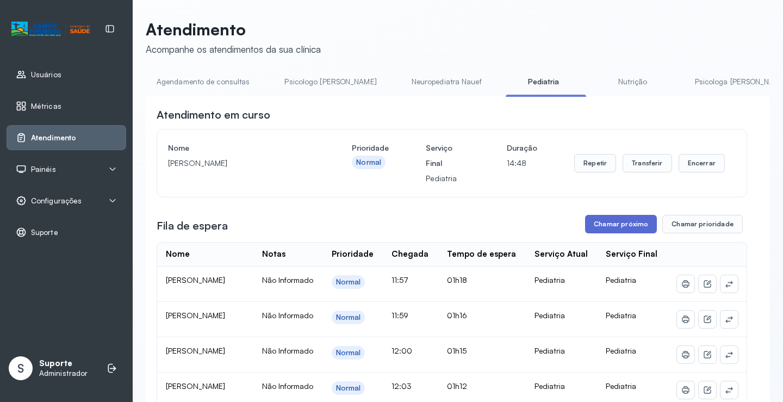
click at [608, 228] on button "Chamar próximo" at bounding box center [621, 224] width 72 height 18
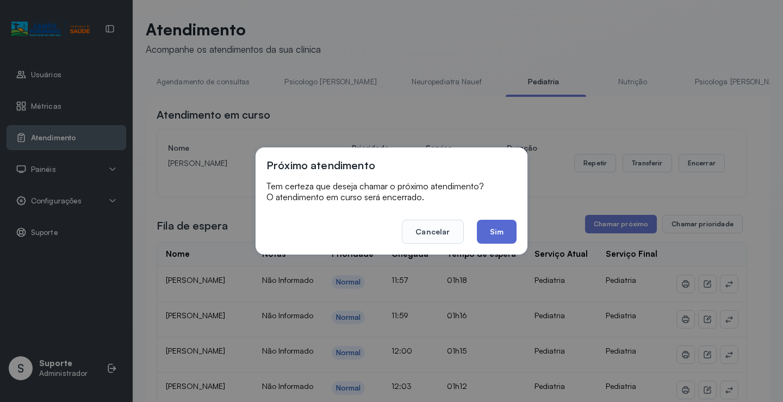
click at [496, 236] on button "Sim" at bounding box center [497, 232] width 40 height 24
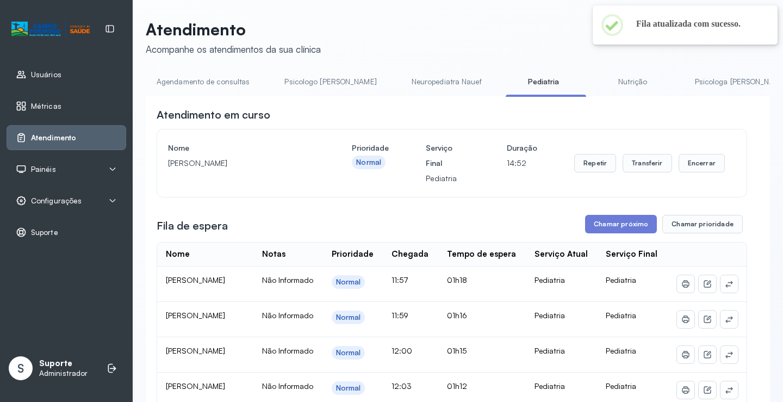
click at [401, 76] on link "Neuropediatra Nauef" at bounding box center [447, 82] width 92 height 18
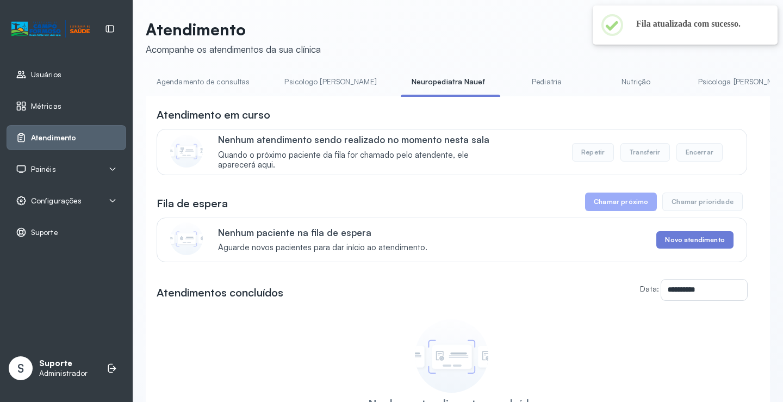
click at [514, 79] on link "Pediatria" at bounding box center [547, 82] width 76 height 18
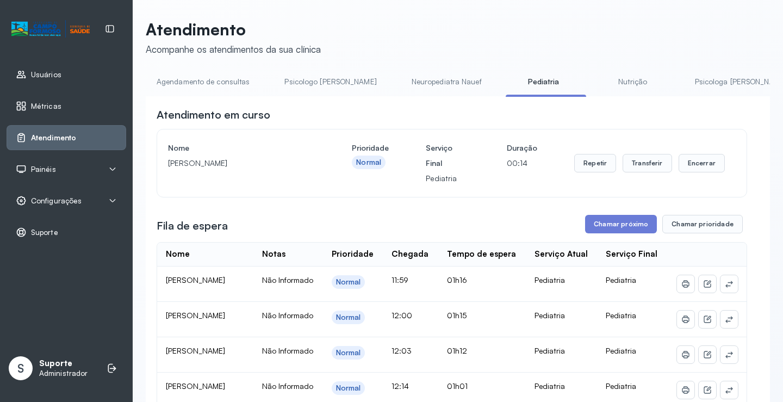
click at [180, 90] on link "Agendamento de consultas" at bounding box center [203, 82] width 115 height 18
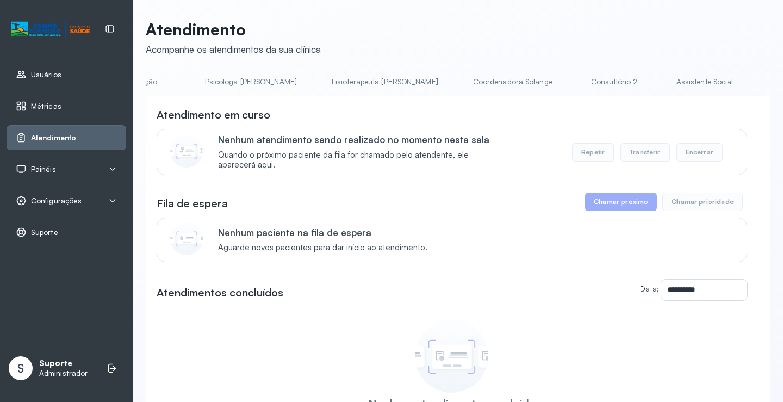
scroll to position [0, 496]
click at [756, 83] on link "Triagem" at bounding box center [794, 82] width 76 height 18
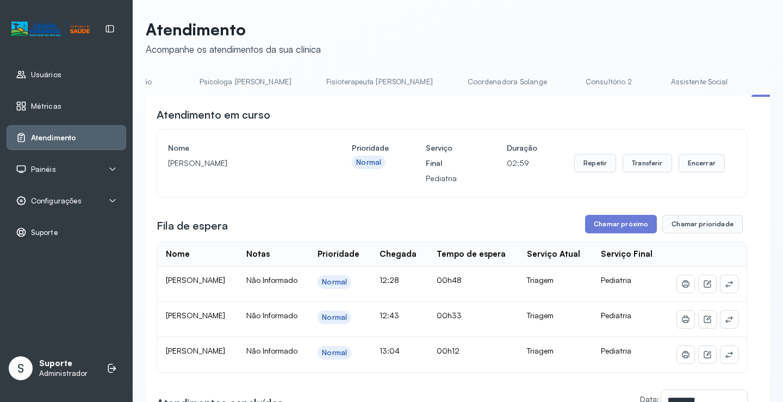
click at [660, 82] on link "Assistente Social" at bounding box center [699, 82] width 79 height 18
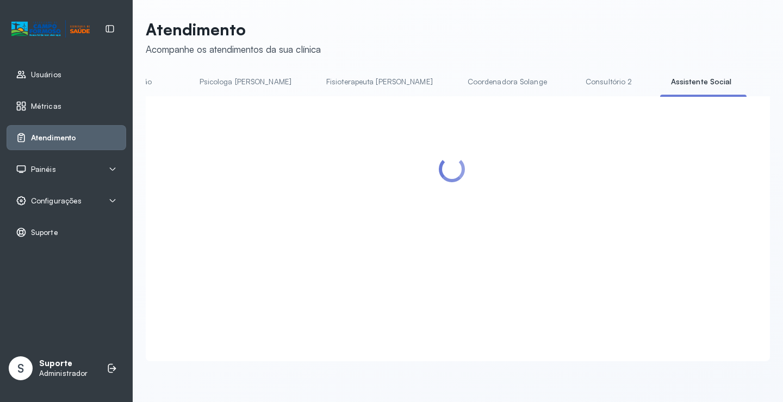
click at [756, 81] on link "Triagem" at bounding box center [794, 82] width 76 height 18
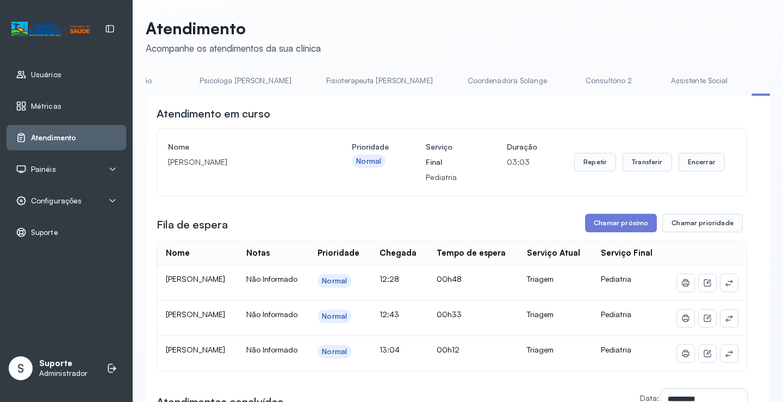
scroll to position [0, 0]
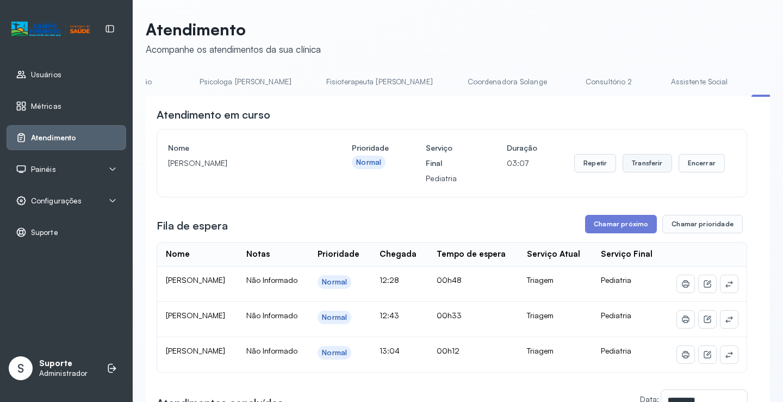
click at [649, 166] on button "Transferir" at bounding box center [647, 163] width 49 height 18
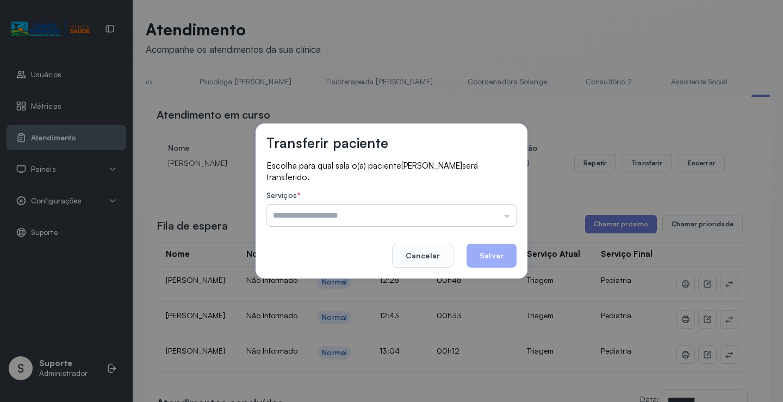
click at [476, 208] on input "text" at bounding box center [392, 216] width 250 height 22
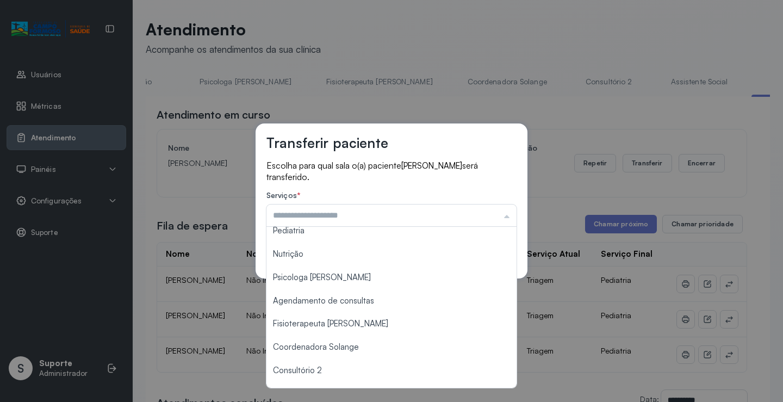
scroll to position [54, 0]
type input "**********"
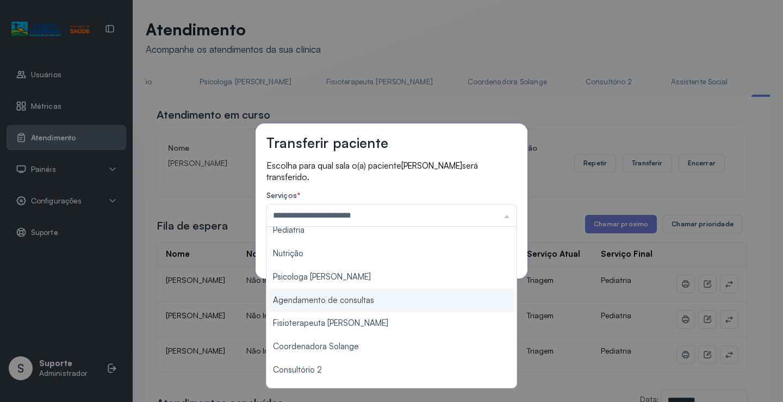
click at [381, 299] on div "**********" at bounding box center [391, 201] width 783 height 402
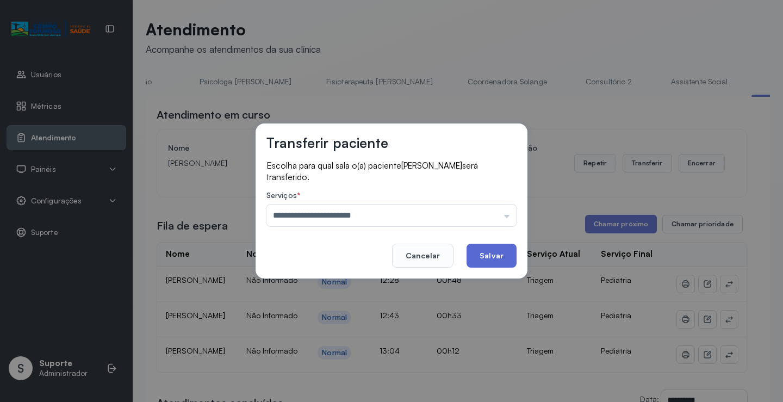
click at [486, 253] on button "Salvar" at bounding box center [492, 256] width 50 height 24
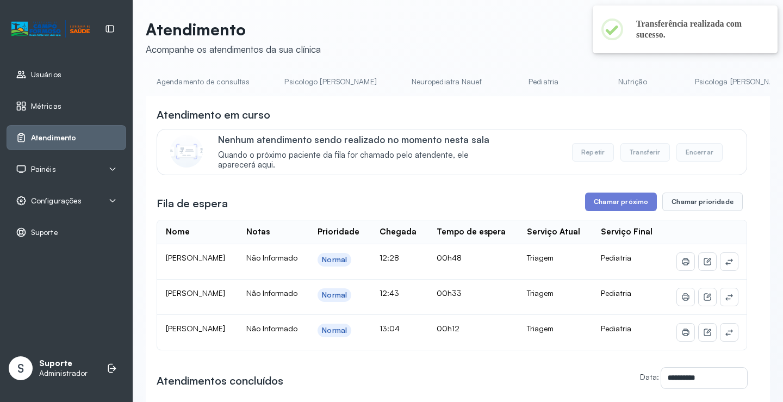
click at [226, 81] on link "Agendamento de consultas" at bounding box center [203, 82] width 115 height 18
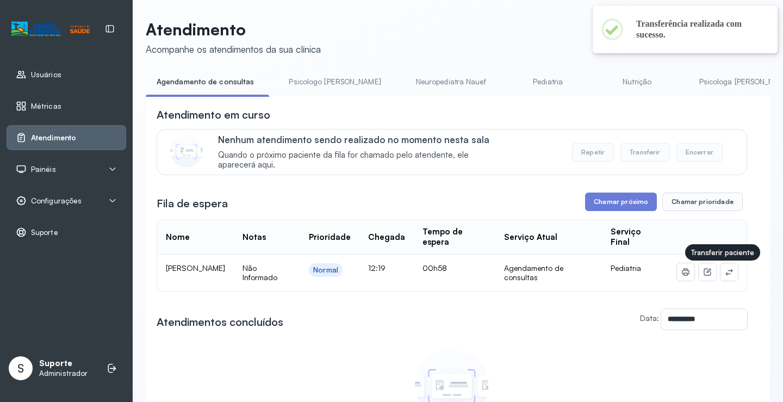
click at [730, 273] on td at bounding box center [707, 273] width 78 height 36
click at [726, 275] on icon at bounding box center [729, 272] width 7 height 7
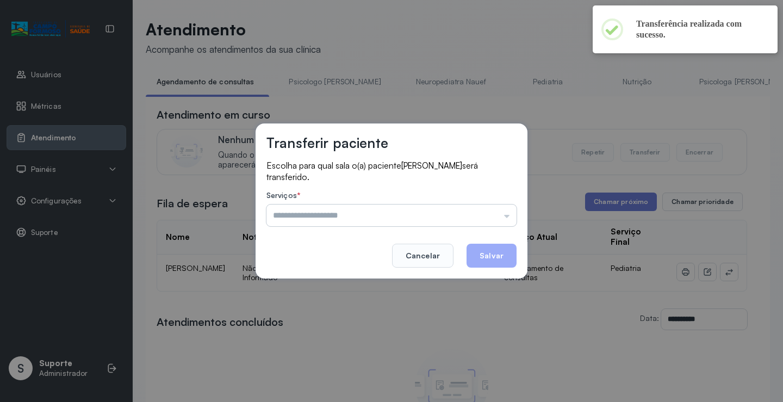
click at [461, 215] on input "text" at bounding box center [392, 216] width 250 height 22
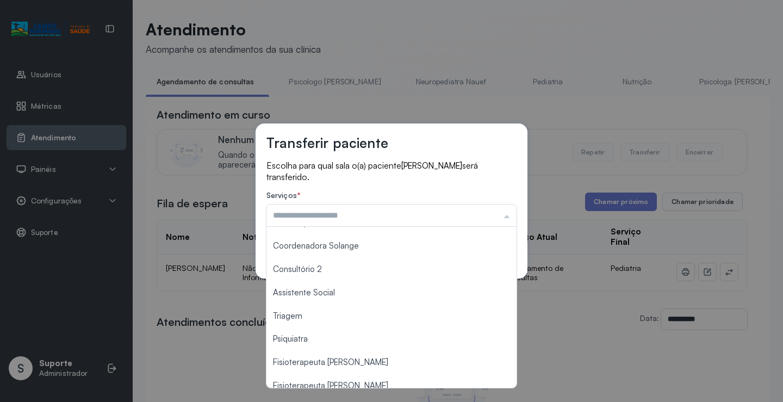
scroll to position [163, 0]
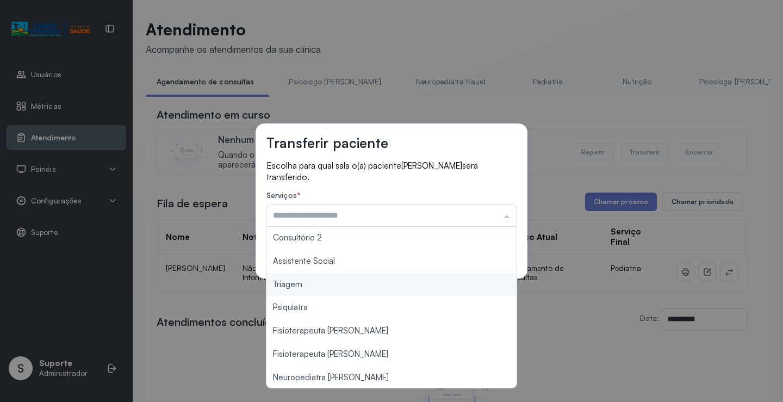
type input "*******"
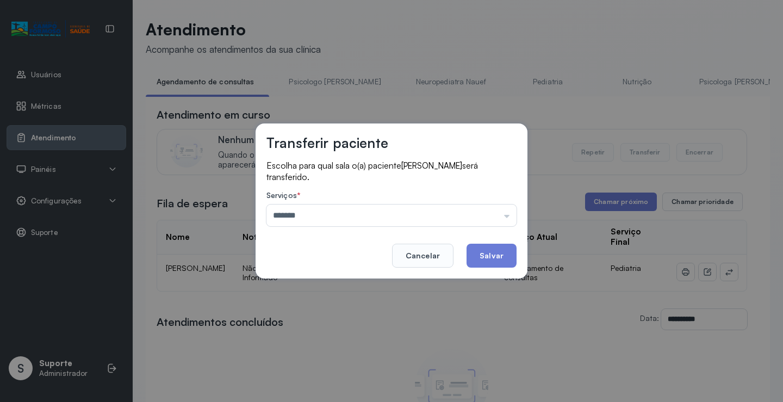
click at [344, 286] on div "Transferir paciente Escolha para qual sala o(a) paciente ALEPH BENJAMIN DA SILV…" at bounding box center [391, 201] width 783 height 402
click at [486, 251] on button "Salvar" at bounding box center [492, 256] width 50 height 24
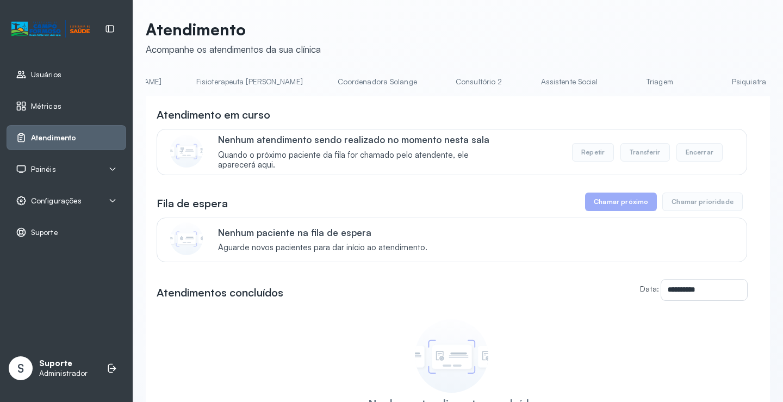
scroll to position [0, 641]
click at [611, 80] on link "Triagem" at bounding box center [649, 82] width 76 height 18
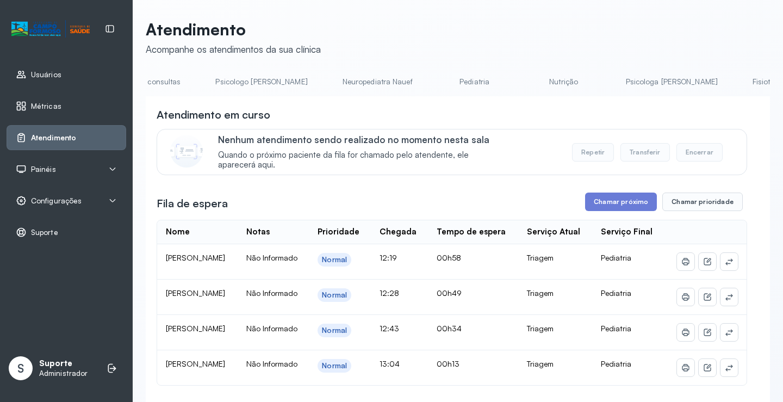
scroll to position [0, 0]
click at [202, 79] on link "Agendamento de consultas" at bounding box center [203, 82] width 115 height 18
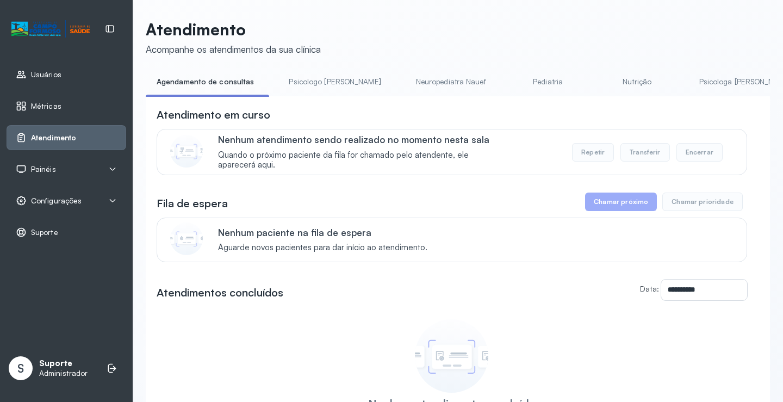
click at [319, 81] on link "Psicologo Pedro" at bounding box center [335, 82] width 114 height 18
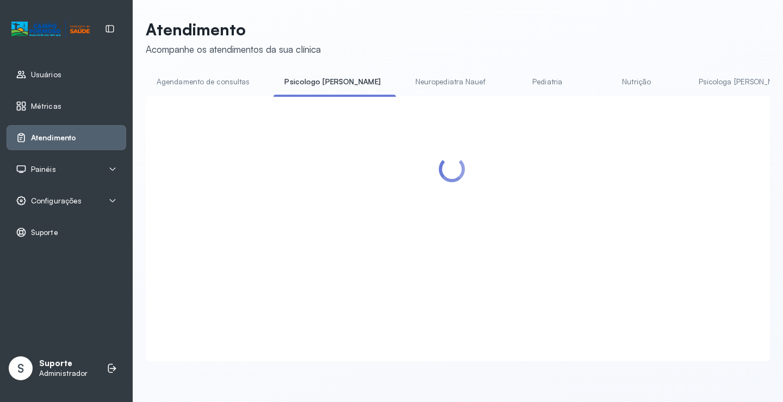
click at [203, 81] on link "Agendamento de consultas" at bounding box center [203, 82] width 115 height 18
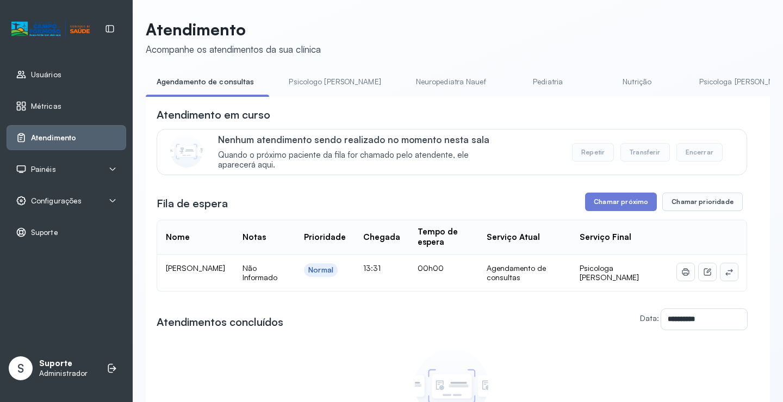
click at [727, 277] on button at bounding box center [729, 271] width 17 height 17
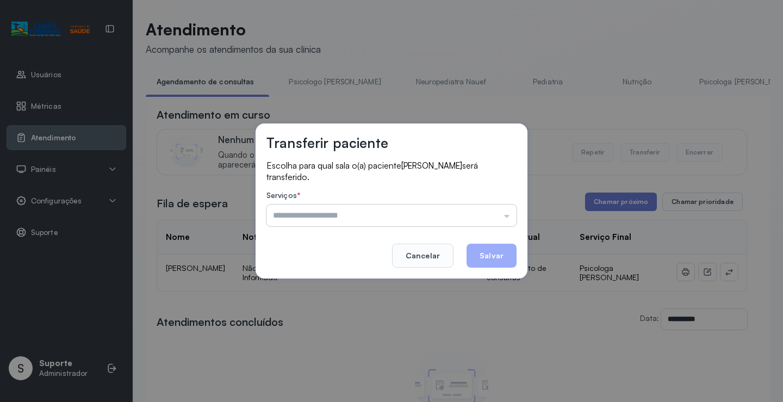
click at [496, 204] on div "Serviços * Psicologo Pedro Neuropediatra Nauef Pediatria Nutrição Psicologa Ala…" at bounding box center [392, 208] width 250 height 35
drag, startPoint x: 494, startPoint y: 211, endPoint x: 451, endPoint y: 238, distance: 50.9
click at [494, 212] on input "text" at bounding box center [392, 216] width 250 height 22
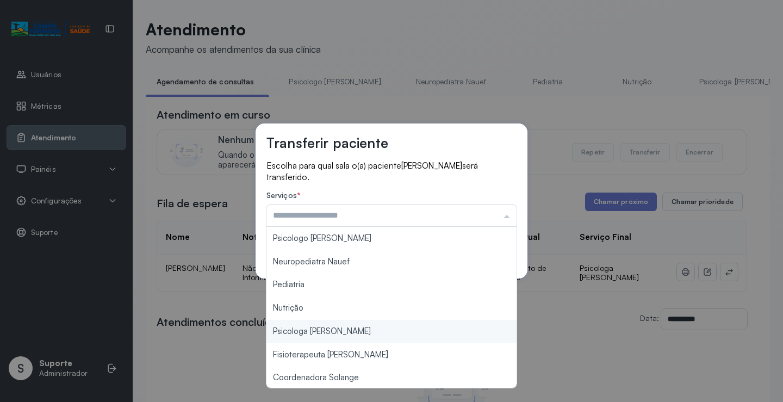
type input "**********"
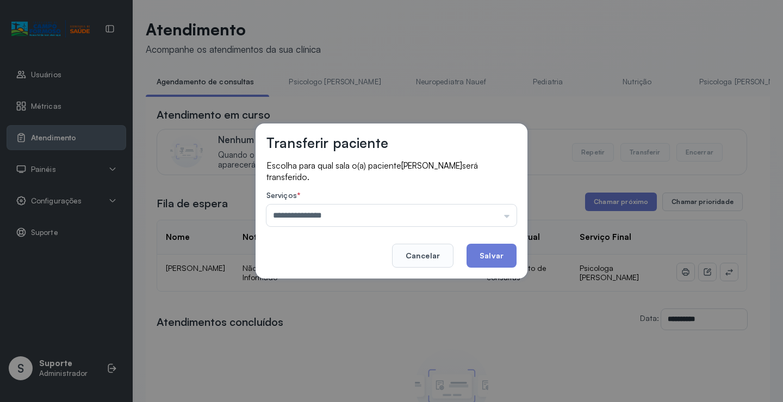
click at [326, 327] on div "**********" at bounding box center [391, 201] width 783 height 402
click at [471, 254] on button "Salvar" at bounding box center [492, 256] width 50 height 24
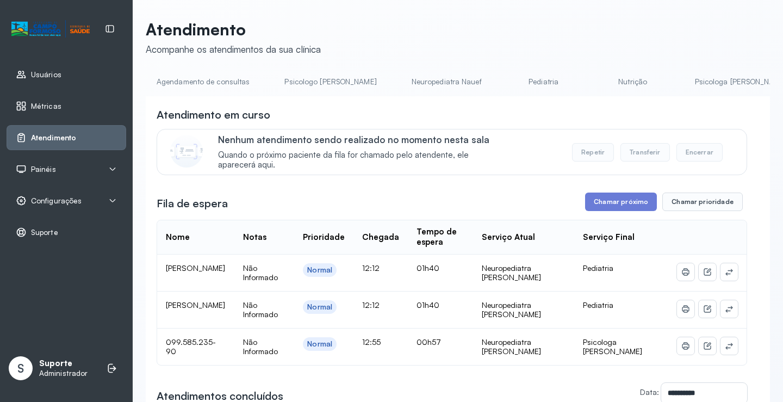
drag, startPoint x: 181, startPoint y: 80, endPoint x: 222, endPoint y: 87, distance: 41.9
click at [181, 80] on link "Agendamento de consultas" at bounding box center [203, 82] width 115 height 18
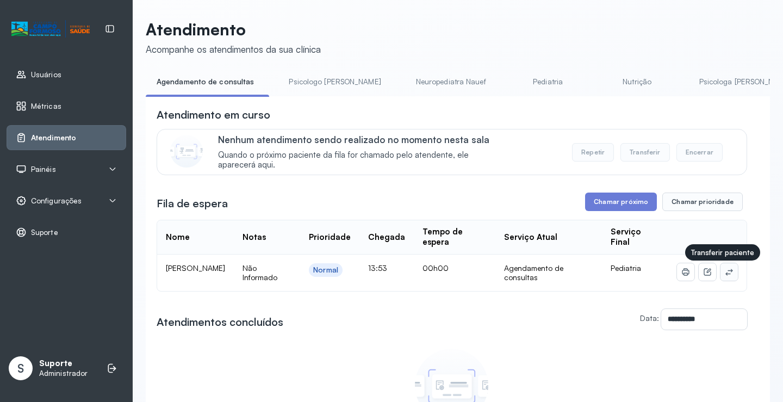
click at [725, 274] on icon at bounding box center [729, 272] width 9 height 9
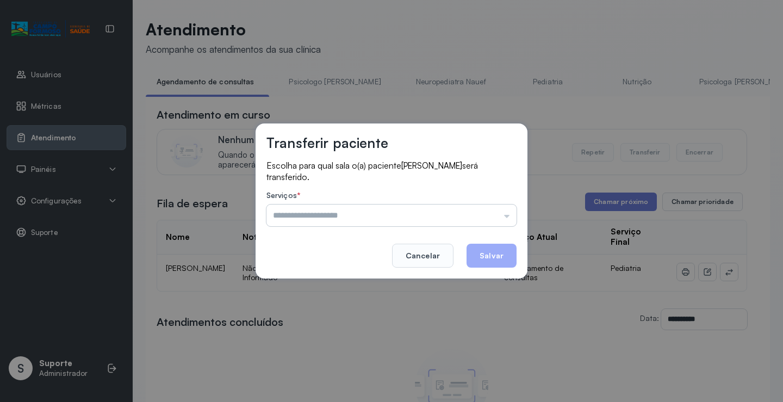
click at [506, 213] on input "text" at bounding box center [392, 216] width 250 height 22
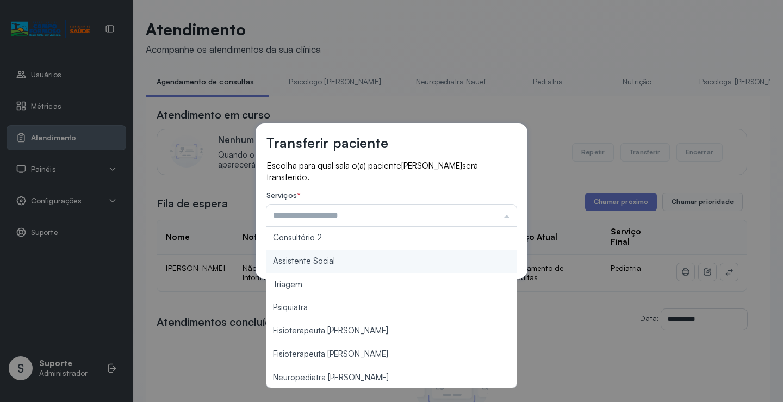
scroll to position [164, 0]
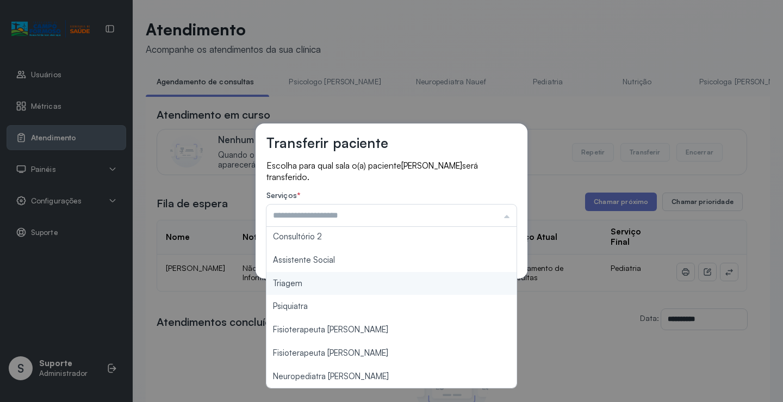
type input "*******"
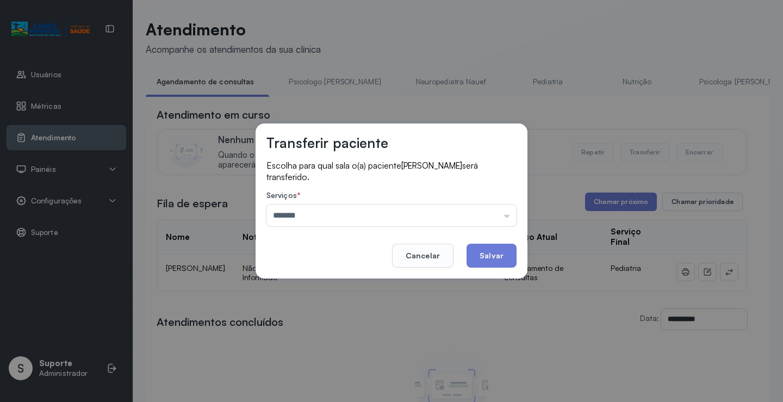
drag, startPoint x: 356, startPoint y: 286, endPoint x: 464, endPoint y: 246, distance: 115.1
click at [356, 284] on div "Transferir paciente Escolha para qual sala o(a) paciente HELOISE DA SILVA SANTO…" at bounding box center [391, 201] width 783 height 402
click at [480, 260] on button "Salvar" at bounding box center [492, 256] width 50 height 24
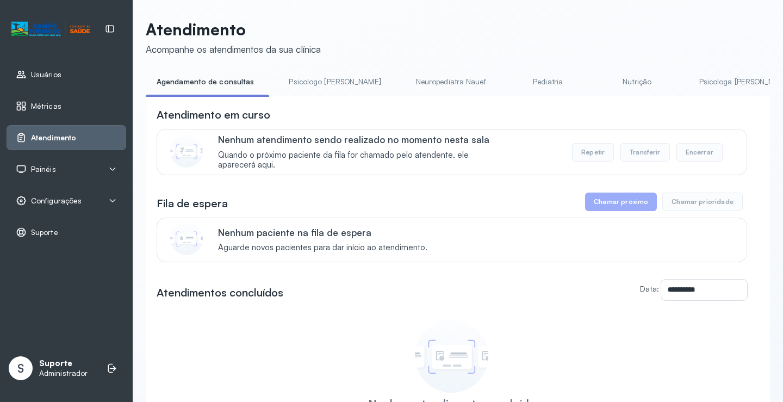
click at [510, 84] on link "Pediatria" at bounding box center [548, 82] width 76 height 18
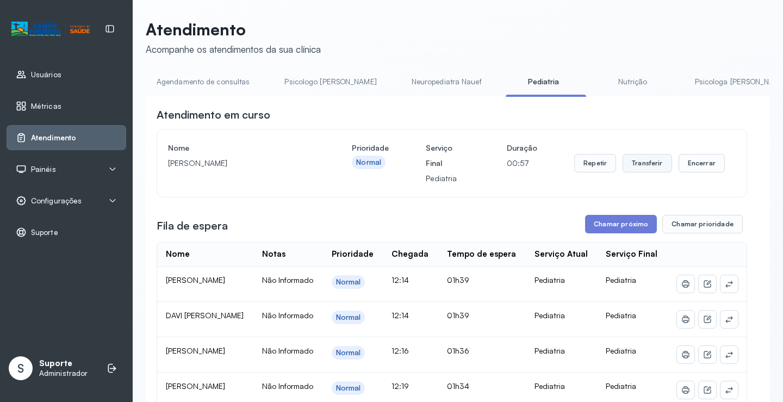
click at [651, 159] on button "Transferir" at bounding box center [647, 163] width 49 height 18
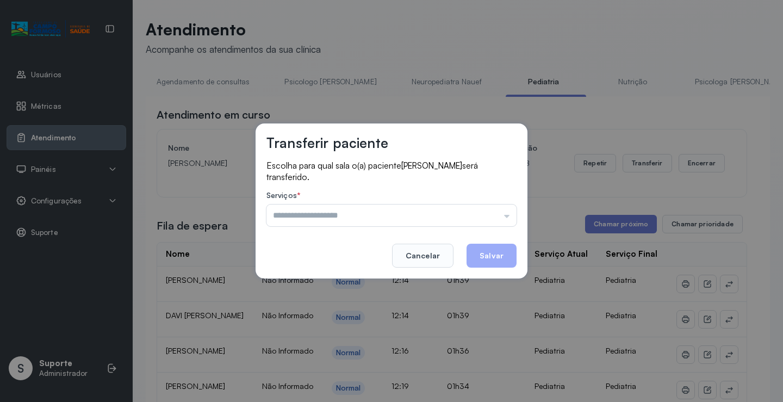
click at [472, 221] on input "text" at bounding box center [392, 216] width 250 height 22
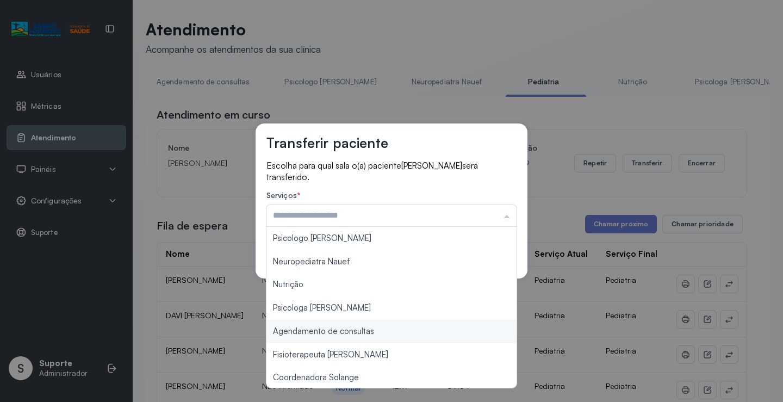
type input "**********"
click at [357, 327] on div "**********" at bounding box center [391, 201] width 783 height 402
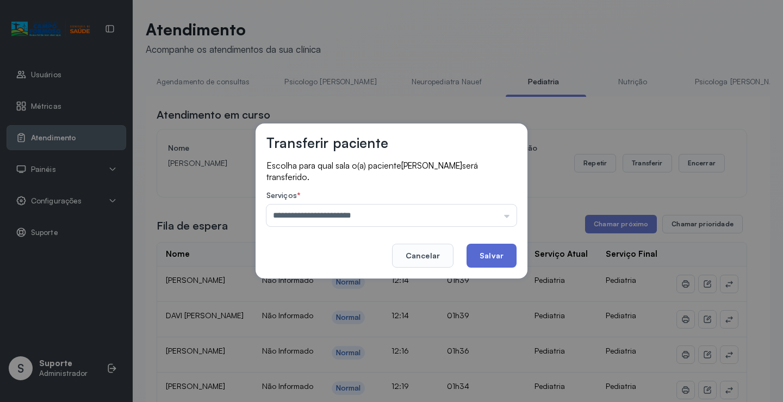
click at [485, 250] on button "Salvar" at bounding box center [492, 256] width 50 height 24
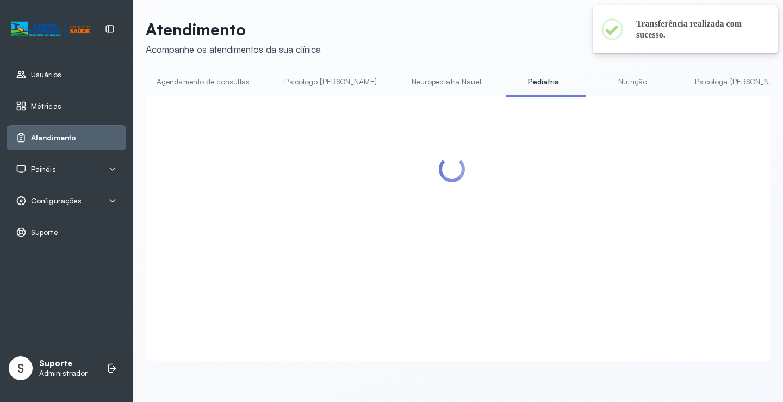
click at [186, 84] on link "Agendamento de consultas" at bounding box center [203, 82] width 115 height 18
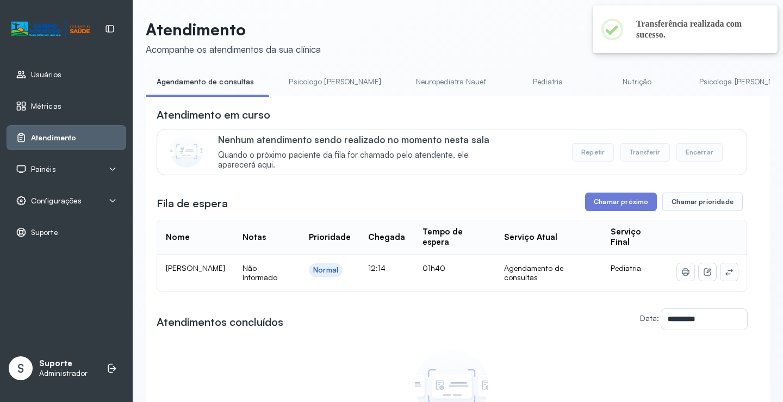
click at [725, 273] on icon at bounding box center [729, 272] width 9 height 9
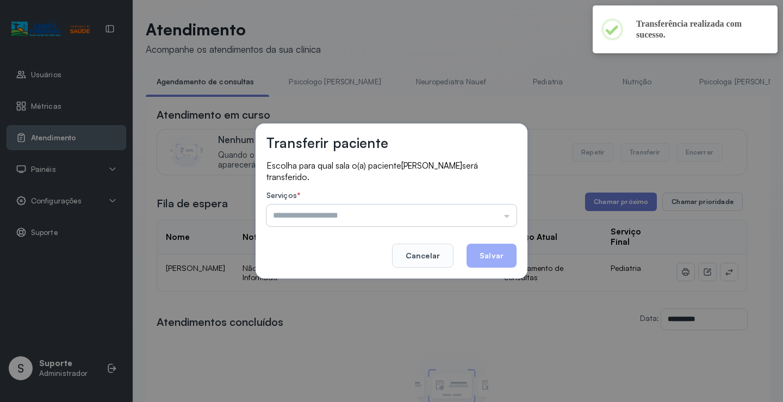
click at [495, 216] on input "text" at bounding box center [392, 216] width 250 height 22
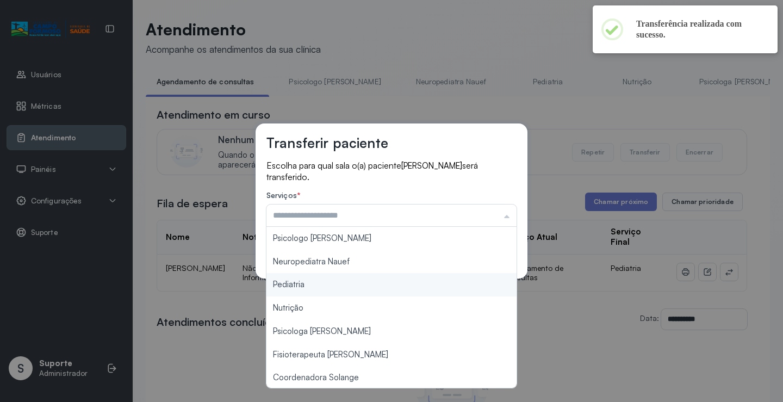
type input "*********"
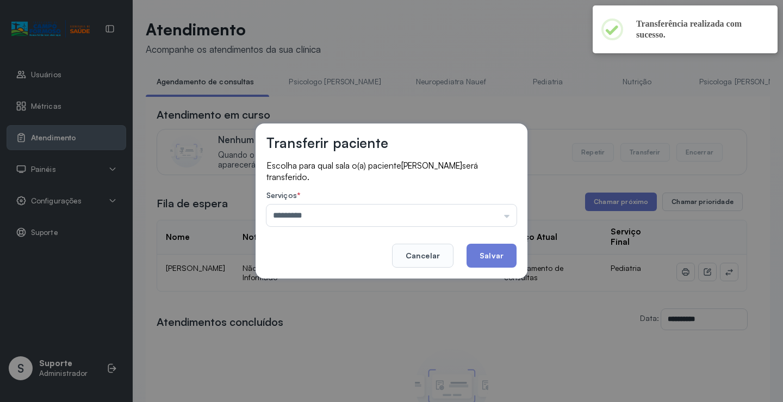
drag, startPoint x: 342, startPoint y: 287, endPoint x: 444, endPoint y: 265, distance: 105.1
click at [342, 287] on div "Transferir paciente Escolha para qual sala o(a) paciente BENICIO NASCIMENTO DA …" at bounding box center [391, 201] width 783 height 402
click at [511, 259] on button "Salvar" at bounding box center [492, 256] width 50 height 24
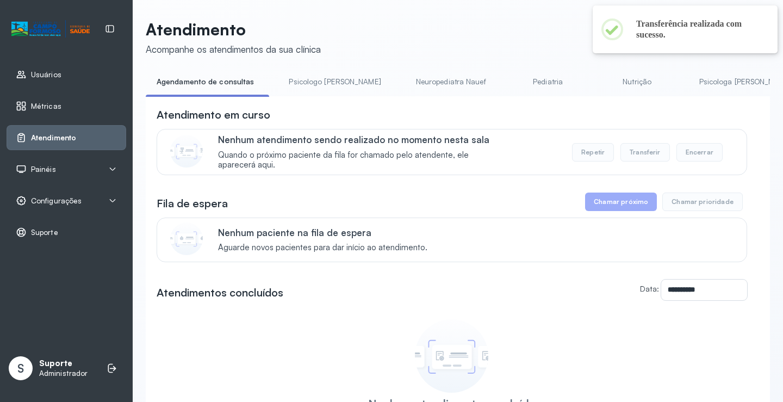
click at [510, 78] on link "Pediatria" at bounding box center [548, 82] width 76 height 18
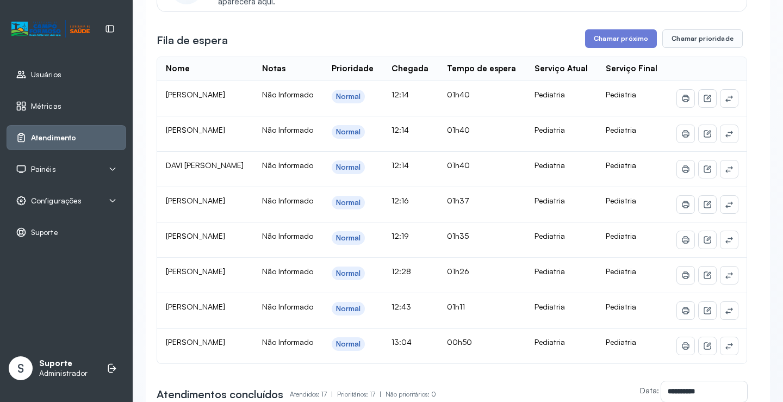
scroll to position [0, 0]
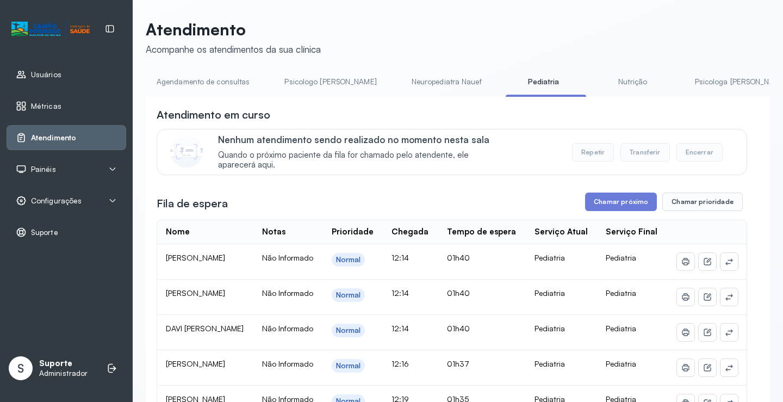
click at [233, 84] on link "Agendamento de consultas" at bounding box center [203, 82] width 115 height 18
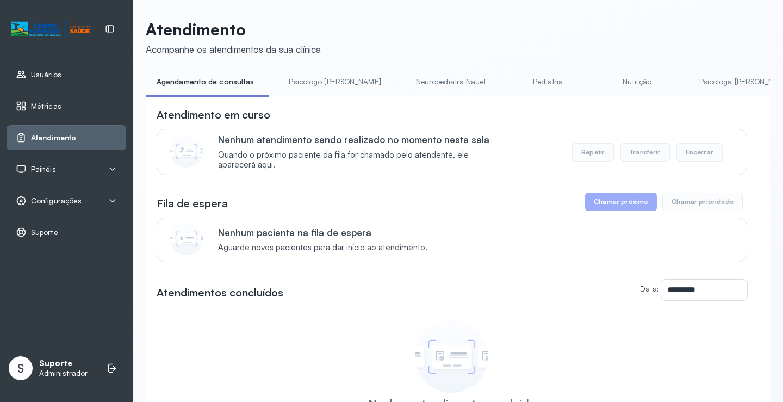
click at [515, 80] on link "Pediatria" at bounding box center [548, 82] width 76 height 18
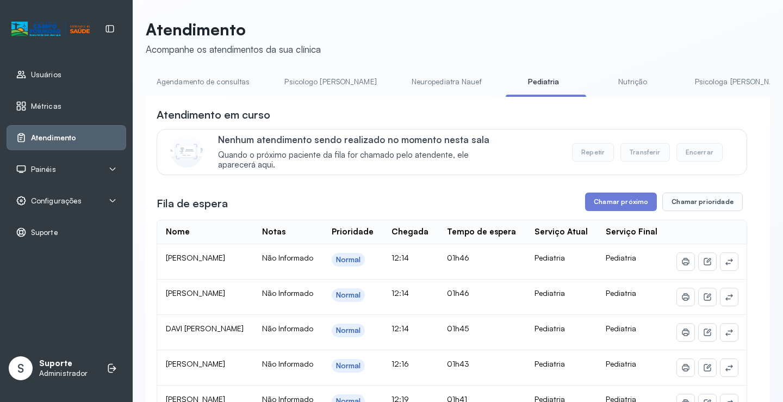
click at [425, 86] on link "Neuropediatra Nauef" at bounding box center [447, 82] width 92 height 18
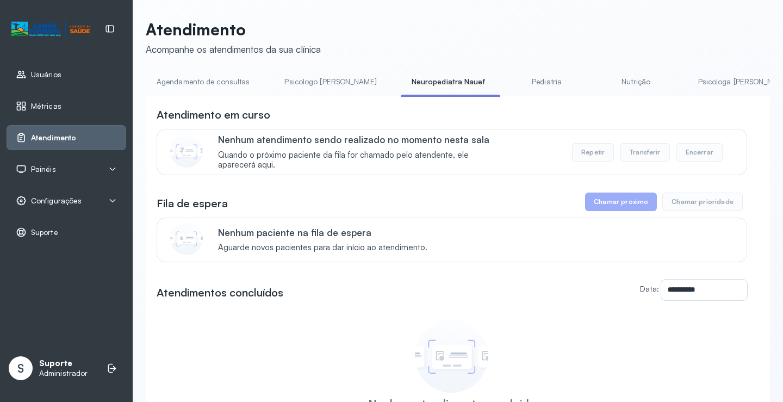
click at [509, 84] on link "Pediatria" at bounding box center [547, 82] width 76 height 18
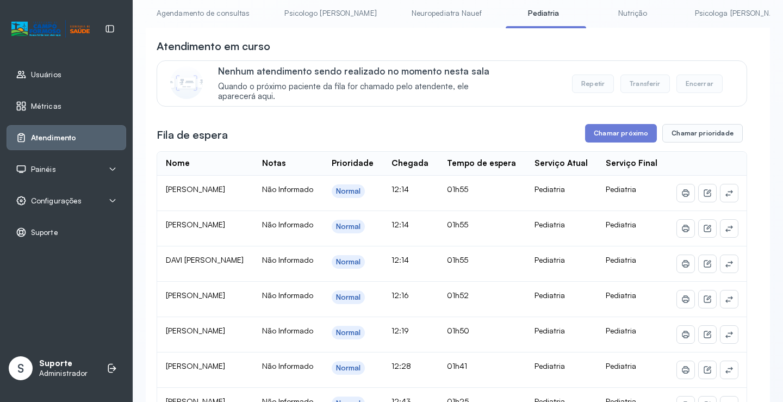
scroll to position [54, 0]
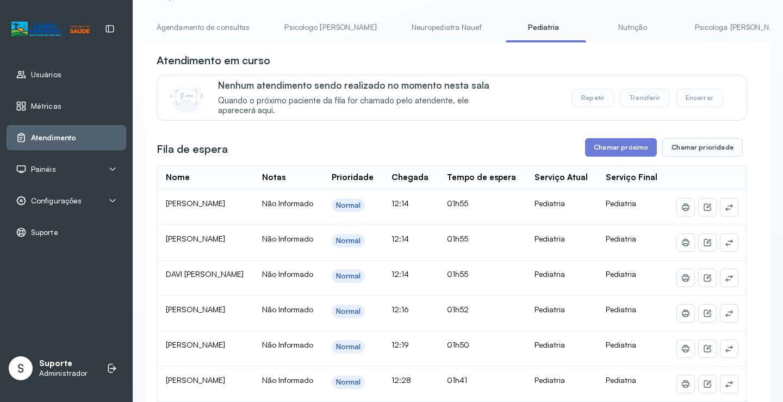
click at [407, 22] on link "Neuropediatra Nauef" at bounding box center [447, 27] width 92 height 18
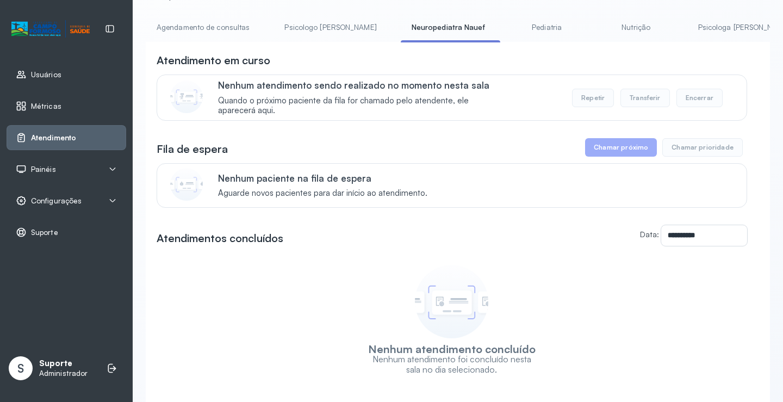
click at [509, 28] on link "Pediatria" at bounding box center [547, 27] width 76 height 18
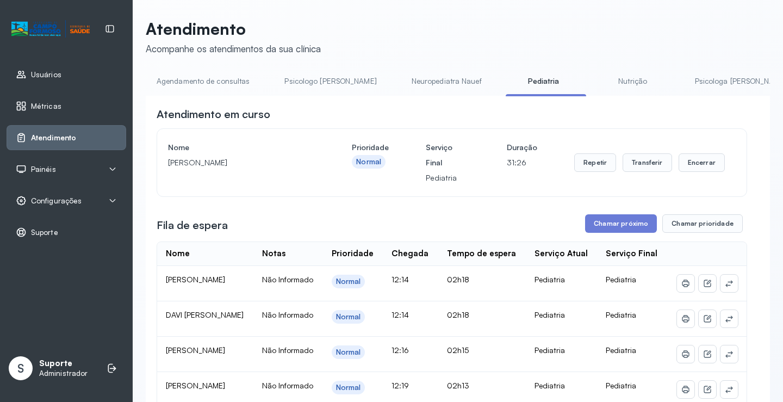
scroll to position [0, 0]
click at [425, 76] on link "Neuropediatra Nauef" at bounding box center [447, 82] width 92 height 18
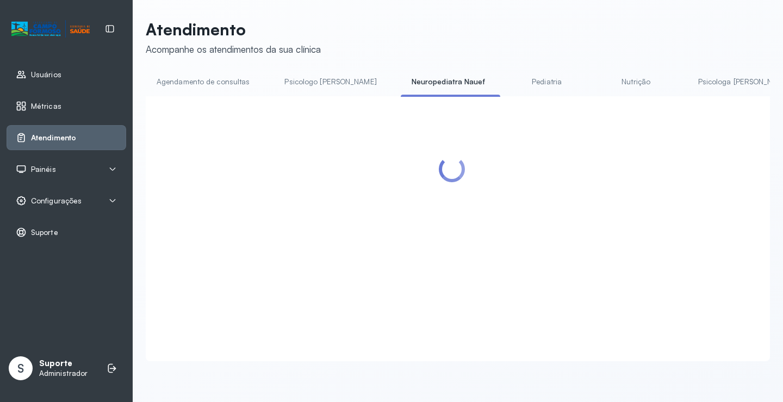
click at [516, 80] on link "Pediatria" at bounding box center [547, 82] width 76 height 18
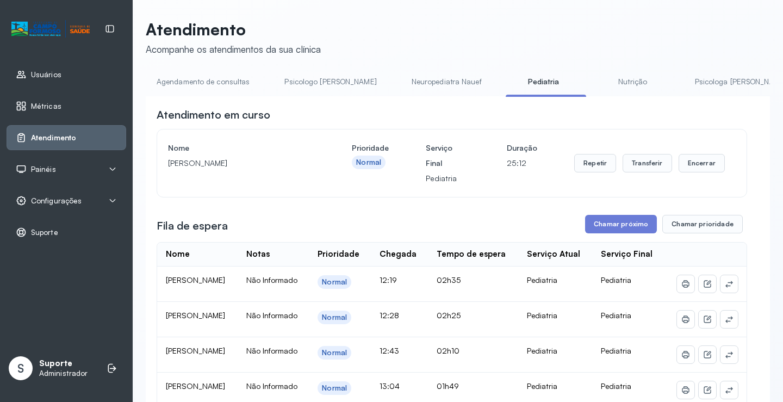
click at [237, 76] on link "Agendamento de consultas" at bounding box center [203, 82] width 115 height 18
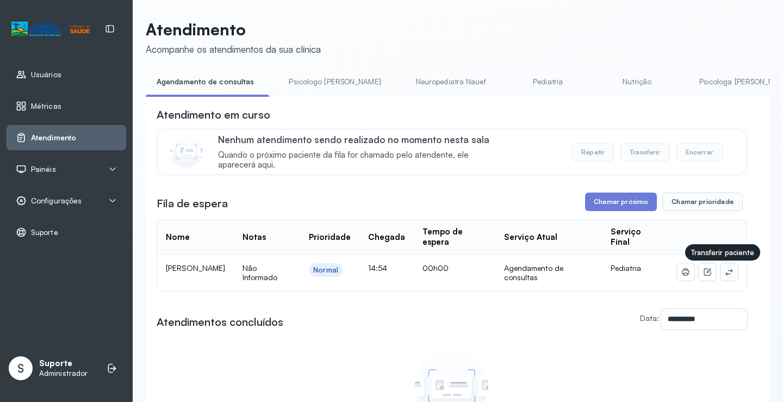
click at [725, 276] on icon at bounding box center [729, 272] width 9 height 9
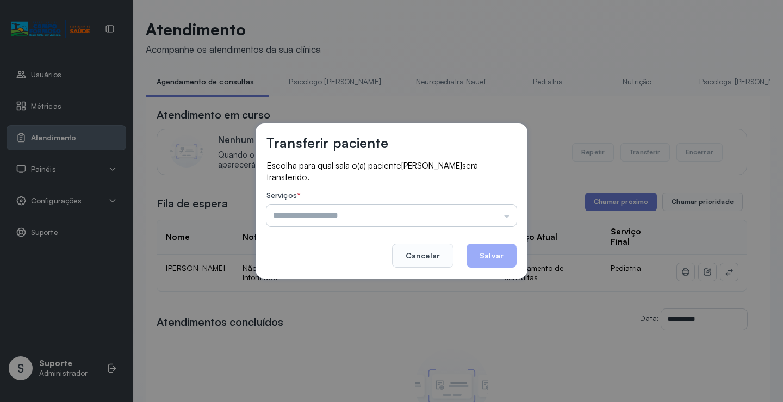
click at [494, 209] on input "text" at bounding box center [392, 216] width 250 height 22
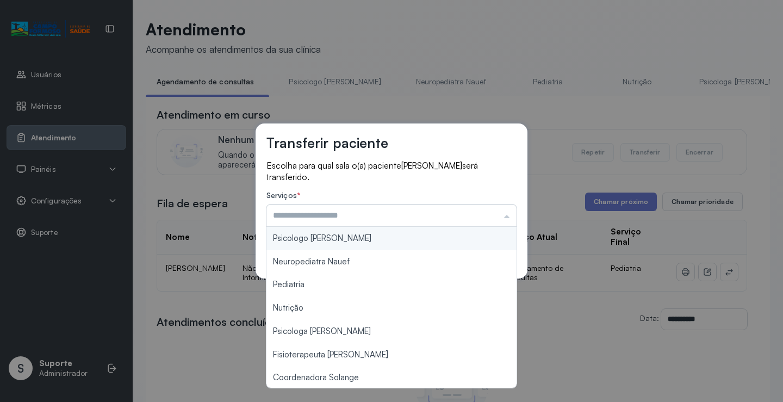
click at [494, 209] on input "text" at bounding box center [392, 216] width 250 height 22
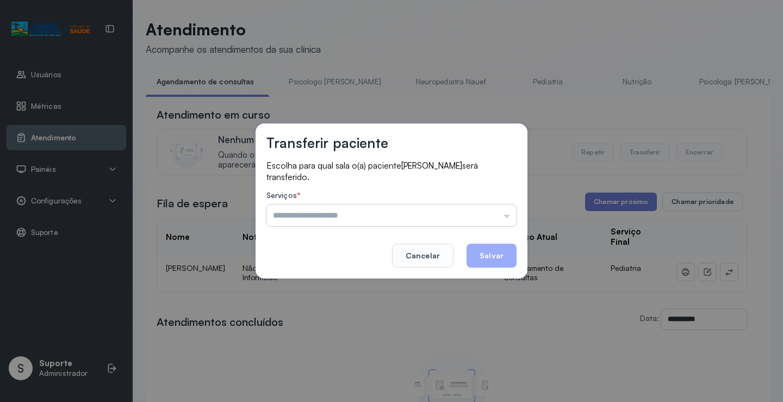
click at [418, 216] on input "text" at bounding box center [392, 216] width 250 height 22
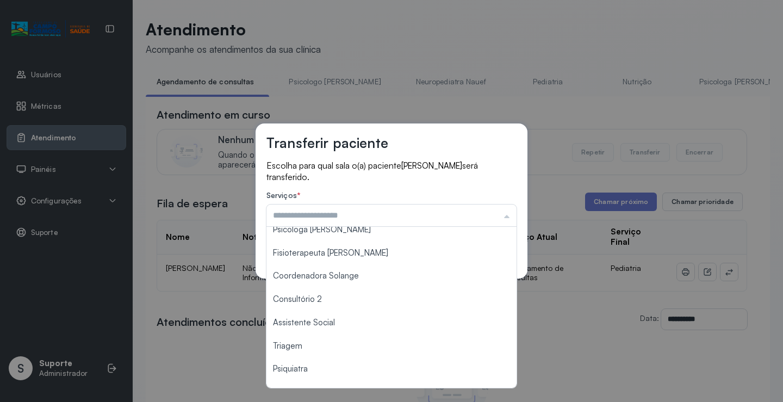
scroll to position [2, 0]
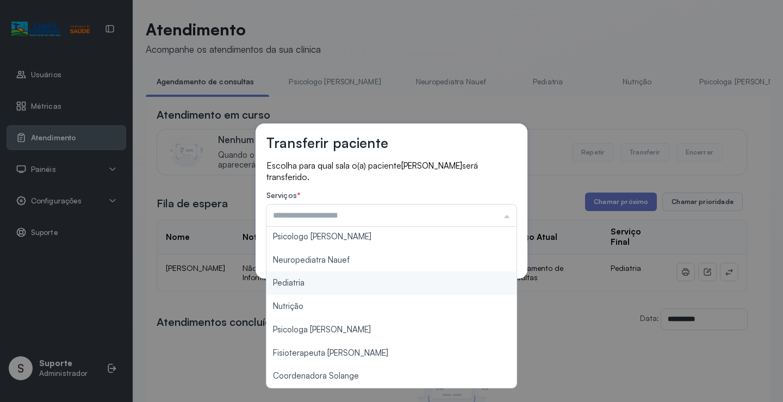
type input "*********"
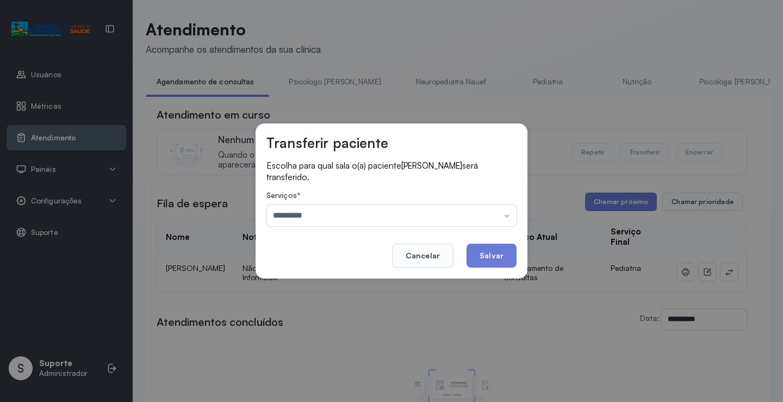
drag, startPoint x: 325, startPoint y: 288, endPoint x: 433, endPoint y: 276, distance: 108.3
click at [326, 287] on div "Transferir paciente Escolha para qual sala o(a) paciente BERNARDO RAVY DE PAULA…" at bounding box center [391, 201] width 783 height 402
click at [481, 262] on button "Salvar" at bounding box center [492, 256] width 50 height 24
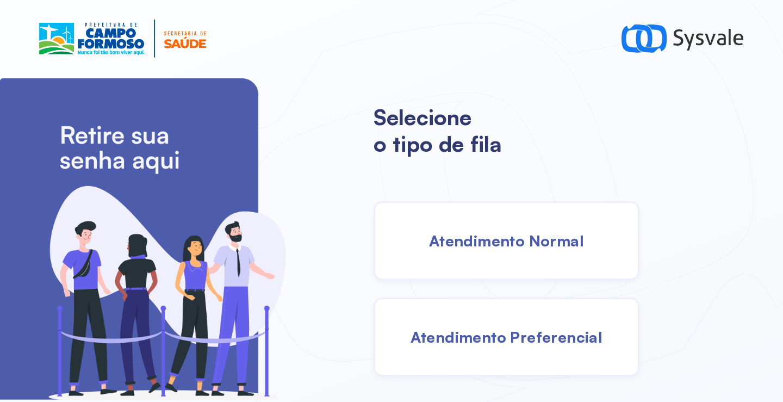
click at [517, 246] on div "Atendimento Normal" at bounding box center [507, 240] width 266 height 79
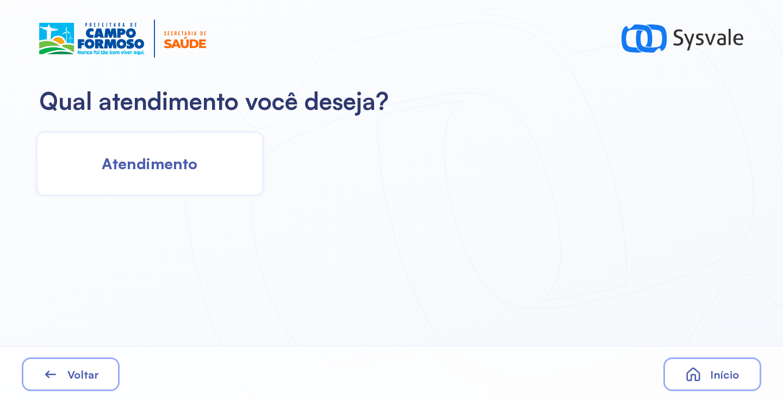
click at [169, 165] on span "Atendimento" at bounding box center [150, 163] width 96 height 19
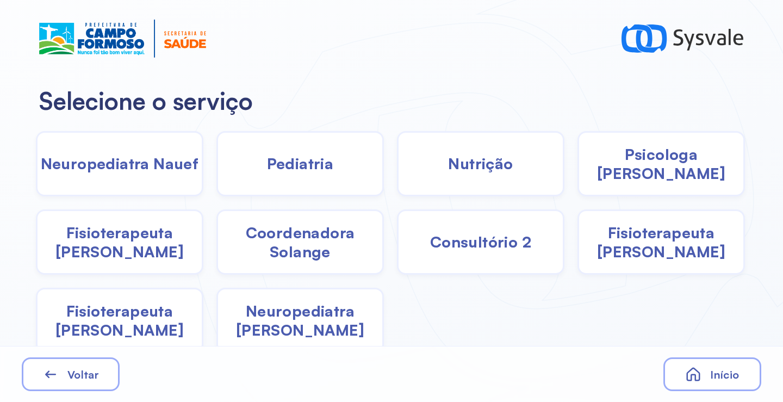
click at [305, 168] on span "Pediatria" at bounding box center [300, 163] width 67 height 19
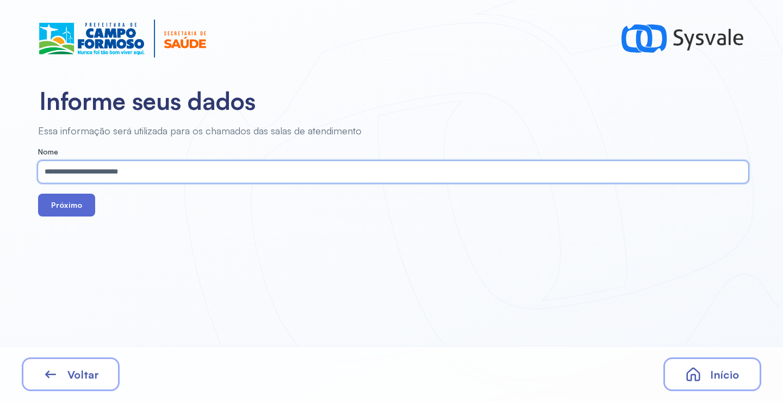
type input "**********"
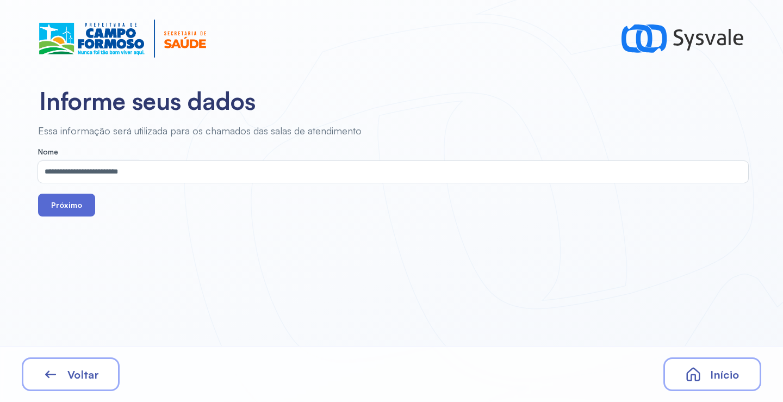
click at [71, 209] on button "Próximo" at bounding box center [66, 205] width 57 height 23
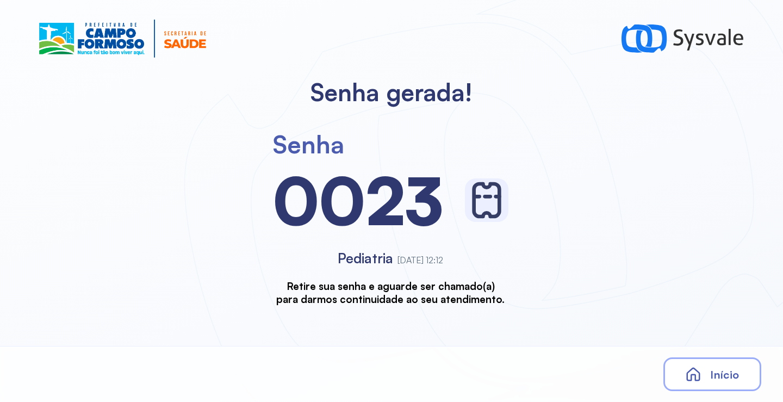
click at [727, 372] on span "Início" at bounding box center [724, 375] width 29 height 14
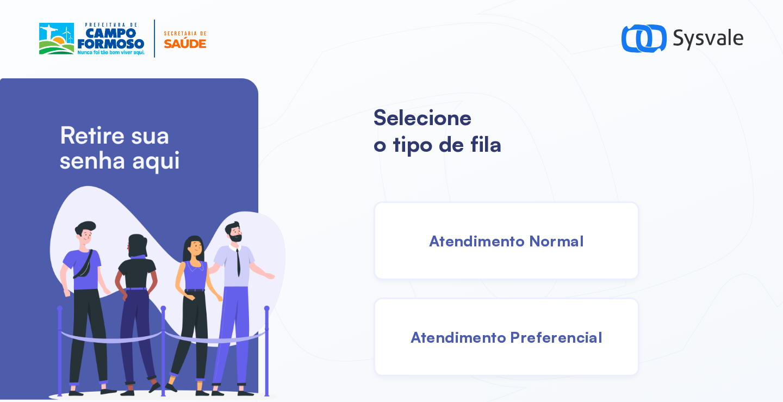
click at [437, 233] on span "Atendimento Normal" at bounding box center [506, 240] width 155 height 19
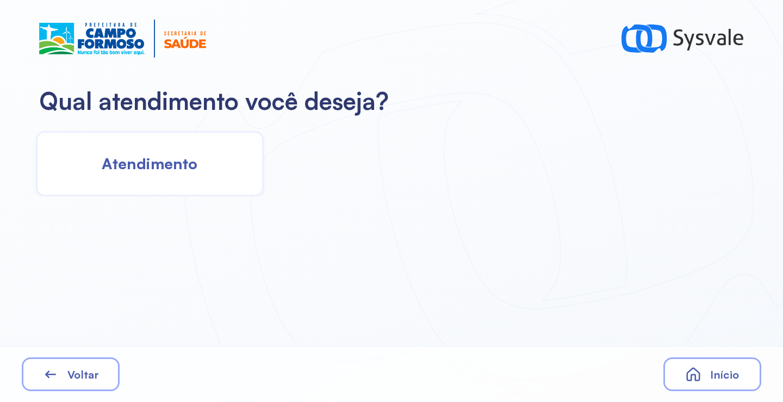
click at [153, 169] on span "Atendimento" at bounding box center [150, 163] width 96 height 19
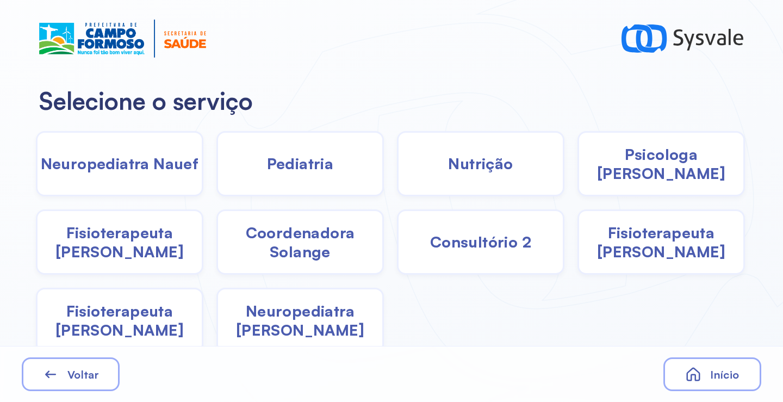
click at [265, 181] on div "Pediatria" at bounding box center [300, 163] width 168 height 65
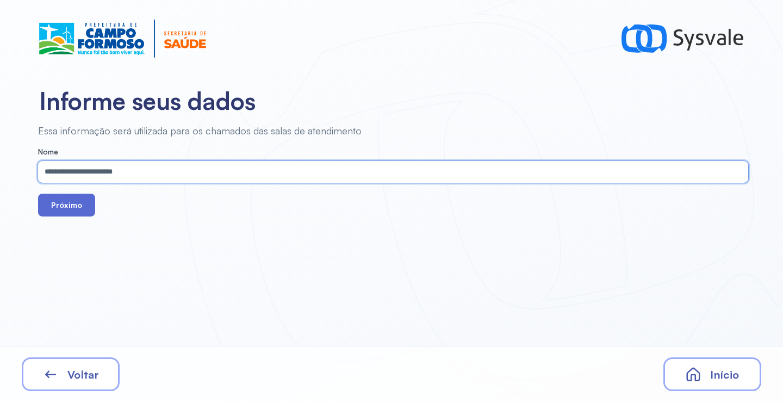
type input "**********"
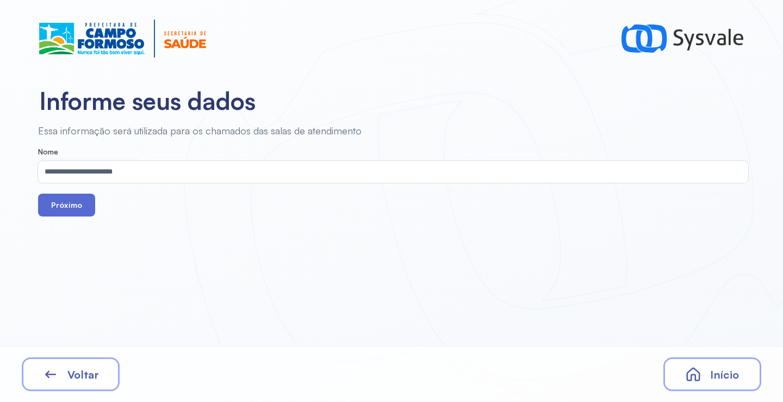
click at [48, 208] on button "Próximo" at bounding box center [66, 205] width 57 height 23
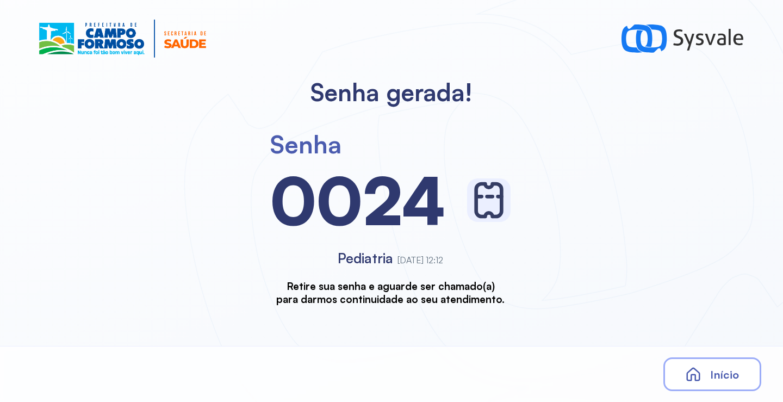
click at [722, 368] on span "Início" at bounding box center [724, 375] width 29 height 14
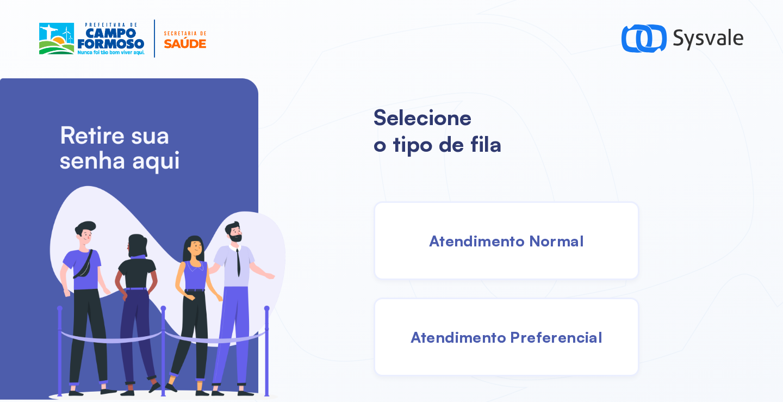
drag, startPoint x: 495, startPoint y: 260, endPoint x: 488, endPoint y: 257, distance: 7.3
click at [488, 257] on div "Atendimento Normal" at bounding box center [507, 240] width 266 height 79
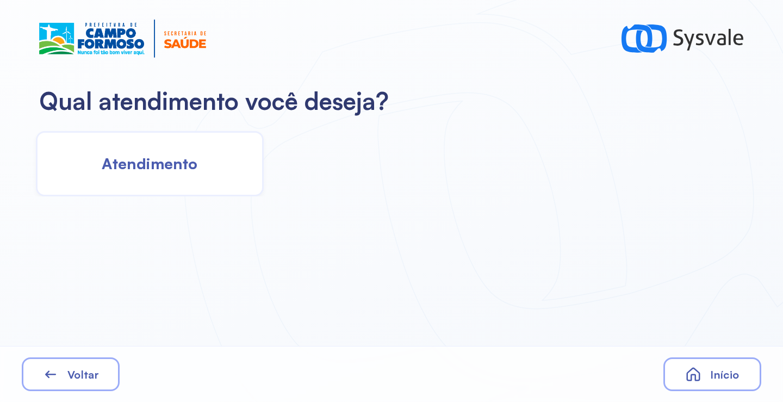
click at [191, 193] on div "Atendimento" at bounding box center [150, 163] width 228 height 65
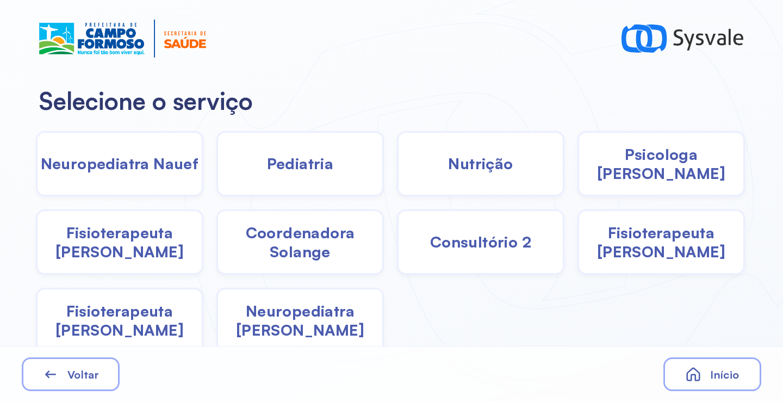
click at [313, 170] on span "Pediatria" at bounding box center [300, 163] width 67 height 19
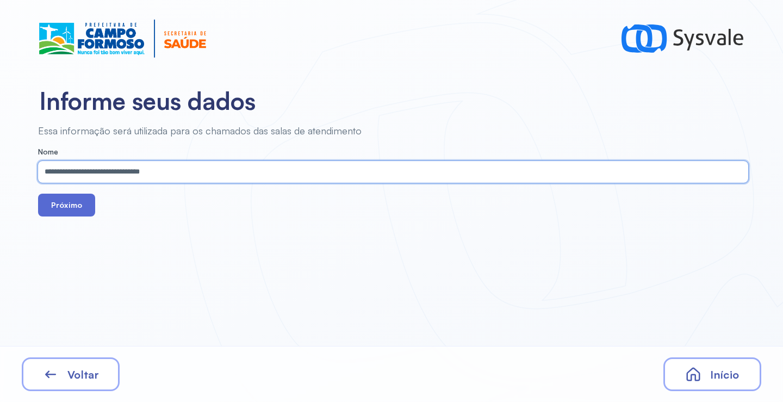
type input "**********"
click at [60, 206] on button "Próximo" at bounding box center [66, 205] width 57 height 23
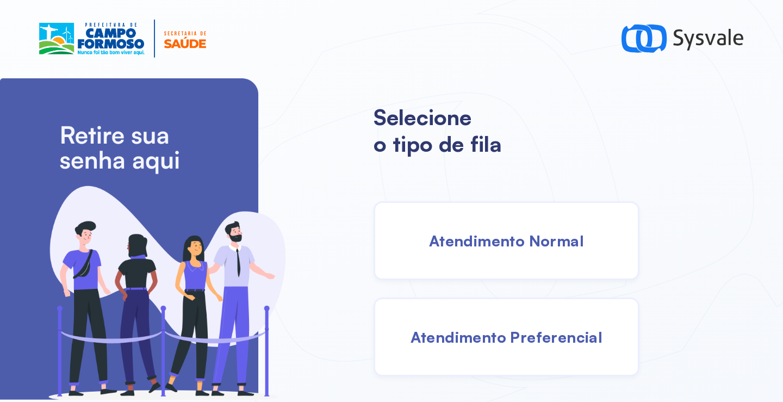
click at [488, 242] on span "Atendimento Normal" at bounding box center [506, 240] width 155 height 19
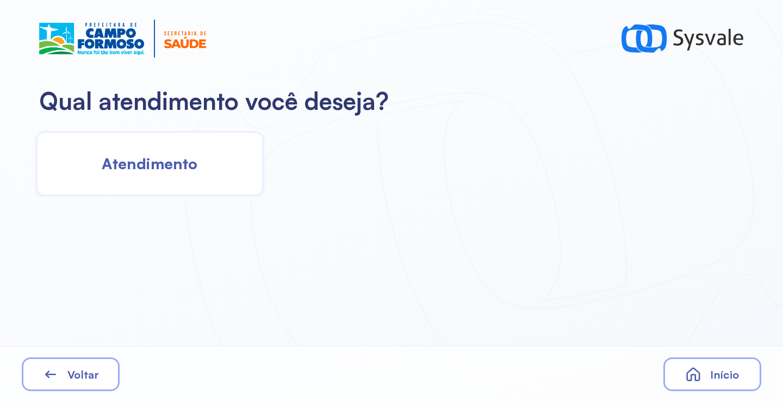
click at [140, 174] on div "Atendimento" at bounding box center [150, 163] width 228 height 65
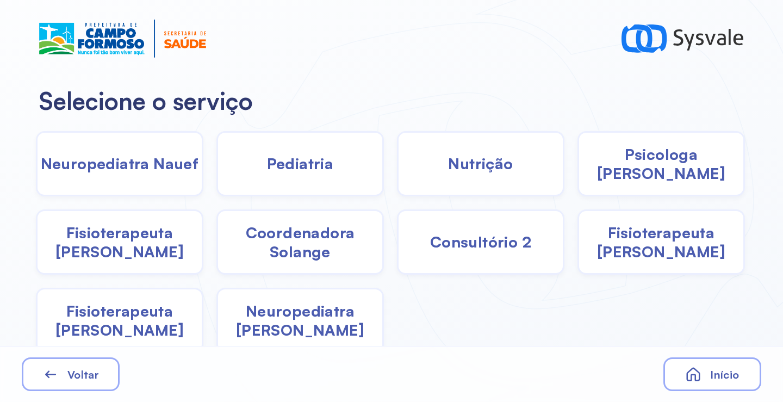
click at [307, 182] on div "Pediatria" at bounding box center [300, 163] width 168 height 65
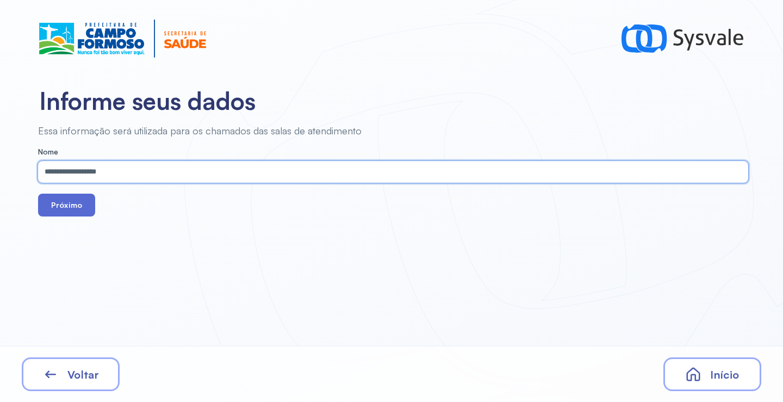
type input "**********"
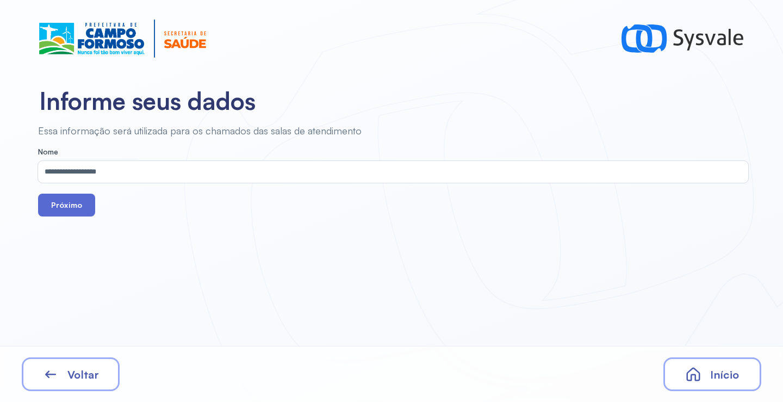
click at [64, 213] on button "Próximo" at bounding box center [66, 205] width 57 height 23
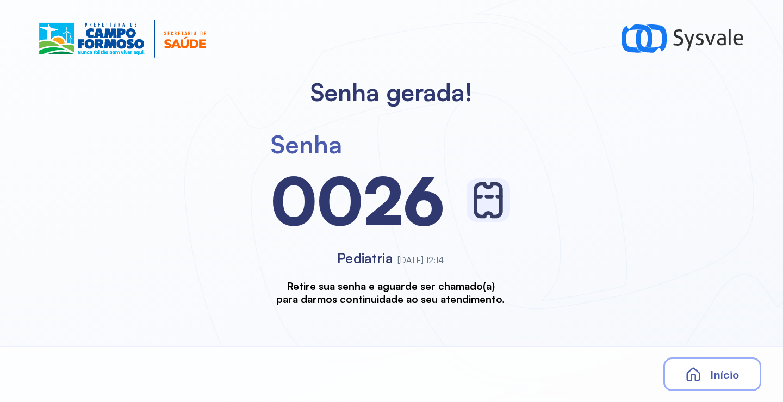
click at [701, 376] on icon at bounding box center [693, 374] width 16 height 16
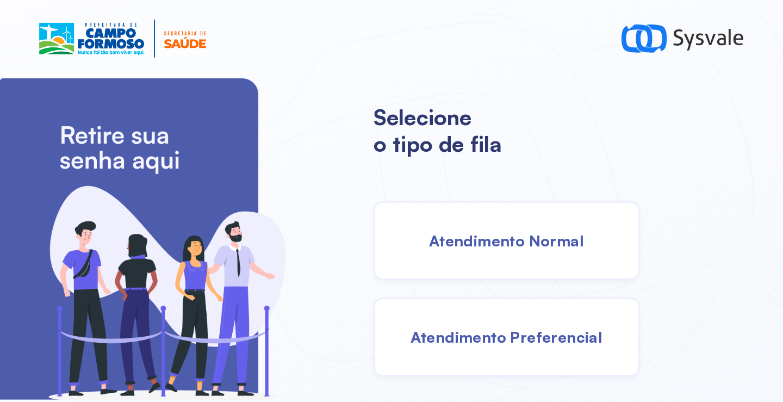
click at [447, 245] on span "Atendimento Normal" at bounding box center [506, 240] width 155 height 19
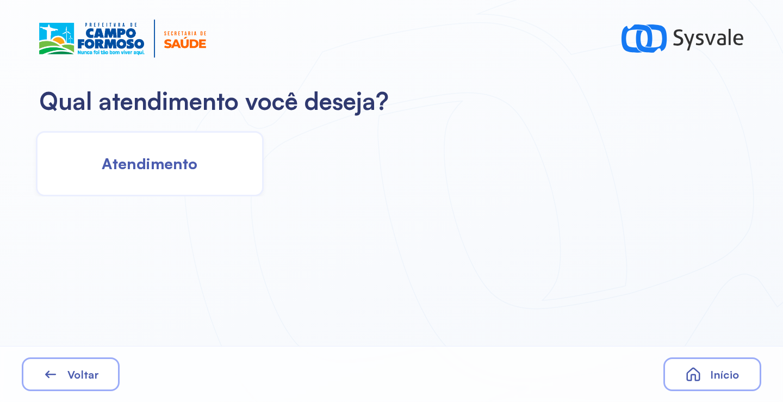
click at [196, 165] on span "Atendimento" at bounding box center [150, 163] width 96 height 19
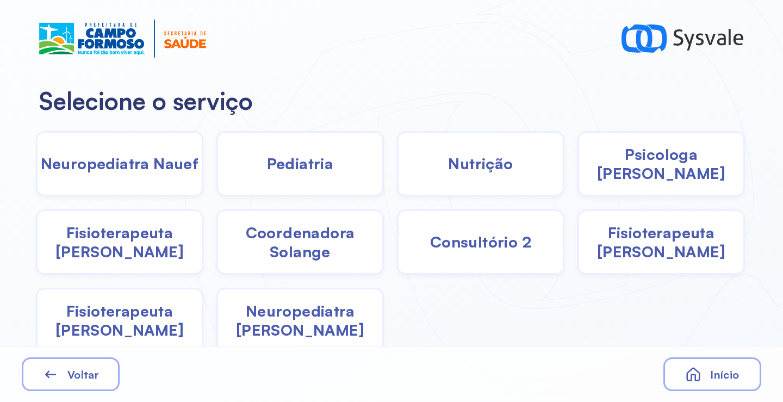
click at [281, 176] on div "Pediatria" at bounding box center [300, 163] width 168 height 65
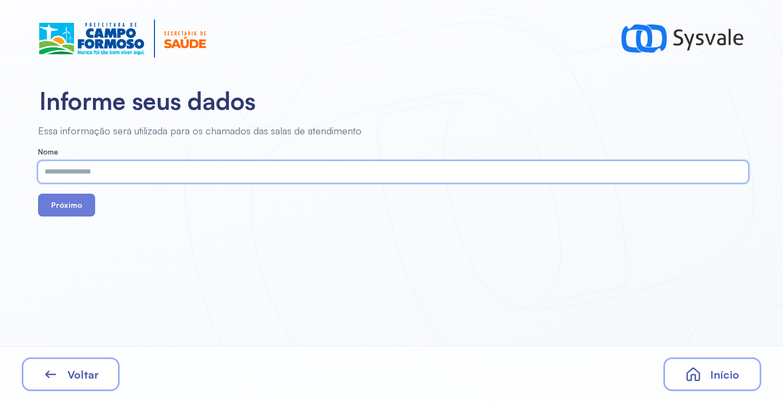
paste input "**********"
type input "**********"
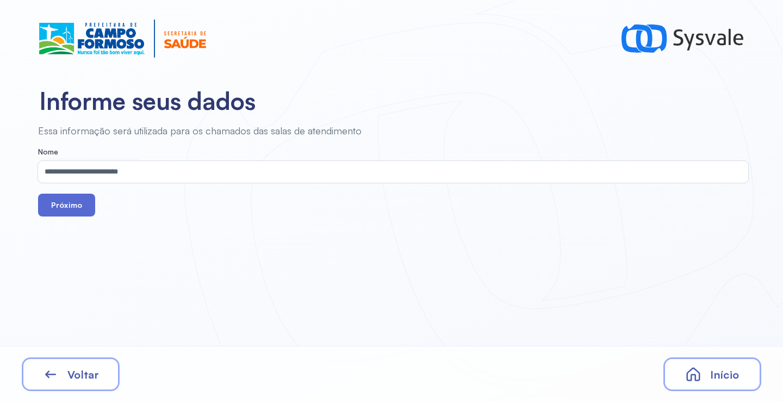
click at [61, 206] on button "Próximo" at bounding box center [66, 205] width 57 height 23
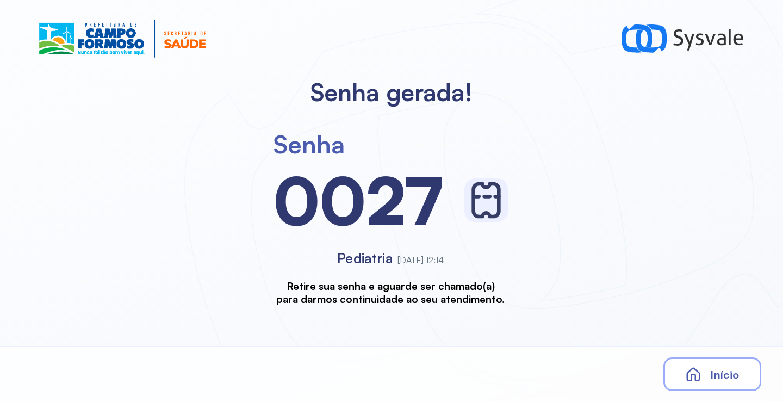
click at [698, 362] on div "Início" at bounding box center [713, 374] width 98 height 34
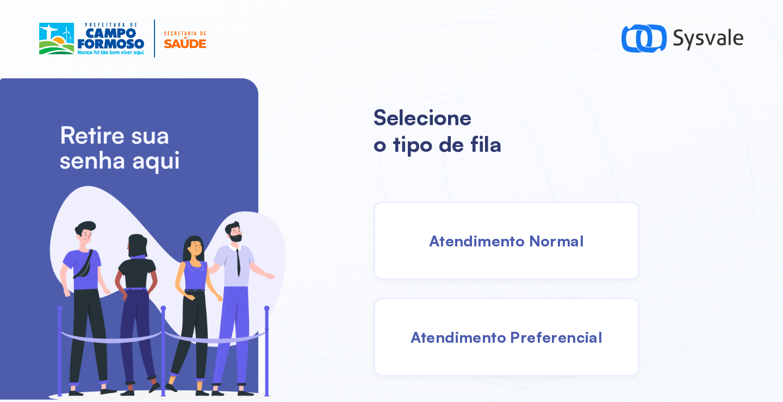
click at [450, 255] on div "Atendimento Normal" at bounding box center [507, 240] width 266 height 79
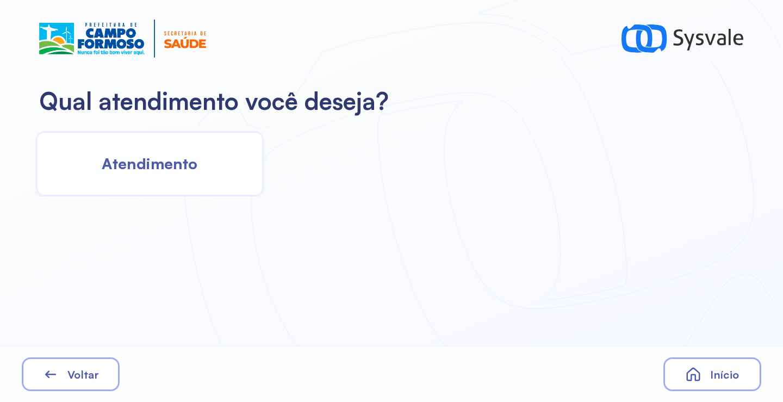
click at [205, 182] on div "Atendimento" at bounding box center [150, 163] width 228 height 65
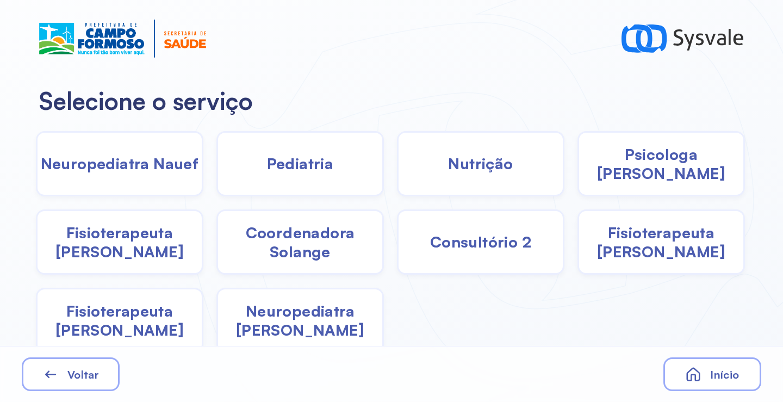
click at [273, 171] on span "Pediatria" at bounding box center [300, 163] width 67 height 19
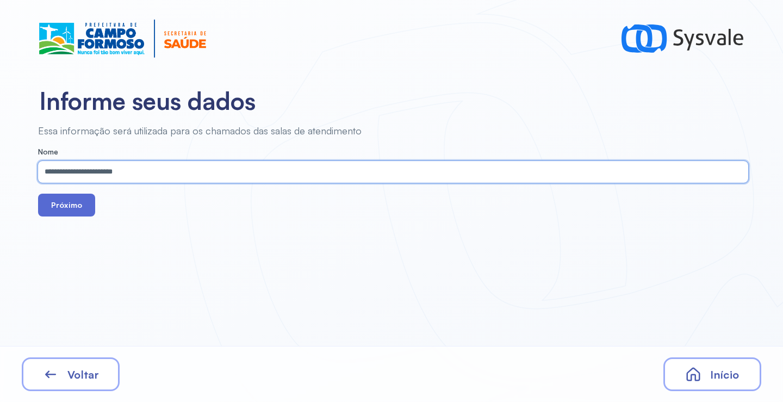
type input "**********"
click at [66, 202] on button "Próximo" at bounding box center [66, 205] width 57 height 23
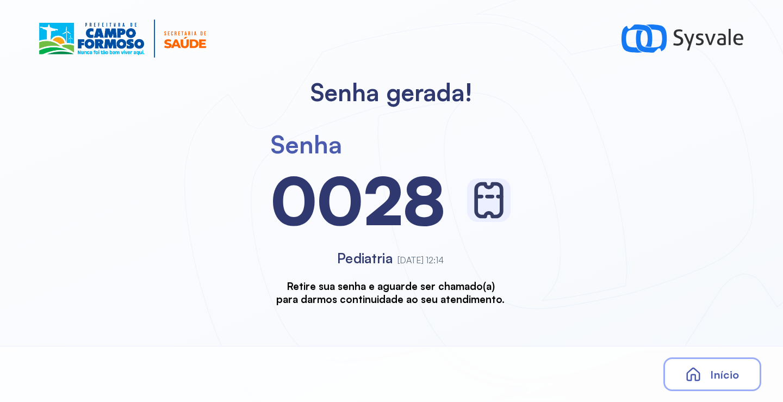
click at [720, 379] on span "Início" at bounding box center [724, 375] width 29 height 14
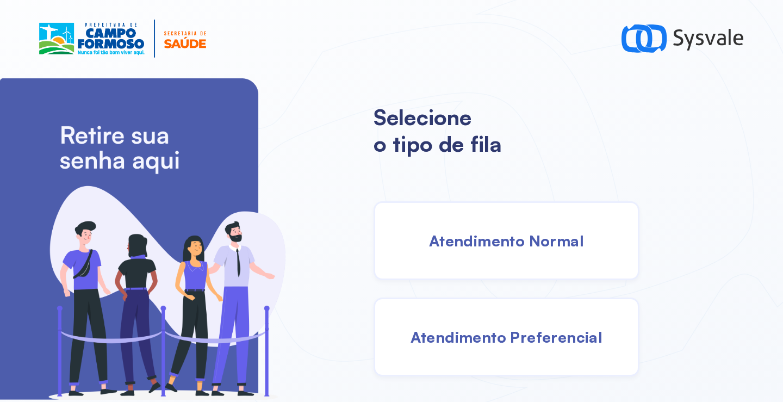
click at [436, 241] on span "Atendimento Normal" at bounding box center [506, 240] width 155 height 19
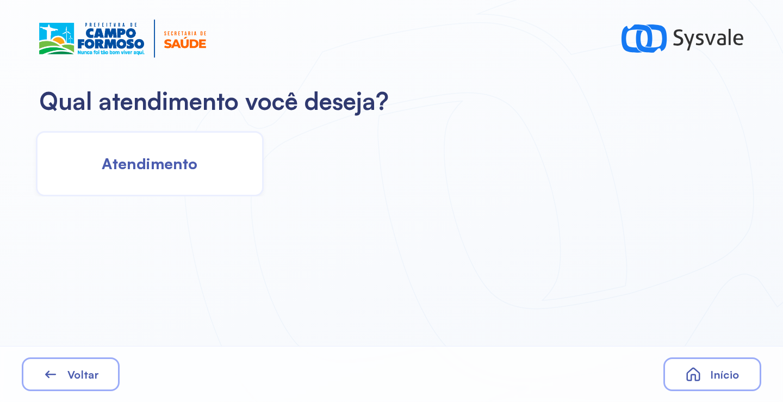
click at [221, 177] on div "Atendimento" at bounding box center [150, 163] width 228 height 65
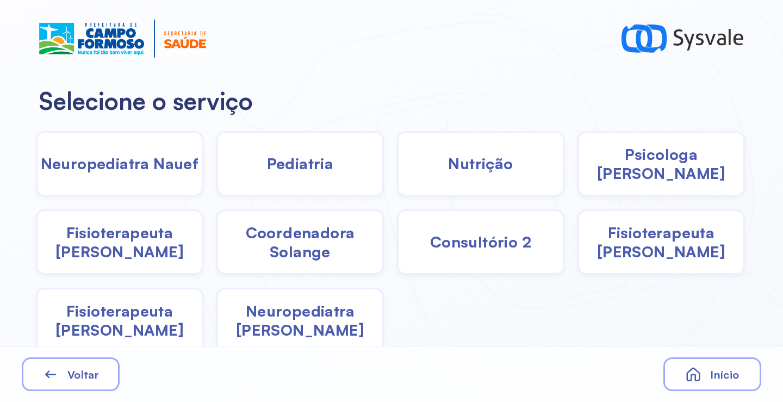
click at [288, 171] on span "Pediatria" at bounding box center [300, 163] width 67 height 19
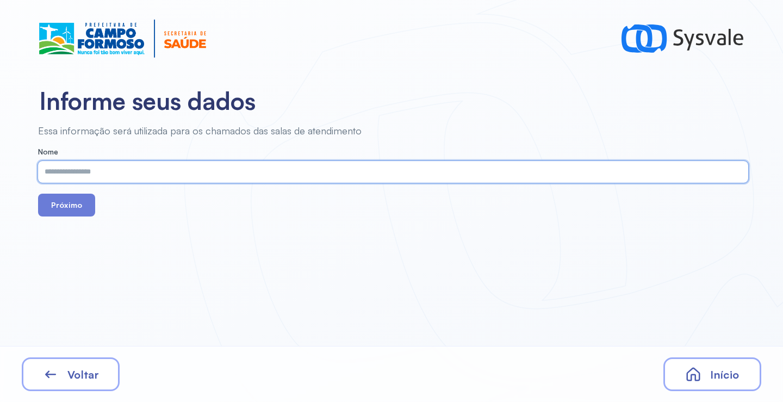
paste input "**********"
type input "**********"
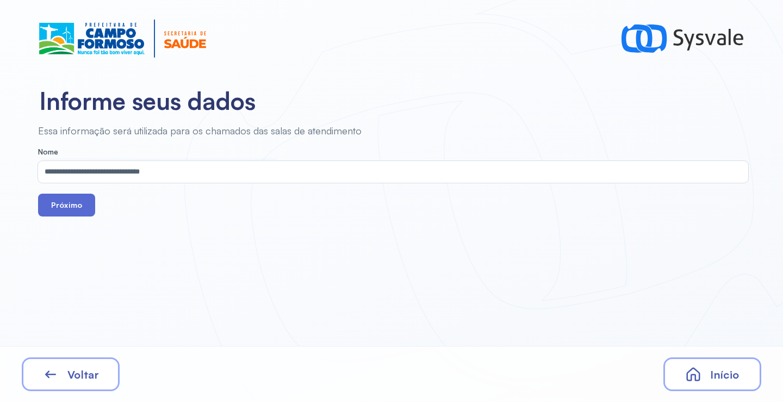
click at [72, 207] on button "Próximo" at bounding box center [66, 205] width 57 height 23
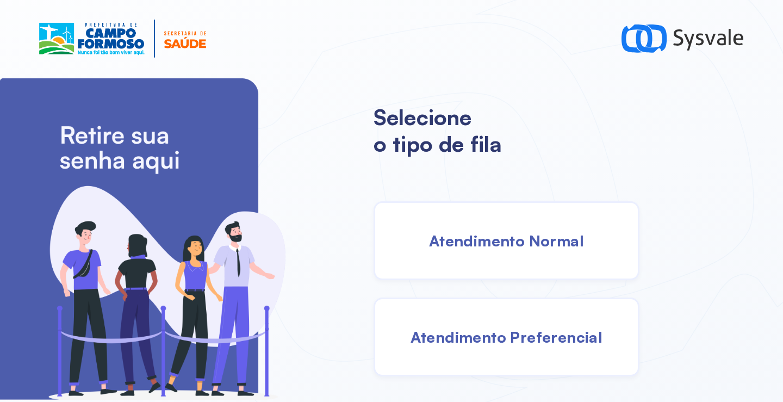
click at [550, 206] on div "Atendimento Normal" at bounding box center [507, 240] width 266 height 79
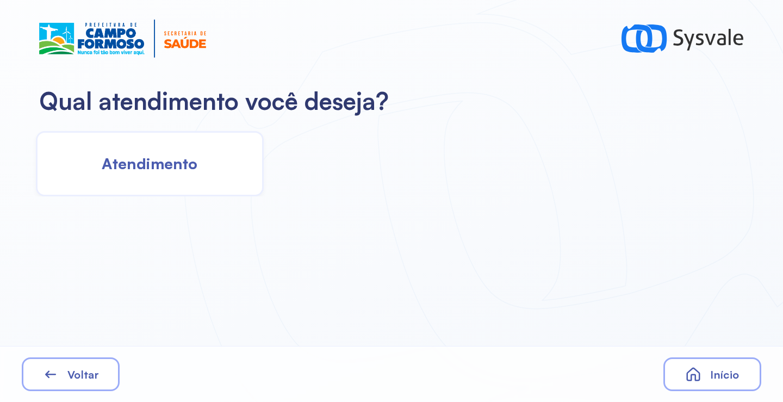
click at [173, 176] on div "Atendimento" at bounding box center [150, 163] width 228 height 65
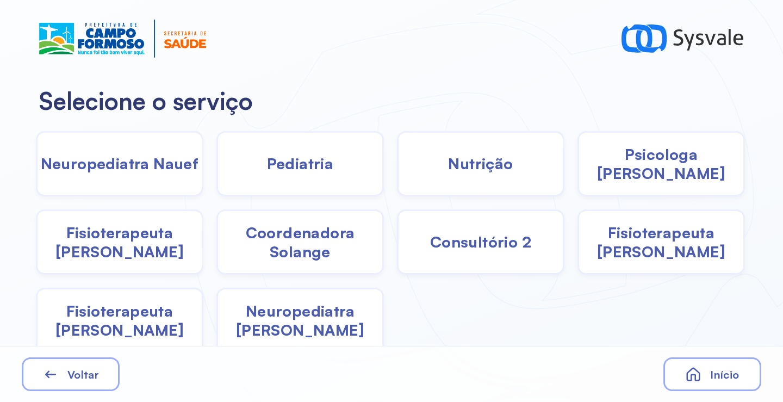
click at [315, 174] on div "Pediatria" at bounding box center [300, 163] width 168 height 65
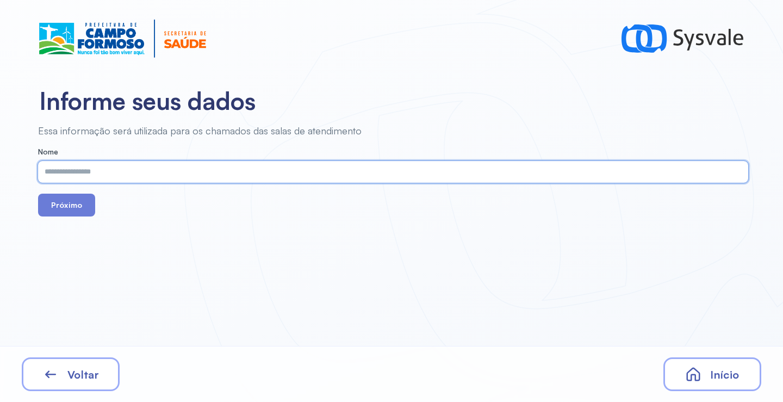
type input "**********"
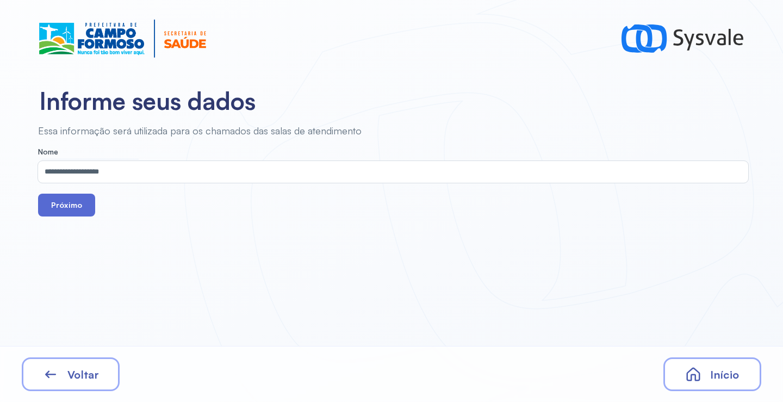
click at [67, 204] on button "Próximo" at bounding box center [66, 205] width 57 height 23
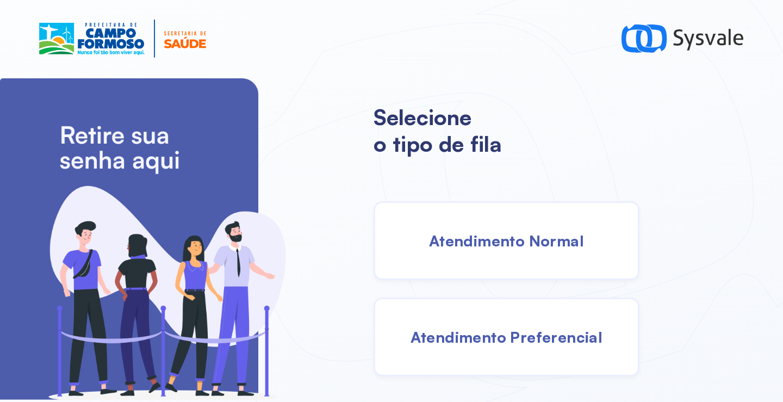
click at [481, 239] on span "Atendimento Normal" at bounding box center [506, 240] width 155 height 19
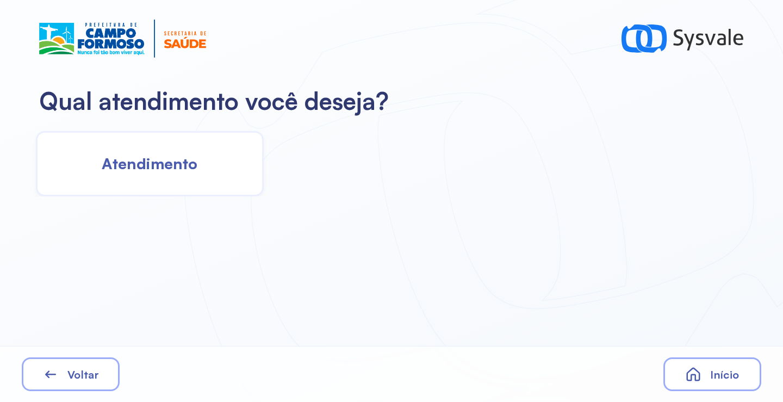
click at [156, 160] on span "Atendimento" at bounding box center [150, 163] width 96 height 19
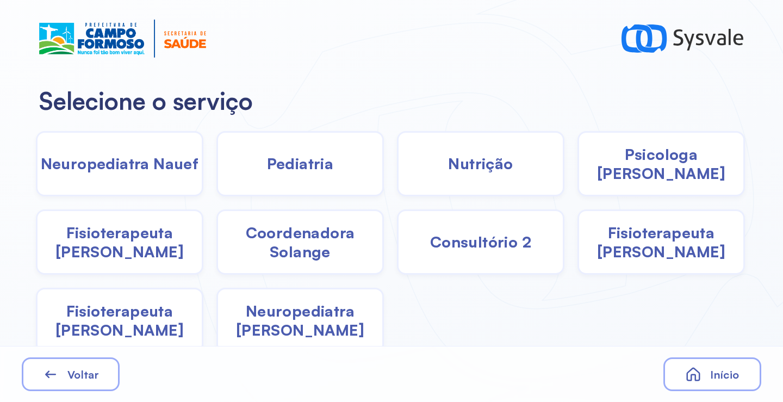
click at [333, 177] on div "Pediatria" at bounding box center [300, 163] width 168 height 65
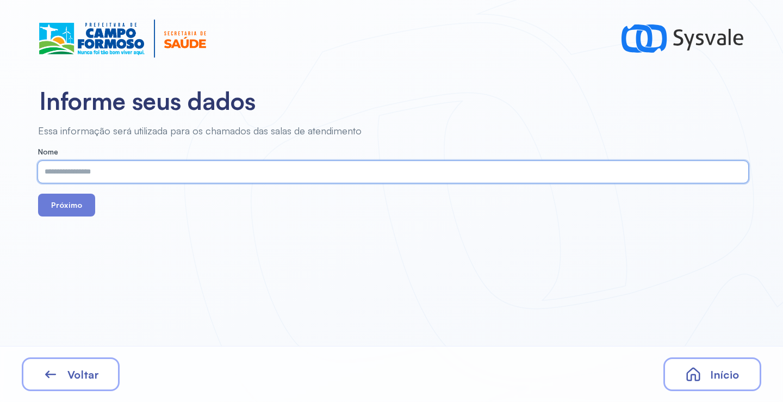
paste input "**********"
type input "**********"
click at [57, 206] on button "Próximo" at bounding box center [66, 205] width 57 height 23
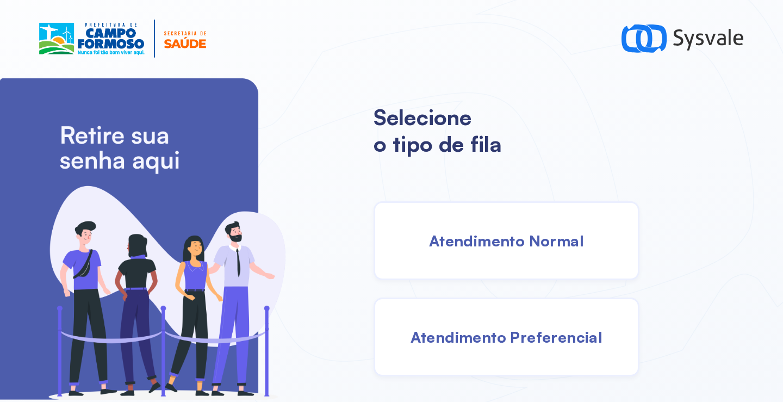
click at [492, 239] on span "Atendimento Normal" at bounding box center [506, 240] width 155 height 19
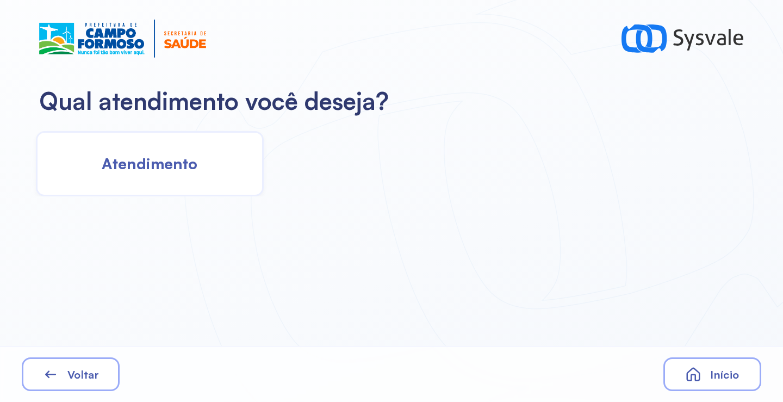
click at [208, 190] on div "Atendimento" at bounding box center [150, 163] width 228 height 65
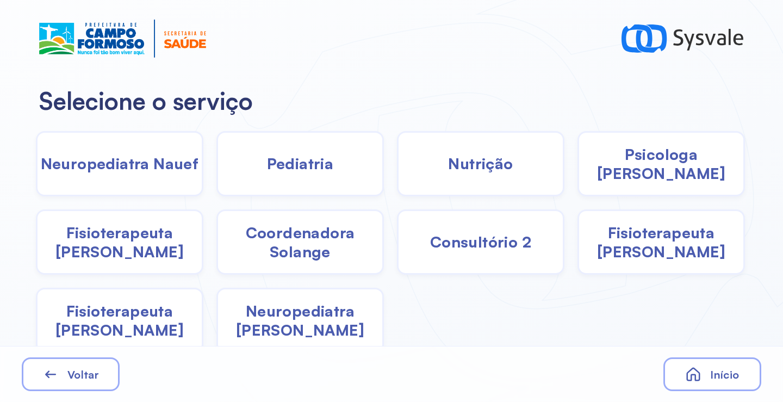
click at [309, 172] on span "Pediatria" at bounding box center [300, 163] width 67 height 19
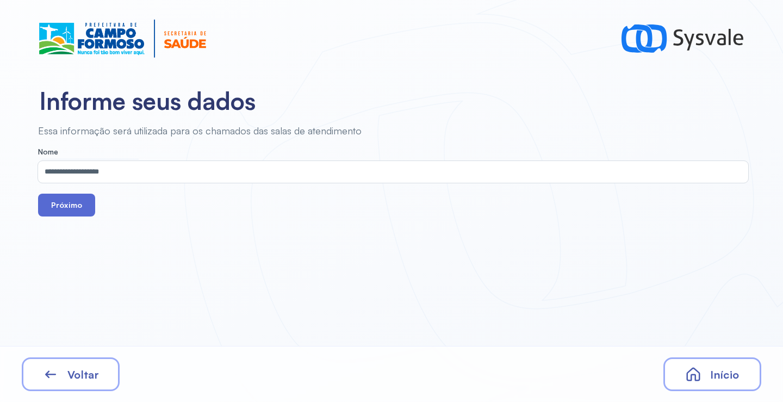
click at [73, 206] on button "Próximo" at bounding box center [66, 205] width 57 height 23
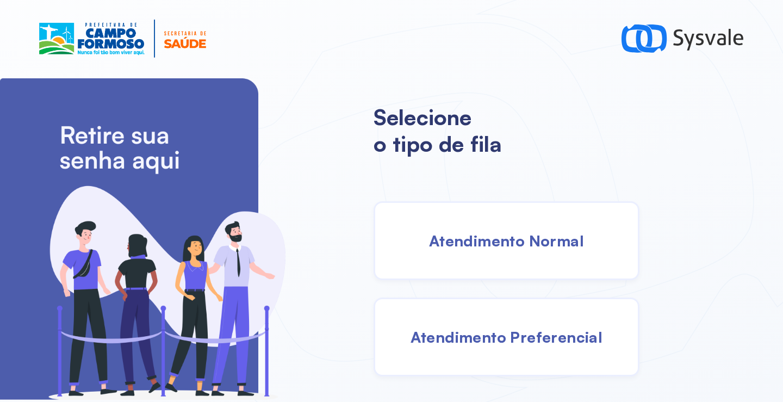
click at [465, 244] on span "Atendimento Normal" at bounding box center [506, 240] width 155 height 19
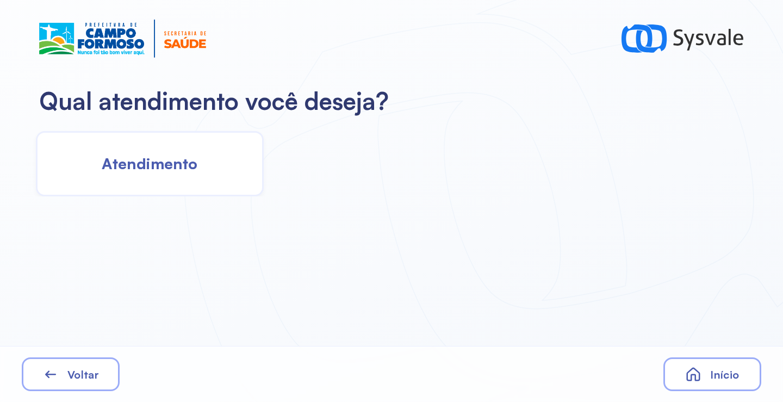
click at [166, 159] on span "Atendimento" at bounding box center [150, 163] width 96 height 19
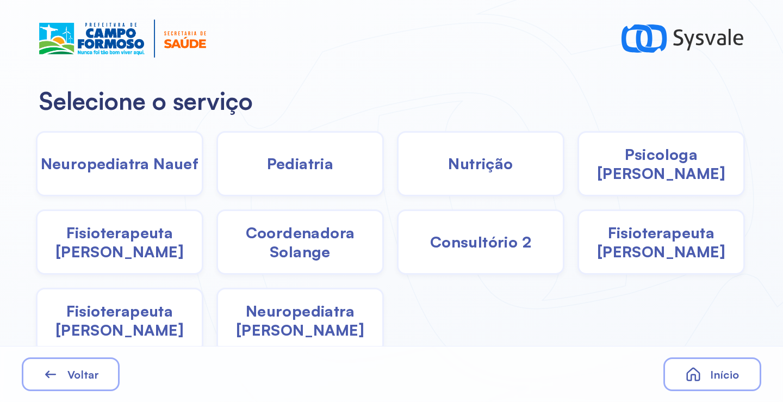
click at [322, 165] on span "Pediatria" at bounding box center [300, 163] width 67 height 19
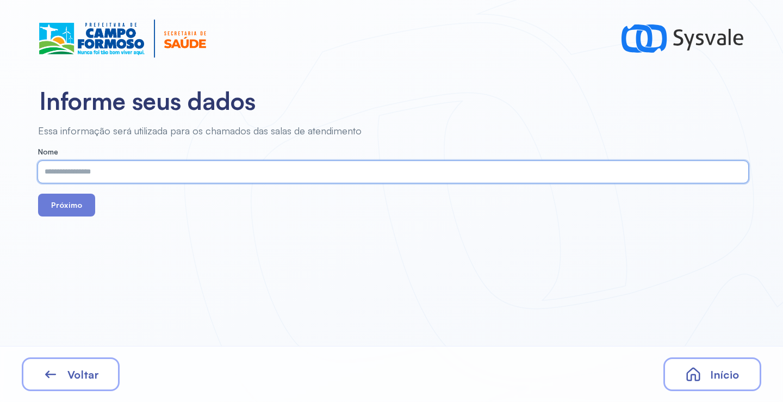
paste input "**********"
type input "**********"
click at [74, 213] on button "Próximo" at bounding box center [66, 205] width 57 height 23
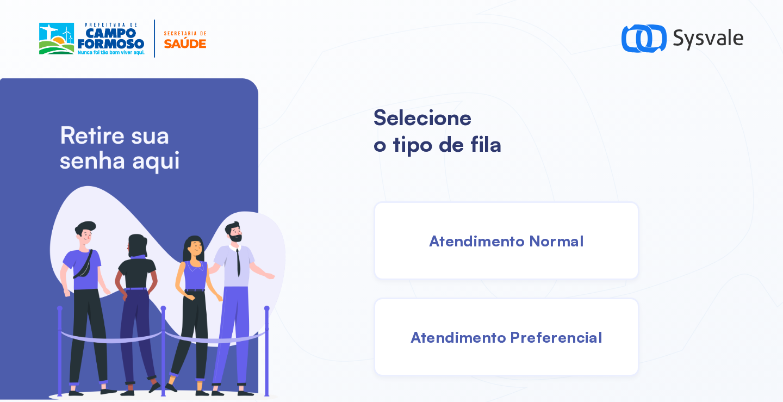
click at [484, 226] on div "Atendimento Normal" at bounding box center [507, 240] width 266 height 79
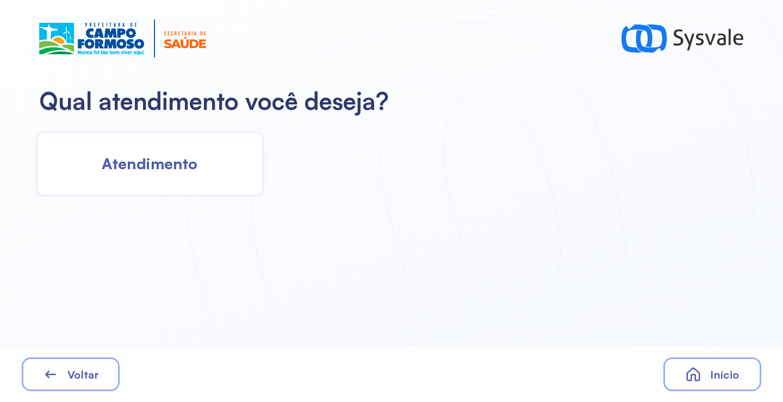
click at [153, 143] on div "Atendimento" at bounding box center [150, 163] width 228 height 65
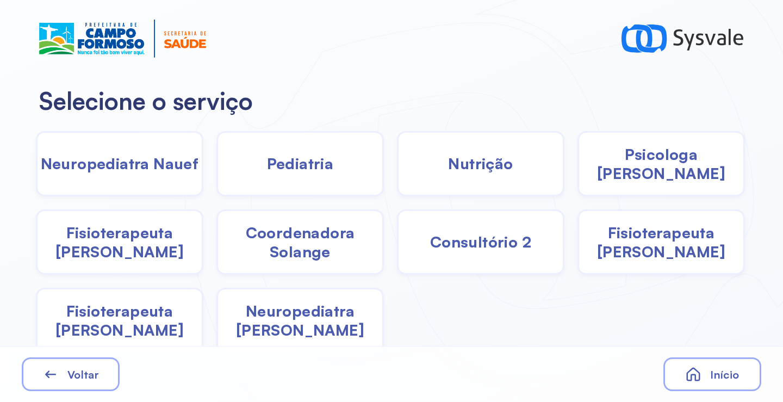
click at [615, 179] on div "Psicologa [PERSON_NAME]" at bounding box center [662, 163] width 168 height 65
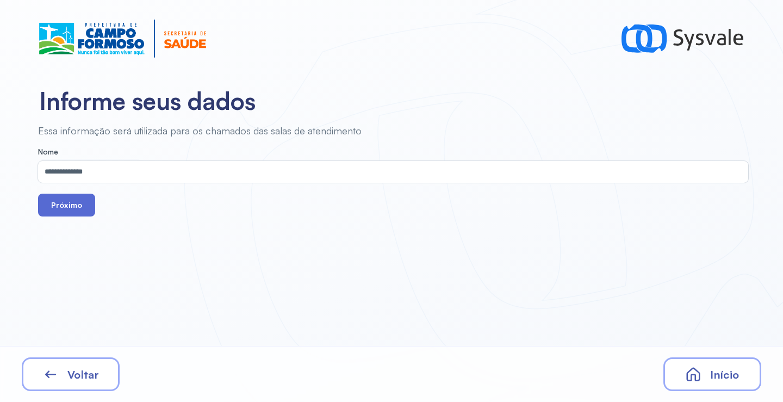
click at [58, 207] on button "Próximo" at bounding box center [66, 205] width 57 height 23
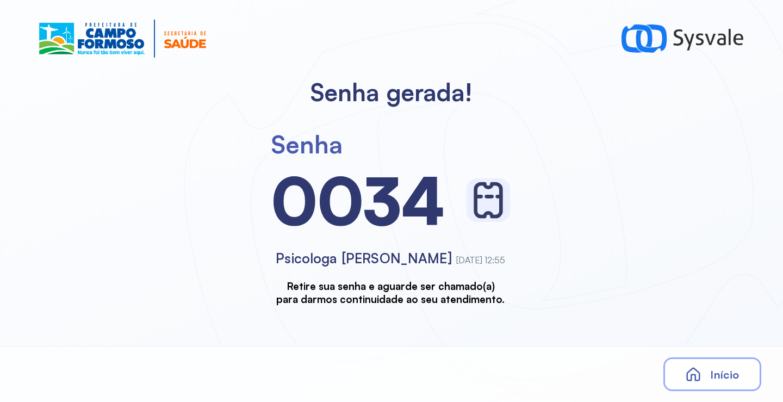
click at [735, 370] on span "Início" at bounding box center [724, 375] width 29 height 14
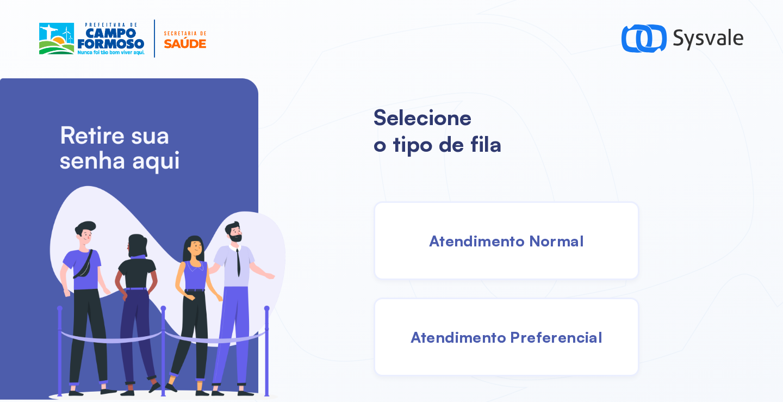
click at [504, 231] on span "Atendimento Normal" at bounding box center [506, 240] width 155 height 19
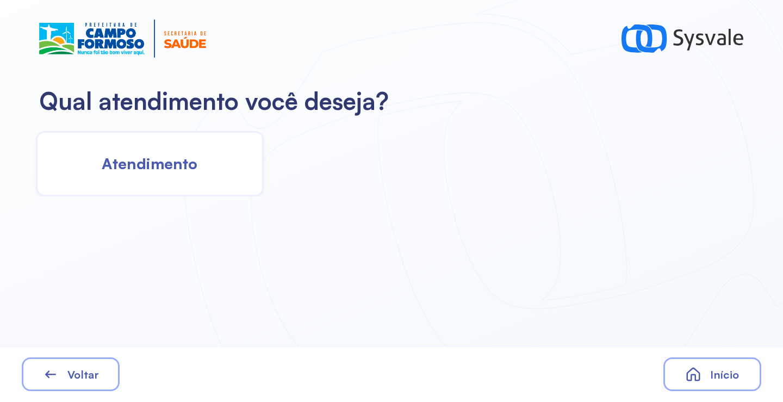
click at [126, 144] on div "Atendimento" at bounding box center [150, 163] width 228 height 65
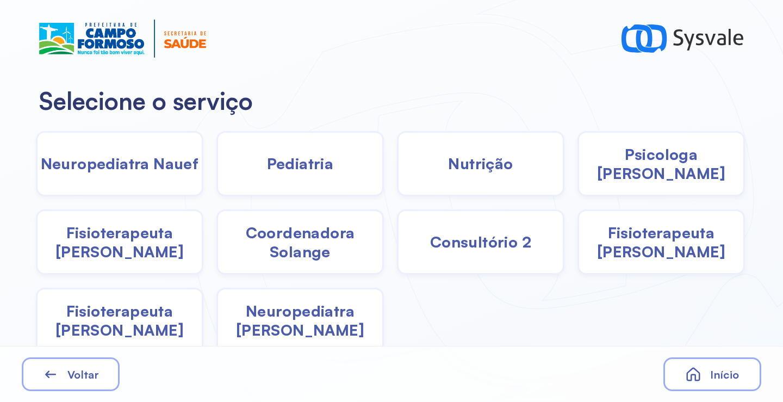
click at [602, 172] on span "Psicologa [PERSON_NAME]" at bounding box center [661, 164] width 164 height 38
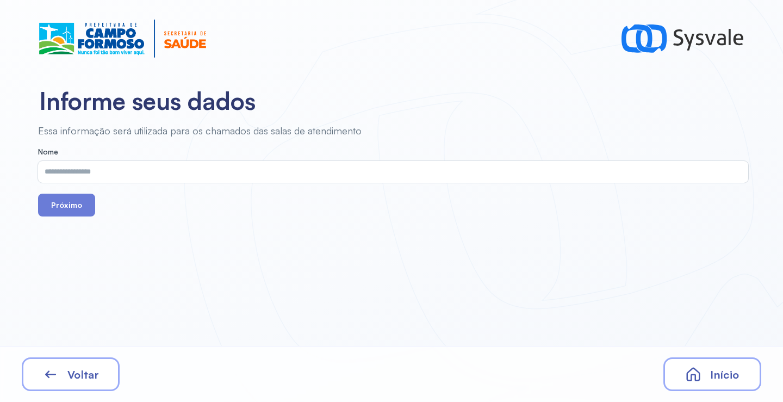
drag, startPoint x: 563, startPoint y: 160, endPoint x: 479, endPoint y: 165, distance: 84.4
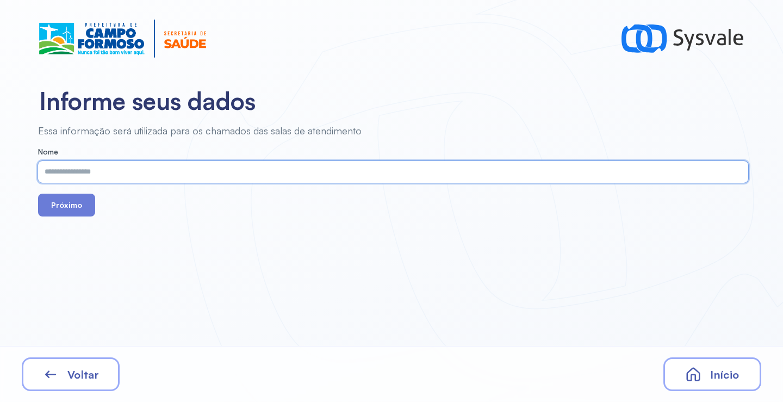
paste input "**********"
type input "**********"
drag, startPoint x: 76, startPoint y: 212, endPoint x: 76, endPoint y: 204, distance: 7.6
click at [75, 211] on button "Próximo" at bounding box center [66, 205] width 57 height 23
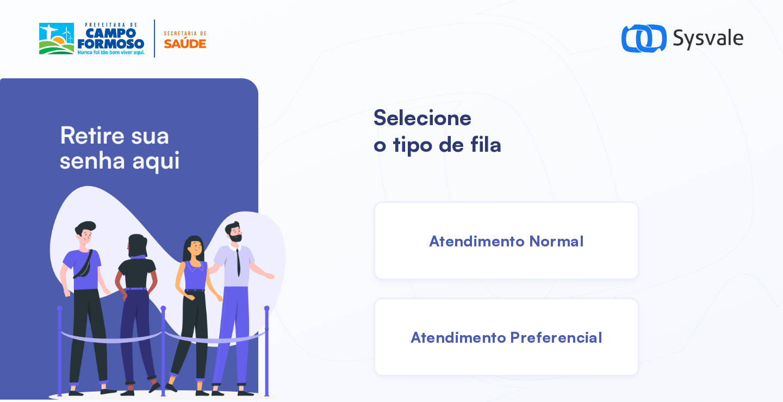
drag, startPoint x: 504, startPoint y: 258, endPoint x: 498, endPoint y: 258, distance: 6.0
click at [498, 258] on div "Atendimento Normal" at bounding box center [507, 240] width 266 height 79
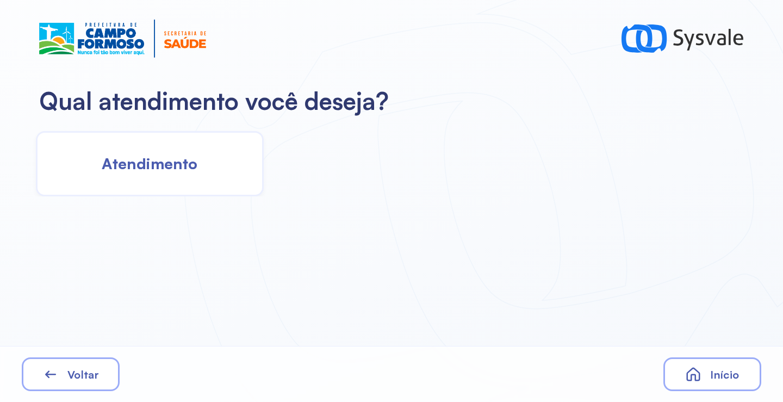
click at [193, 174] on div "Atendimento" at bounding box center [150, 163] width 228 height 65
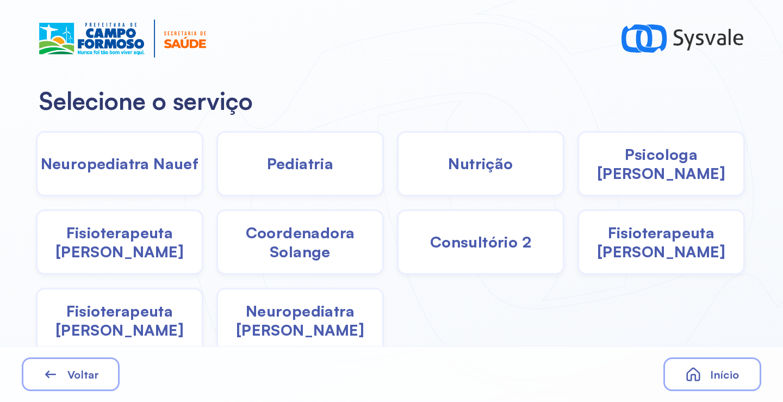
click at [278, 170] on span "Pediatria" at bounding box center [300, 163] width 67 height 19
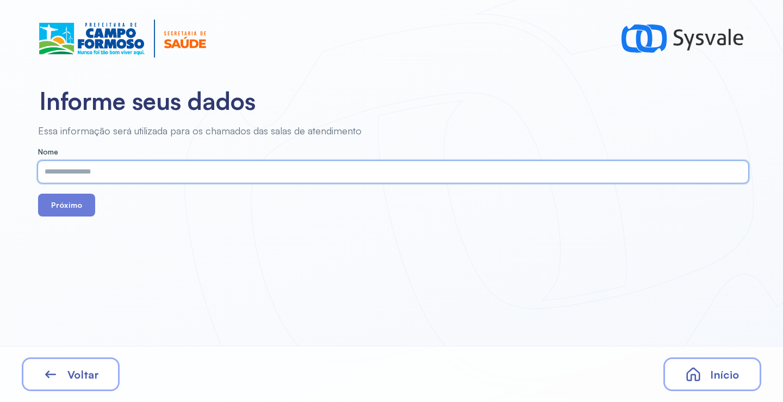
paste input "**********"
type input "**********"
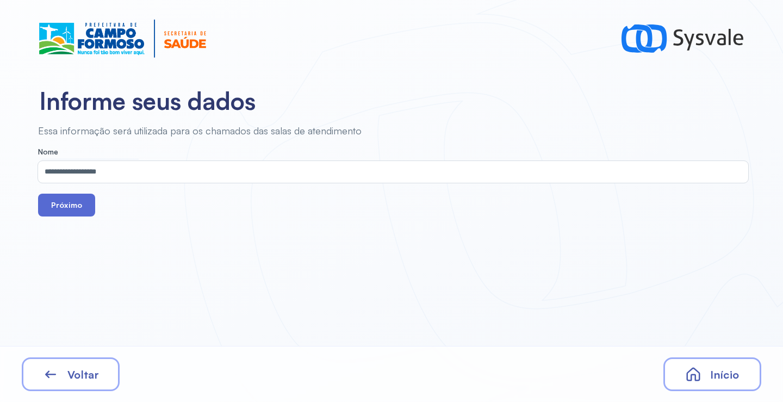
click at [71, 209] on button "Próximo" at bounding box center [66, 205] width 57 height 23
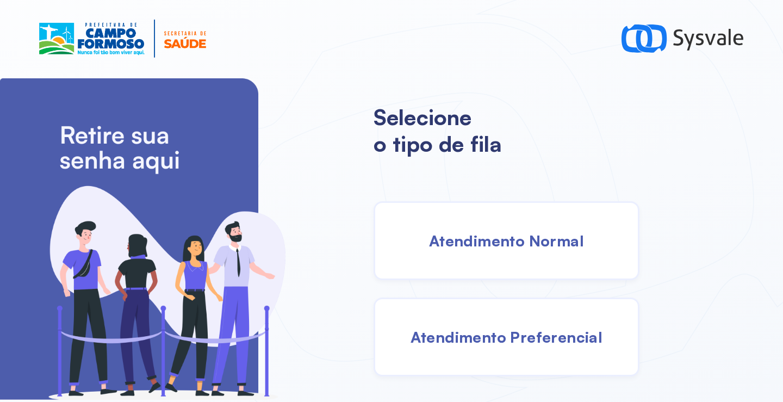
click at [511, 256] on div "Atendimento Normal" at bounding box center [507, 240] width 266 height 79
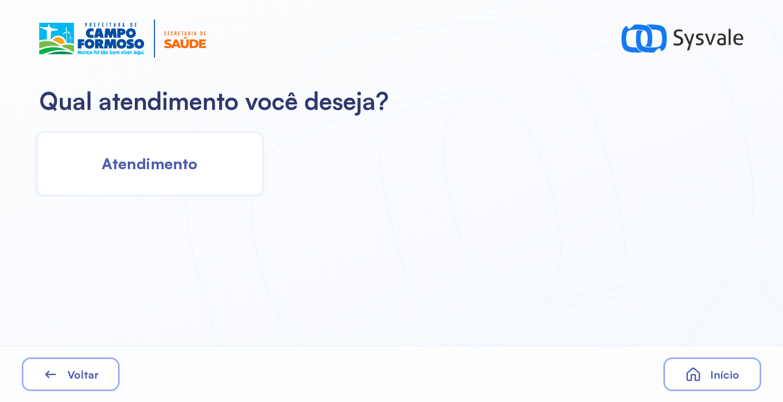
click at [182, 166] on span "Atendimento" at bounding box center [150, 163] width 96 height 19
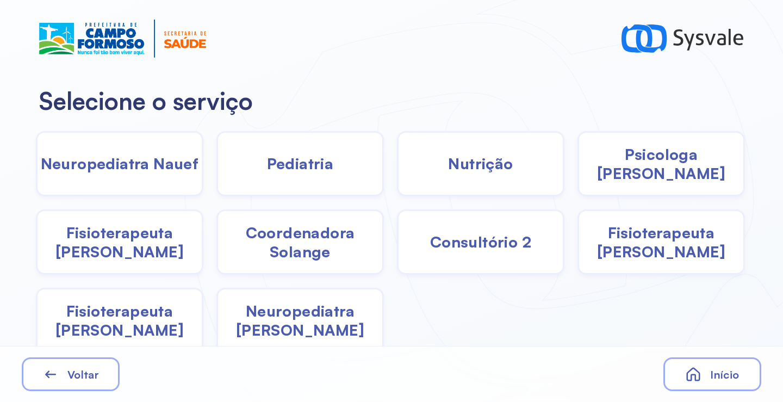
click at [682, 376] on div "Início" at bounding box center [713, 374] width 98 height 34
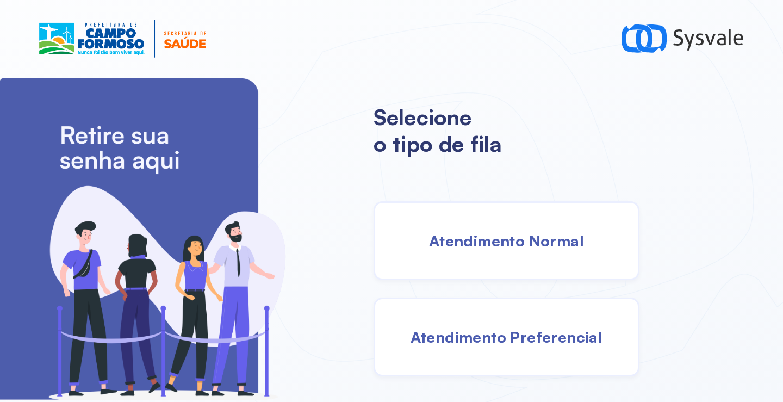
click at [528, 256] on div "Atendimento Normal" at bounding box center [507, 240] width 266 height 79
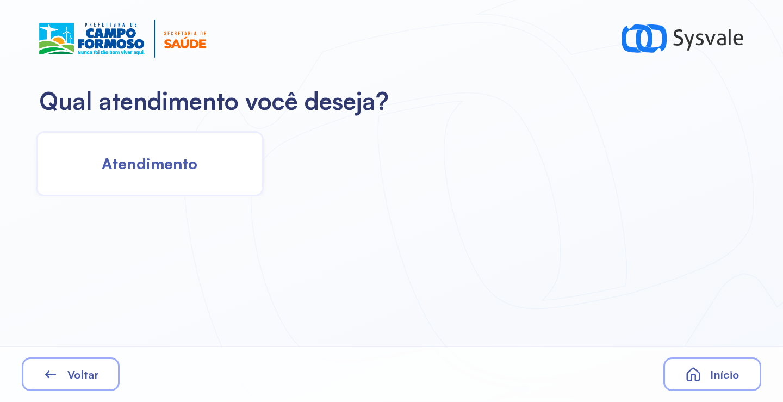
click at [171, 176] on div "Atendimento" at bounding box center [150, 163] width 228 height 65
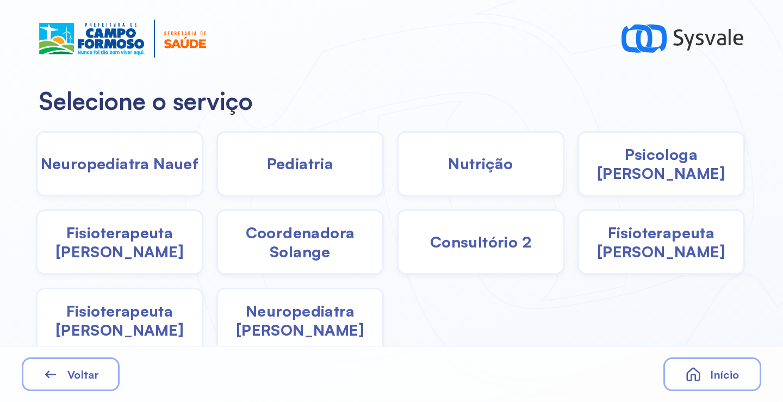
click at [654, 170] on span "Psicologa [PERSON_NAME]" at bounding box center [661, 164] width 164 height 38
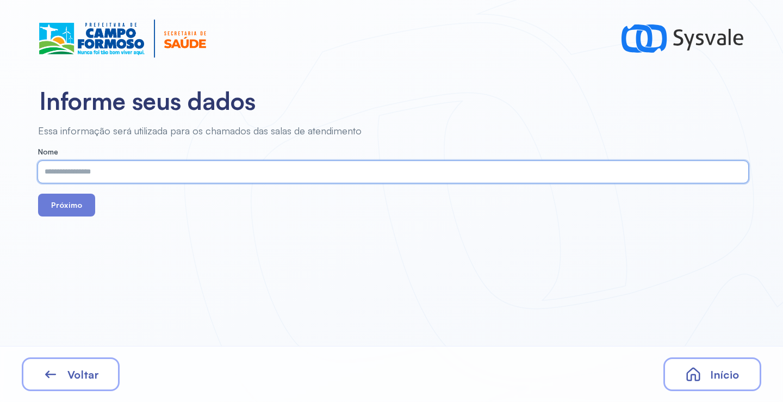
paste input "**********"
type input "**********"
click at [64, 203] on button "Próximo" at bounding box center [66, 205] width 57 height 23
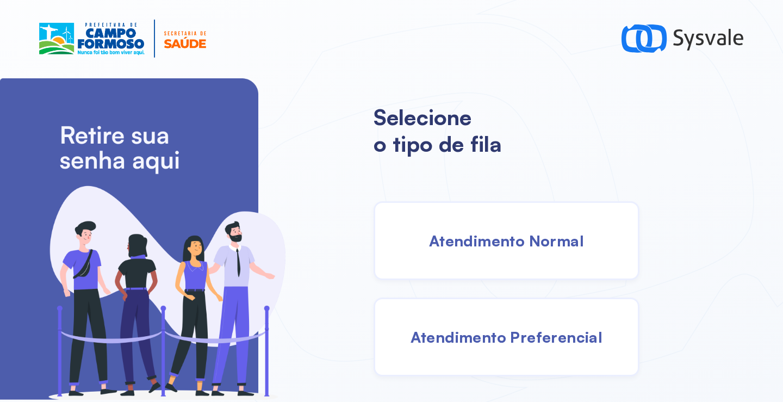
click at [527, 244] on span "Atendimento Normal" at bounding box center [506, 240] width 155 height 19
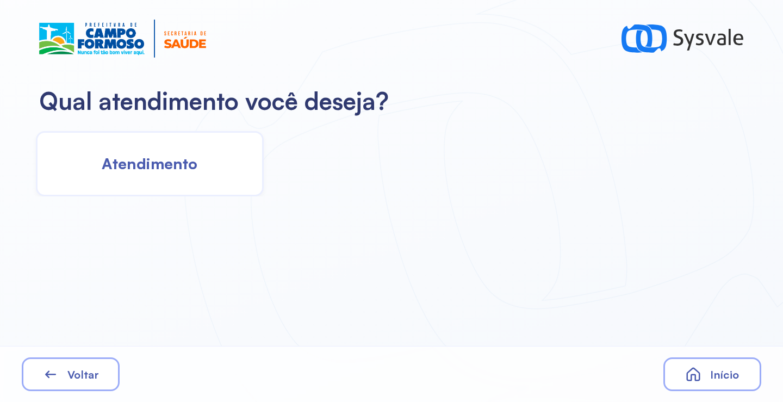
click at [208, 165] on div "Atendimento" at bounding box center [150, 163] width 228 height 65
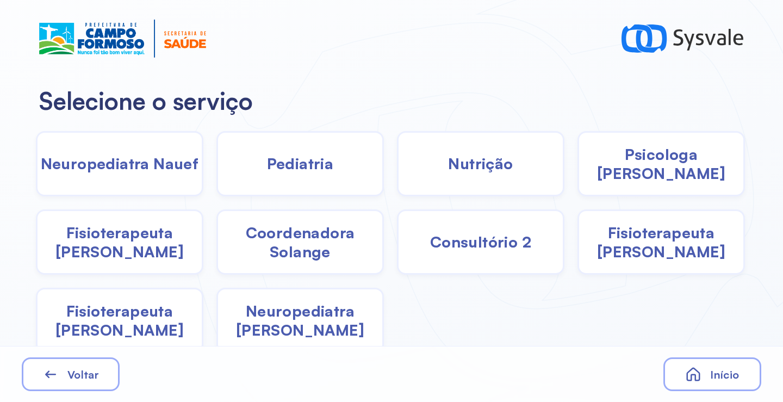
click at [301, 168] on span "Pediatria" at bounding box center [300, 163] width 67 height 19
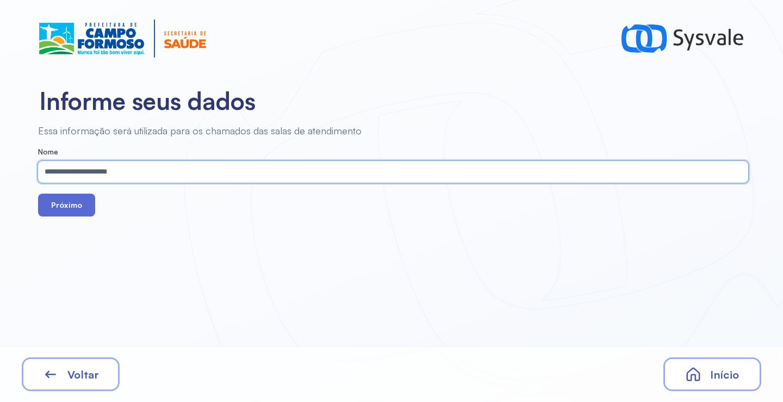
type input "**********"
click at [76, 208] on button "Próximo" at bounding box center [66, 205] width 57 height 23
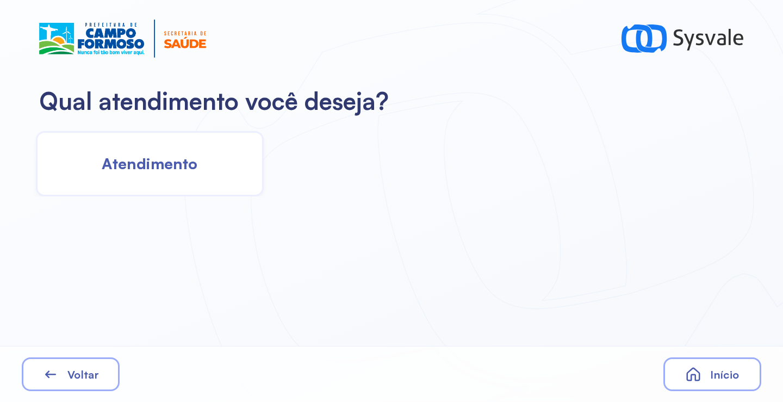
click at [164, 171] on span "Atendimento" at bounding box center [150, 163] width 96 height 19
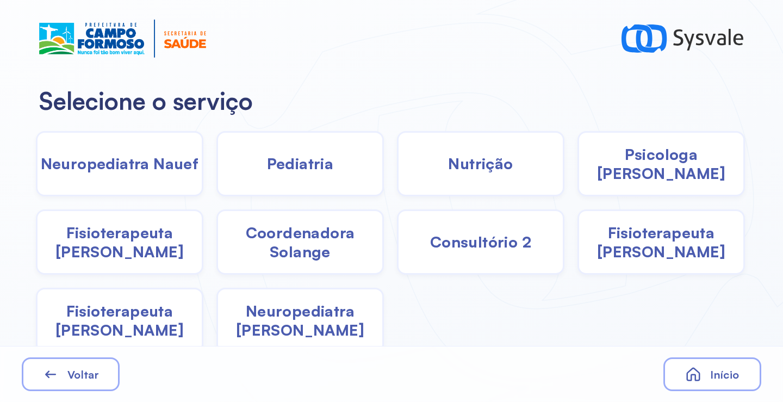
click at [302, 171] on span "Pediatria" at bounding box center [300, 163] width 67 height 19
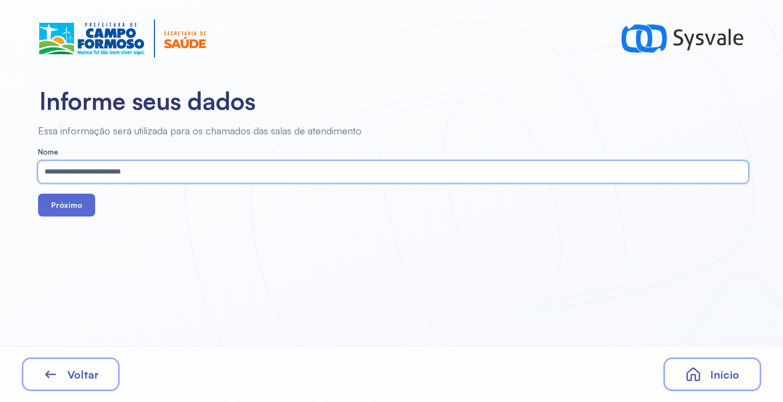
type input "**********"
click at [59, 203] on button "Próximo" at bounding box center [66, 205] width 57 height 23
